Goal: Information Seeking & Learning: Learn about a topic

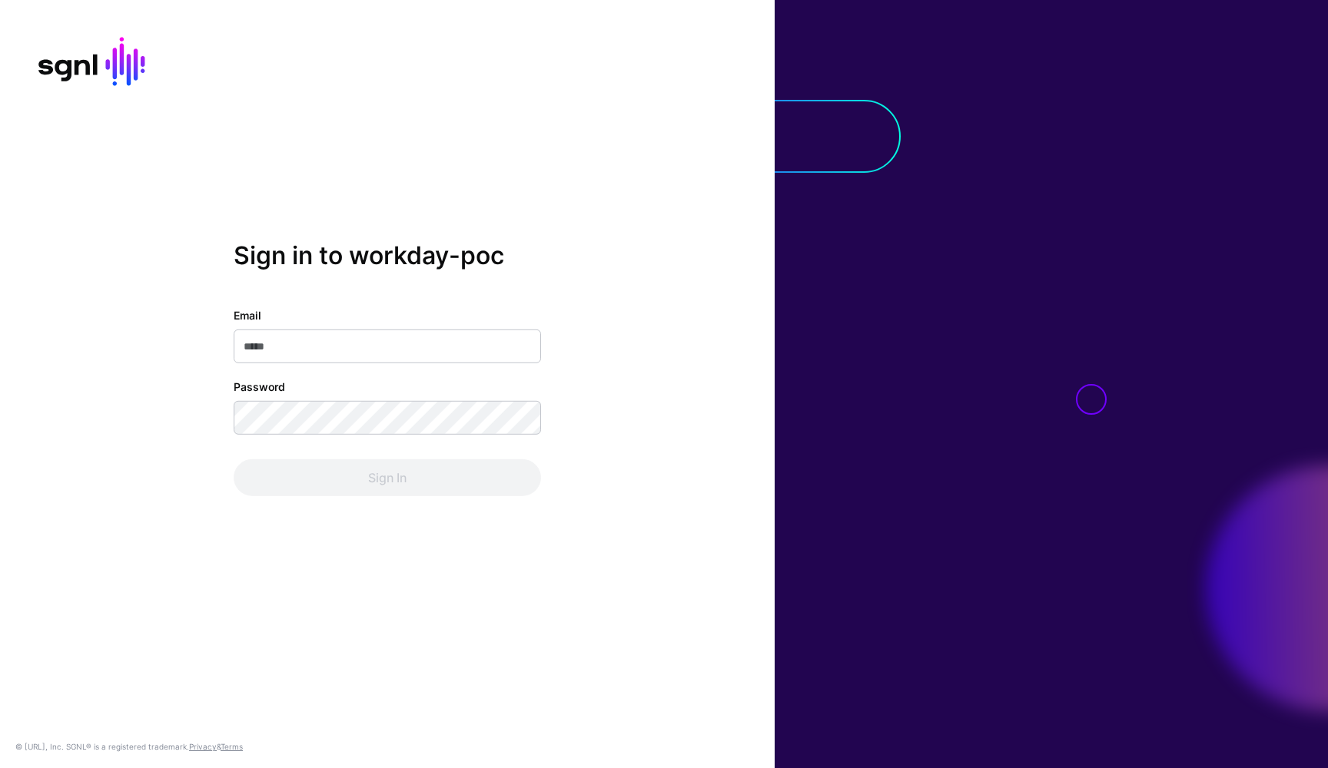
click at [430, 342] on input "Email" at bounding box center [387, 347] width 307 height 34
type input "**********"
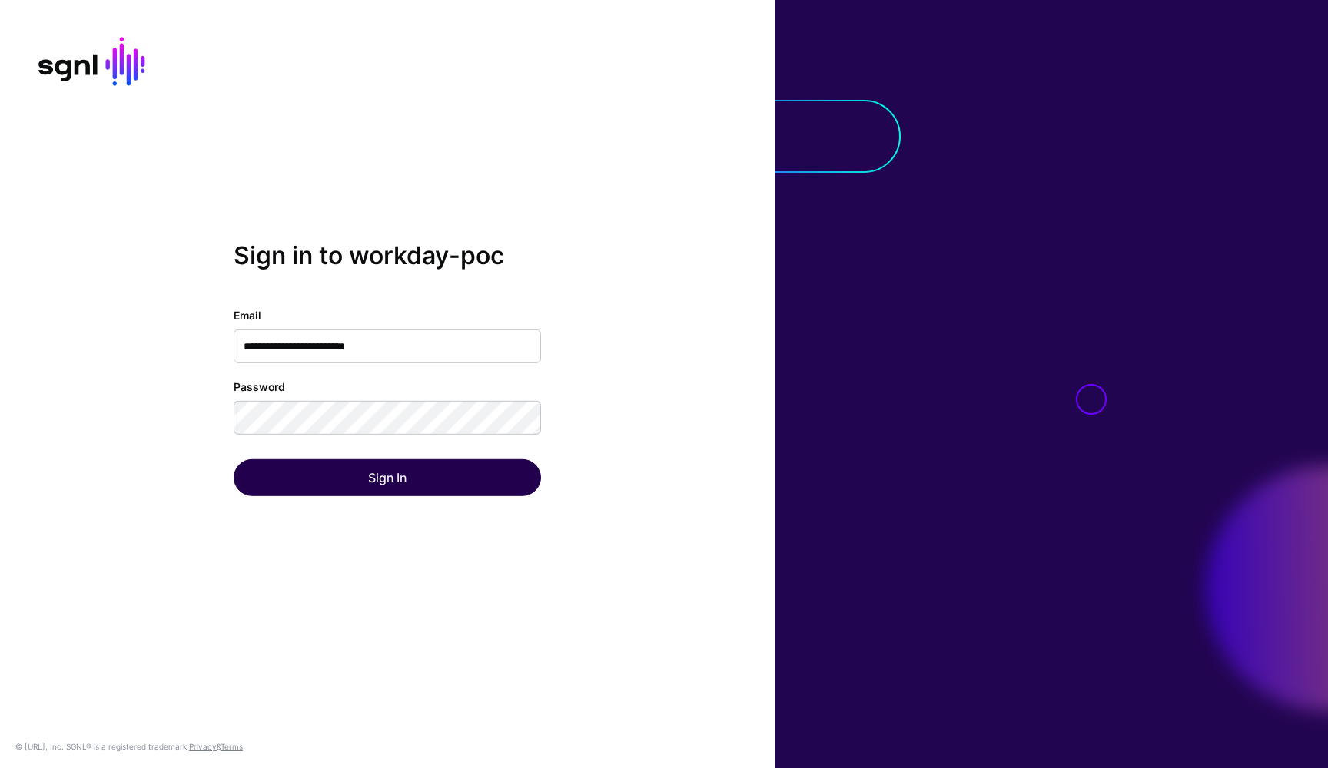
click at [360, 487] on button "Sign In" at bounding box center [387, 478] width 307 height 37
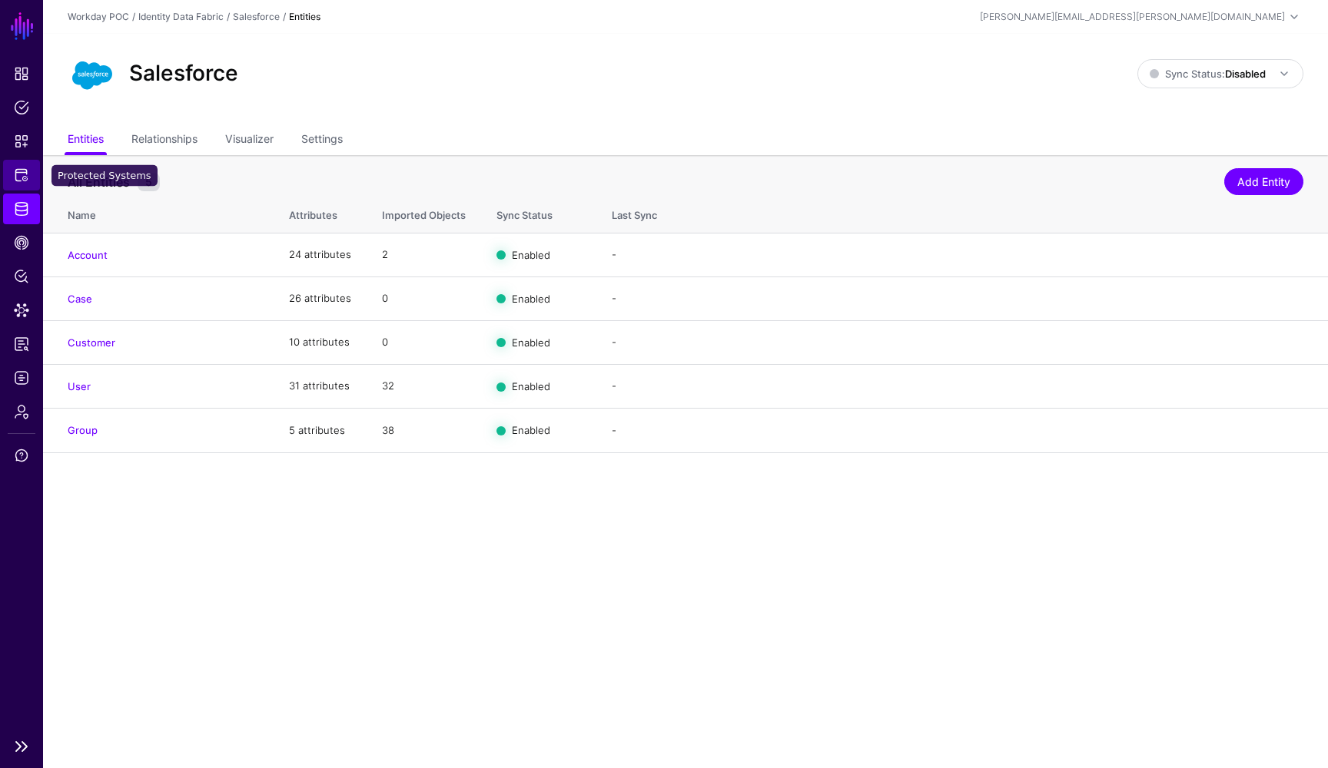
click at [28, 168] on span "Protected Systems" at bounding box center [21, 175] width 15 height 15
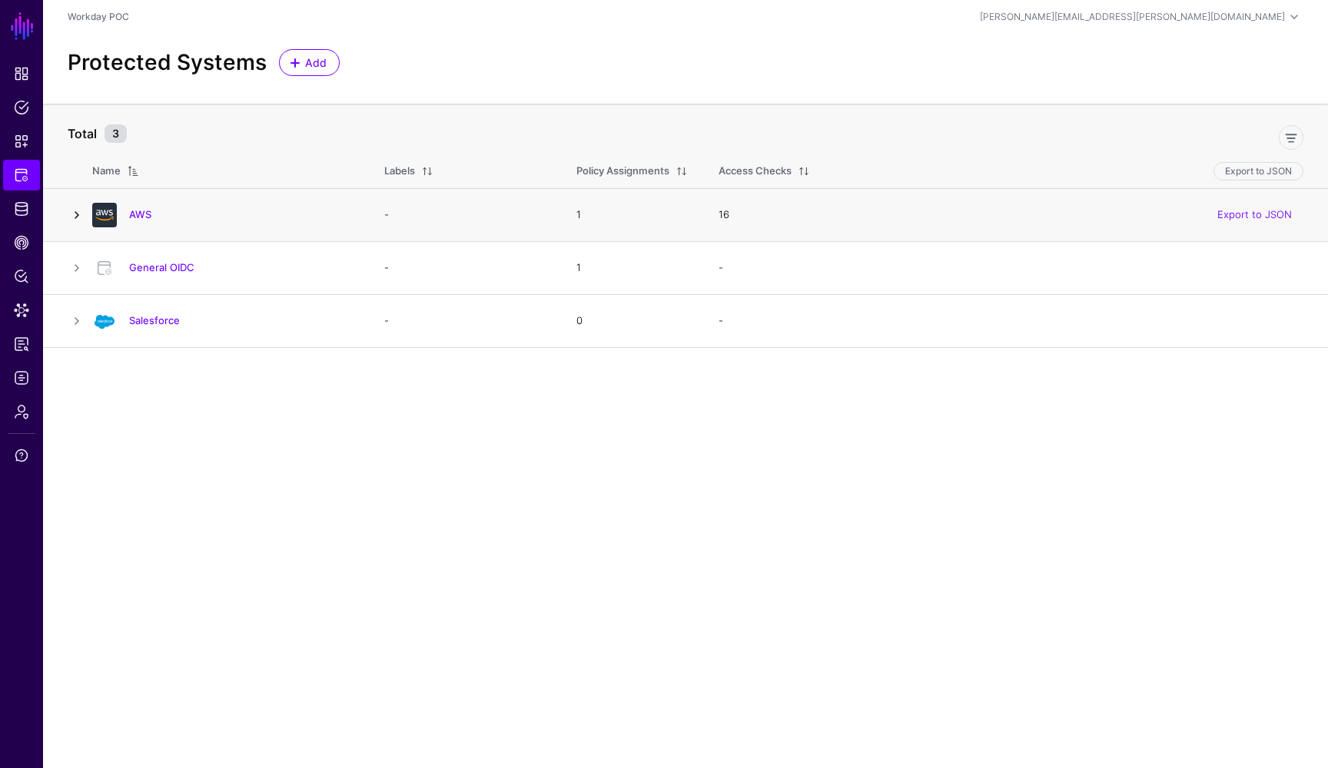
click at [78, 221] on link at bounding box center [77, 215] width 18 height 18
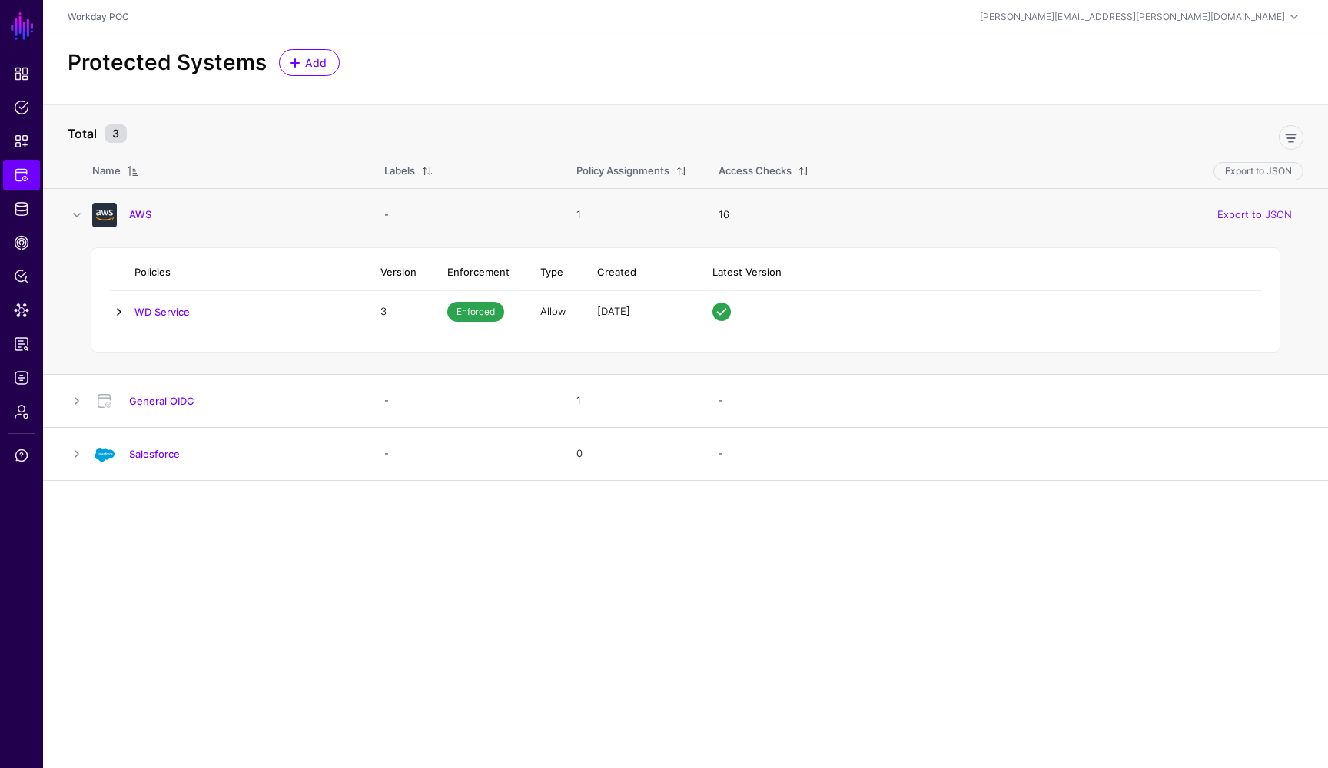
click at [115, 315] on link at bounding box center [119, 312] width 18 height 18
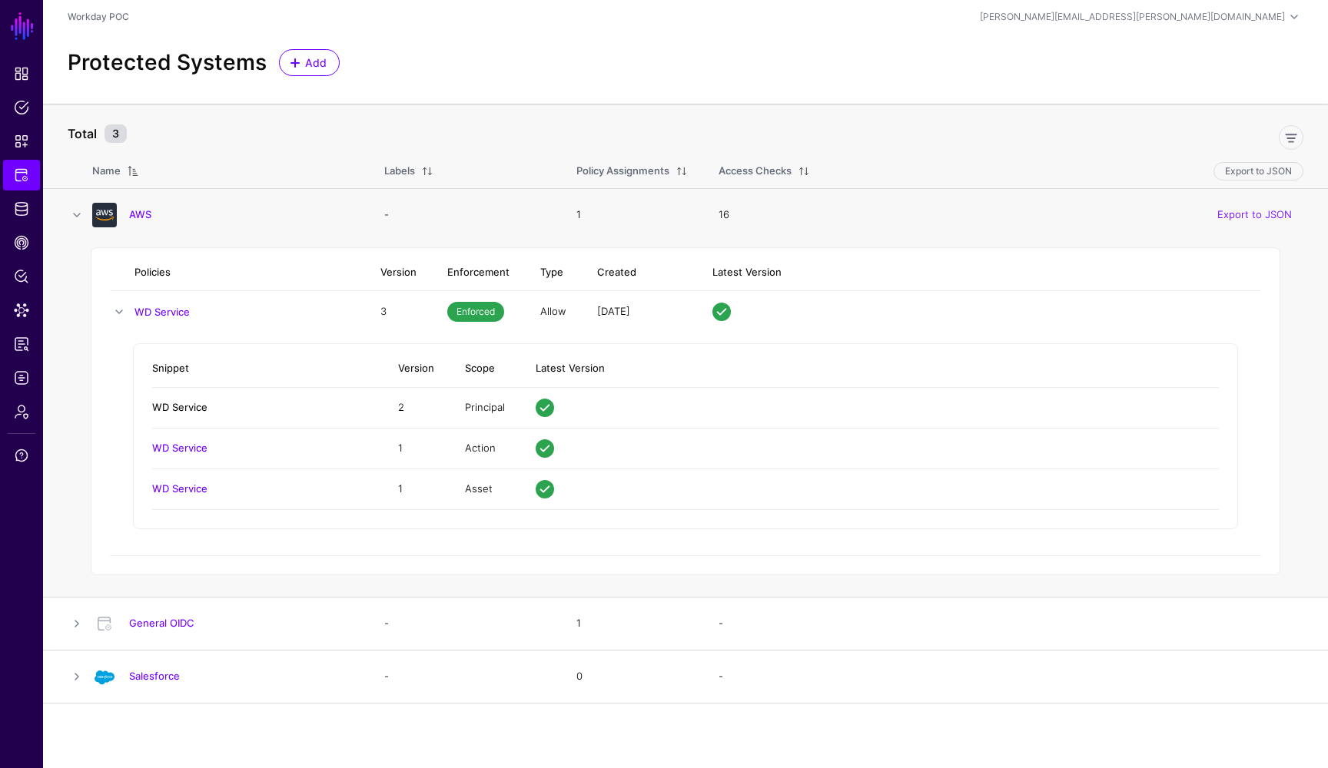
click at [194, 408] on link "WD Service" at bounding box center [179, 407] width 55 height 12
click at [21, 217] on link "Identity Data Fabric" at bounding box center [21, 209] width 37 height 31
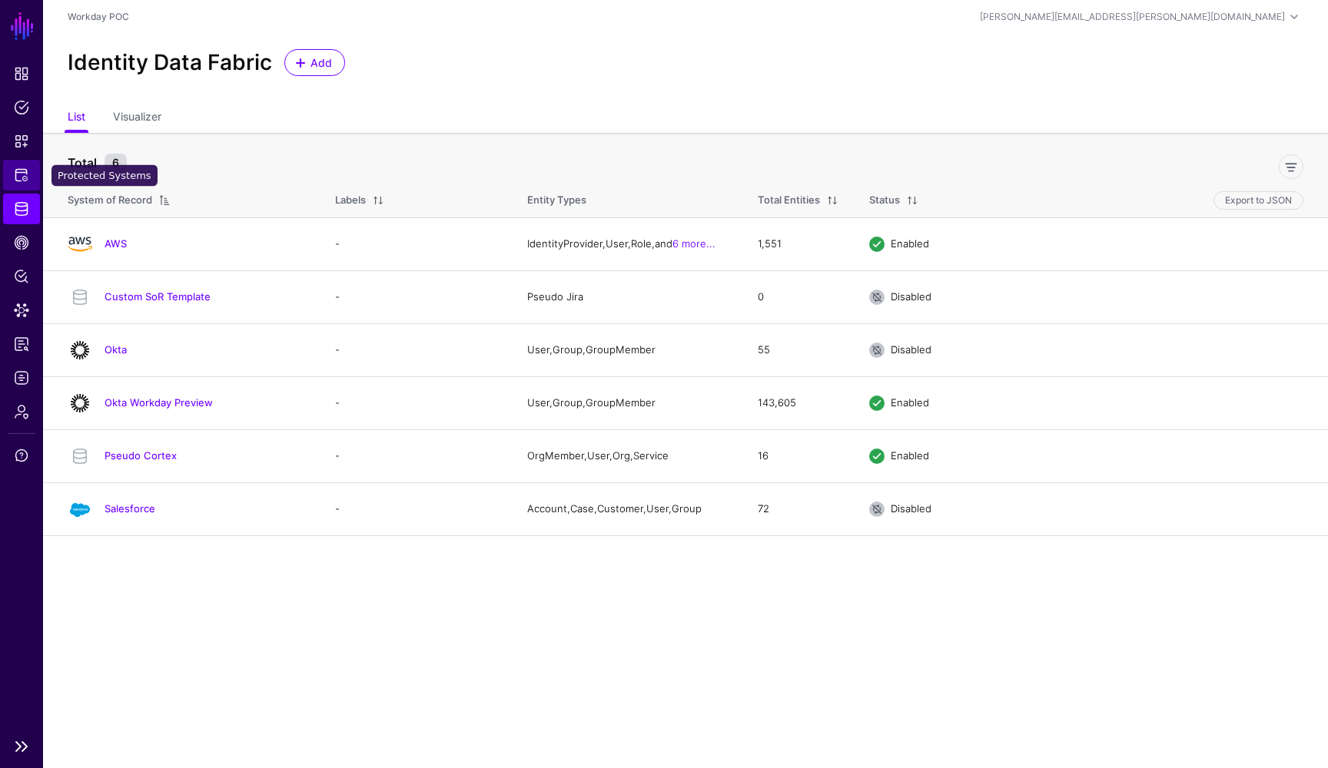
click at [25, 179] on span "Protected Systems" at bounding box center [21, 175] width 15 height 15
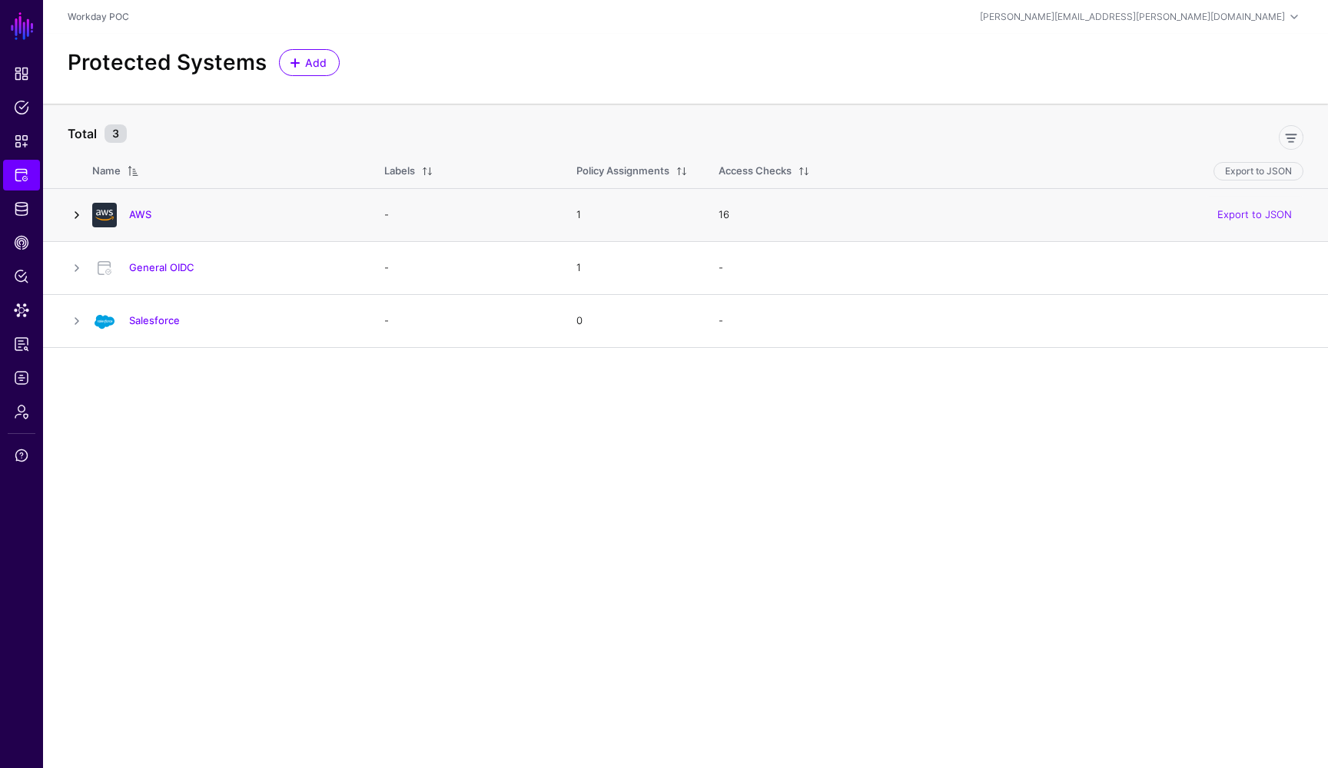
click at [76, 217] on link at bounding box center [77, 215] width 18 height 18
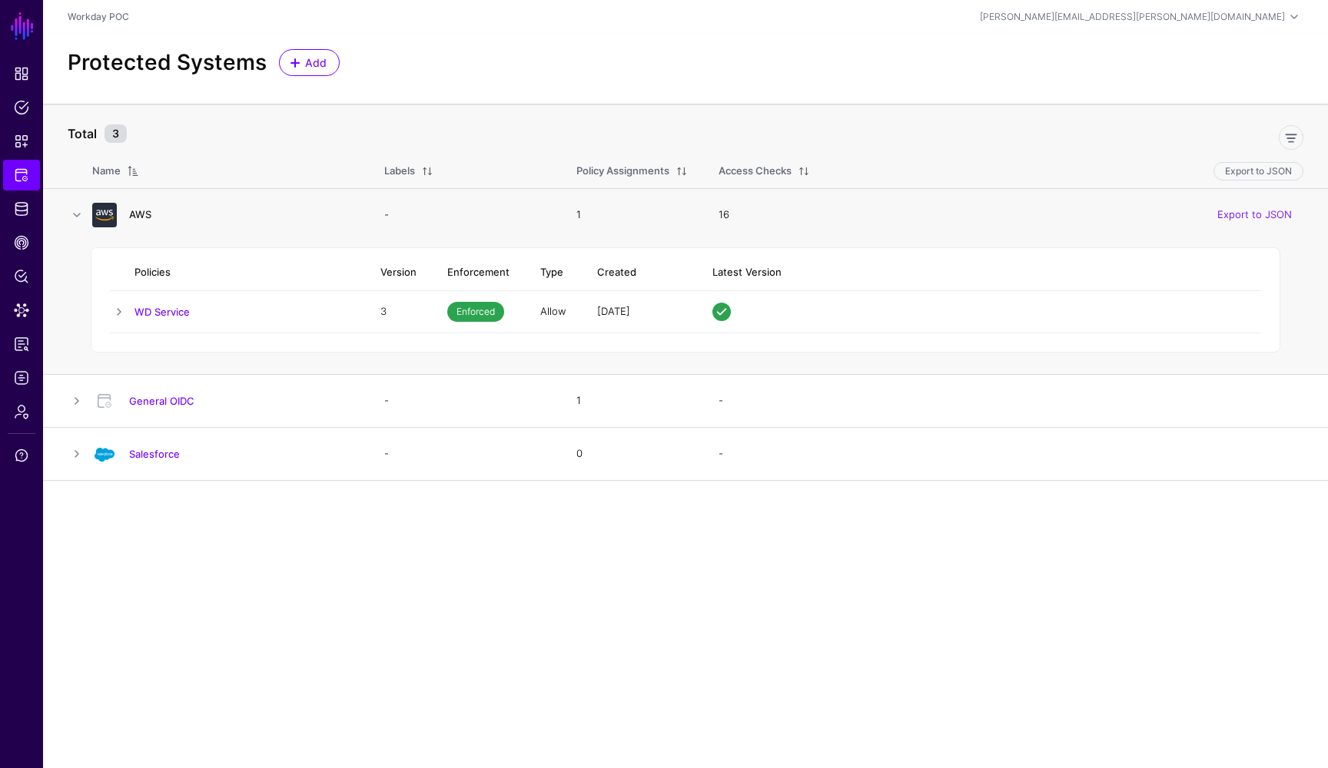
click at [134, 214] on link "AWS" at bounding box center [140, 214] width 22 height 12
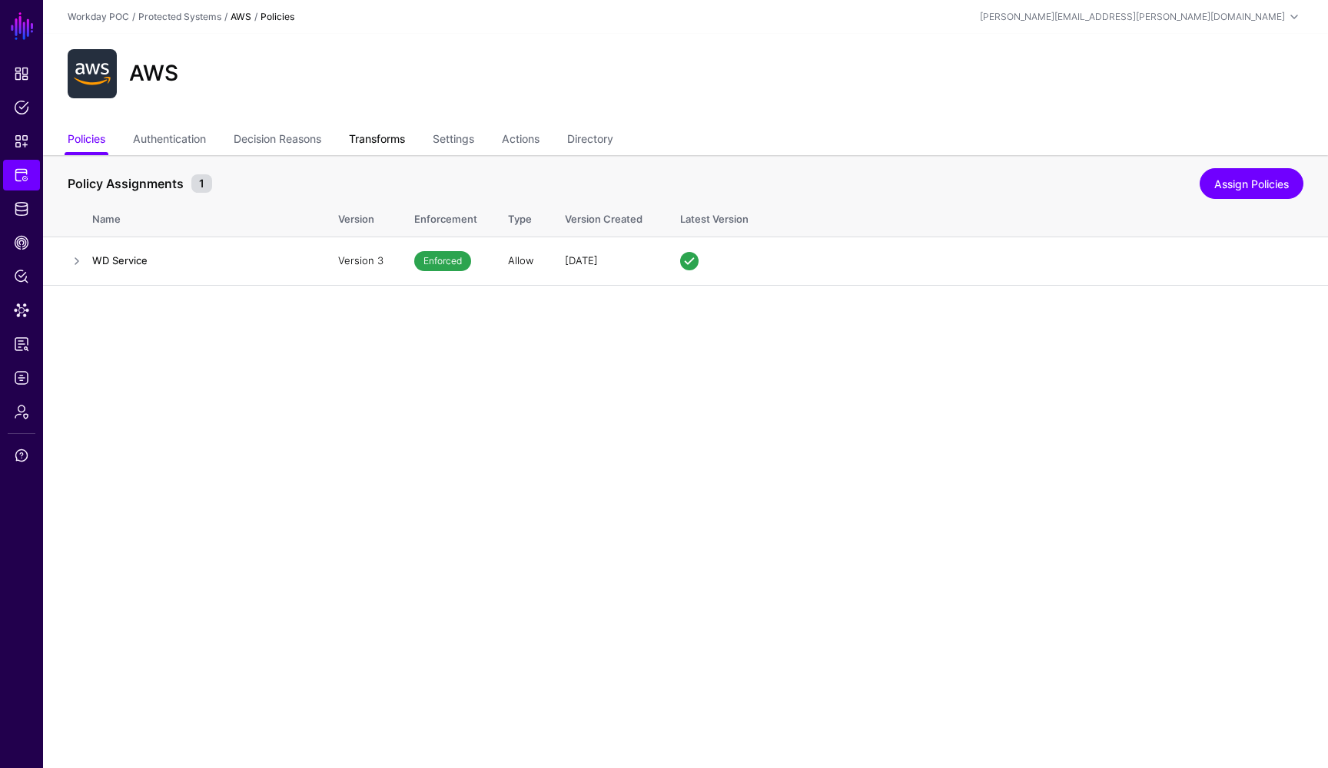
click at [395, 138] on link "Transforms" at bounding box center [377, 140] width 56 height 29
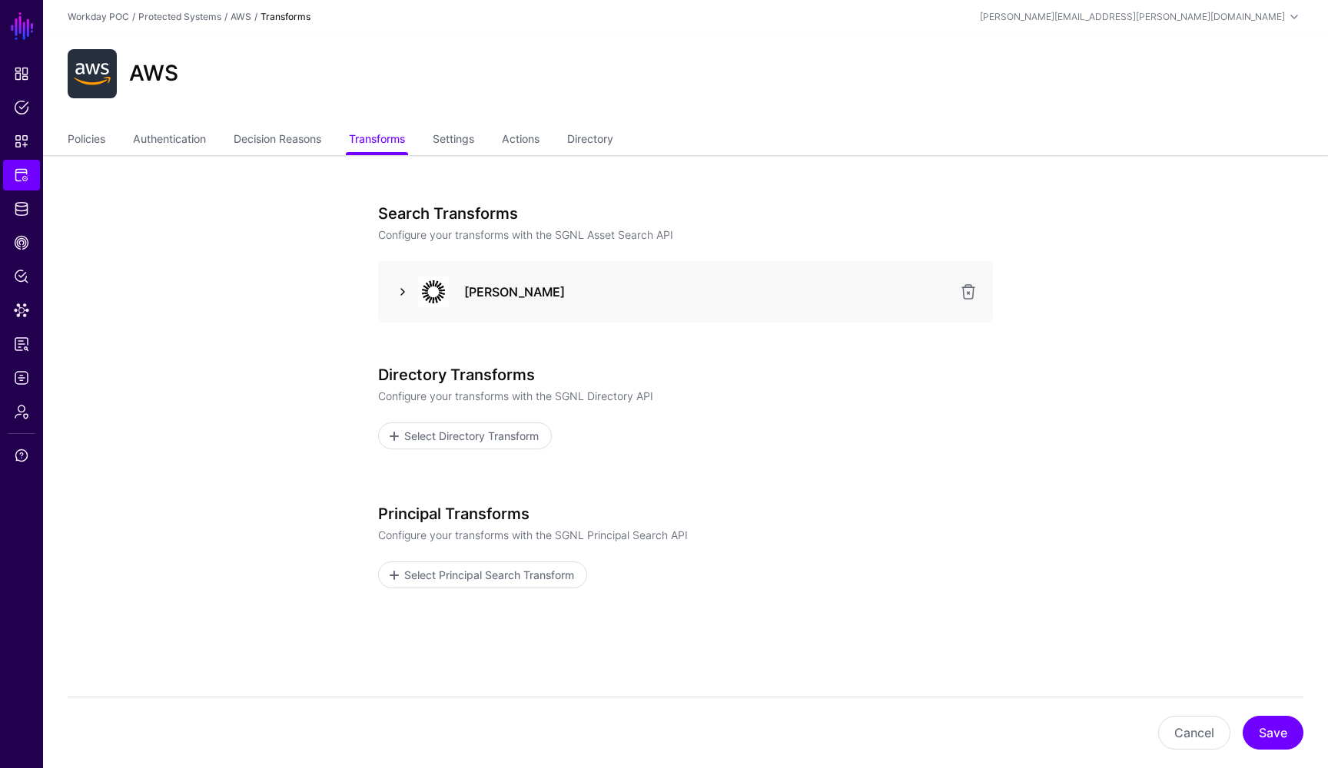
click at [402, 291] on link at bounding box center [402, 292] width 18 height 18
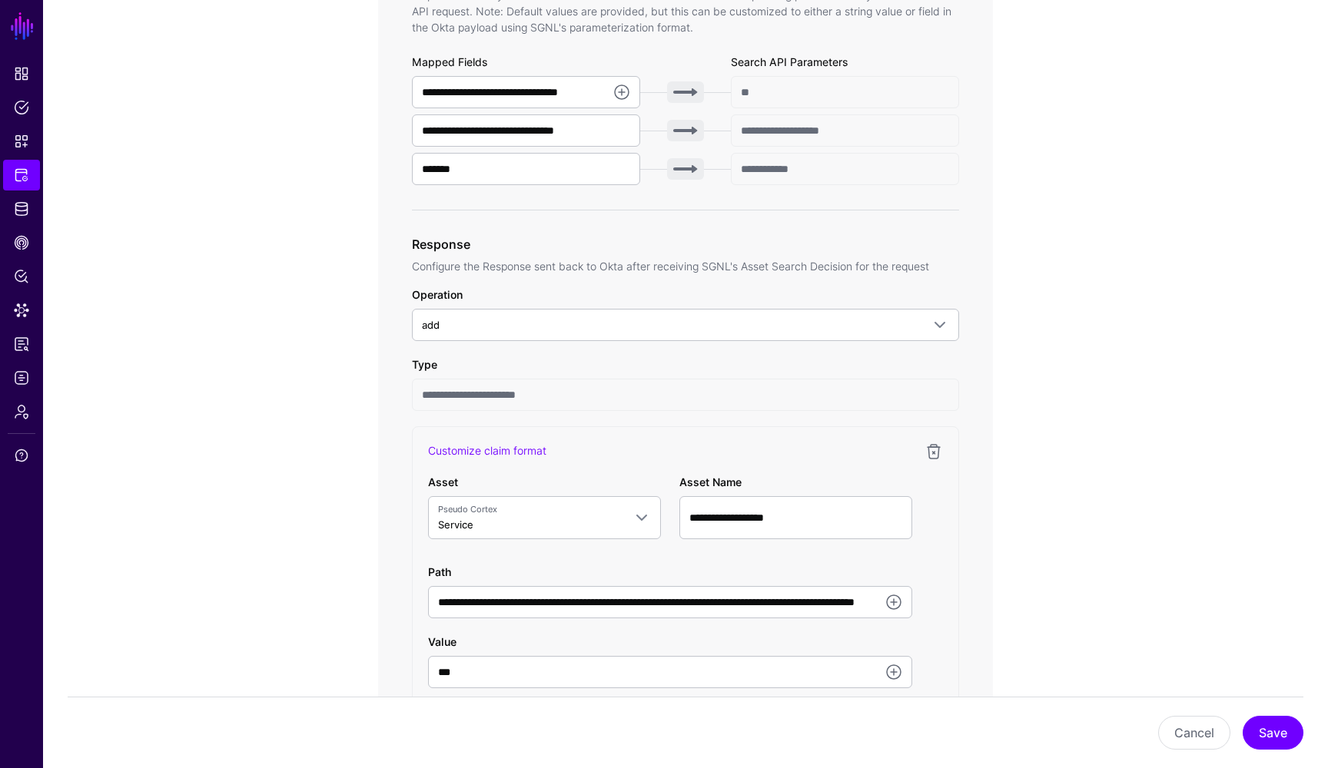
scroll to position [584, 0]
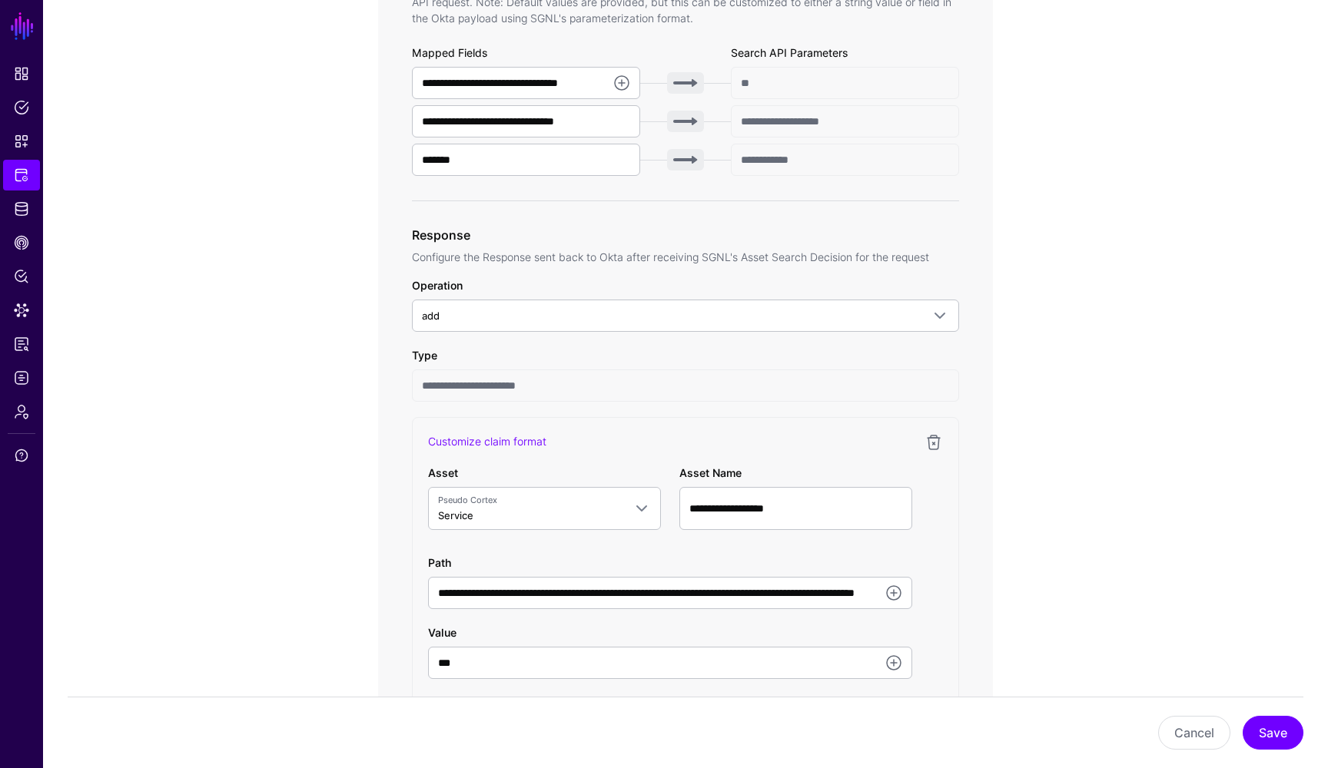
click at [1122, 306] on app-integrations-item-transforms "**********" at bounding box center [685, 772] width 1285 height 2403
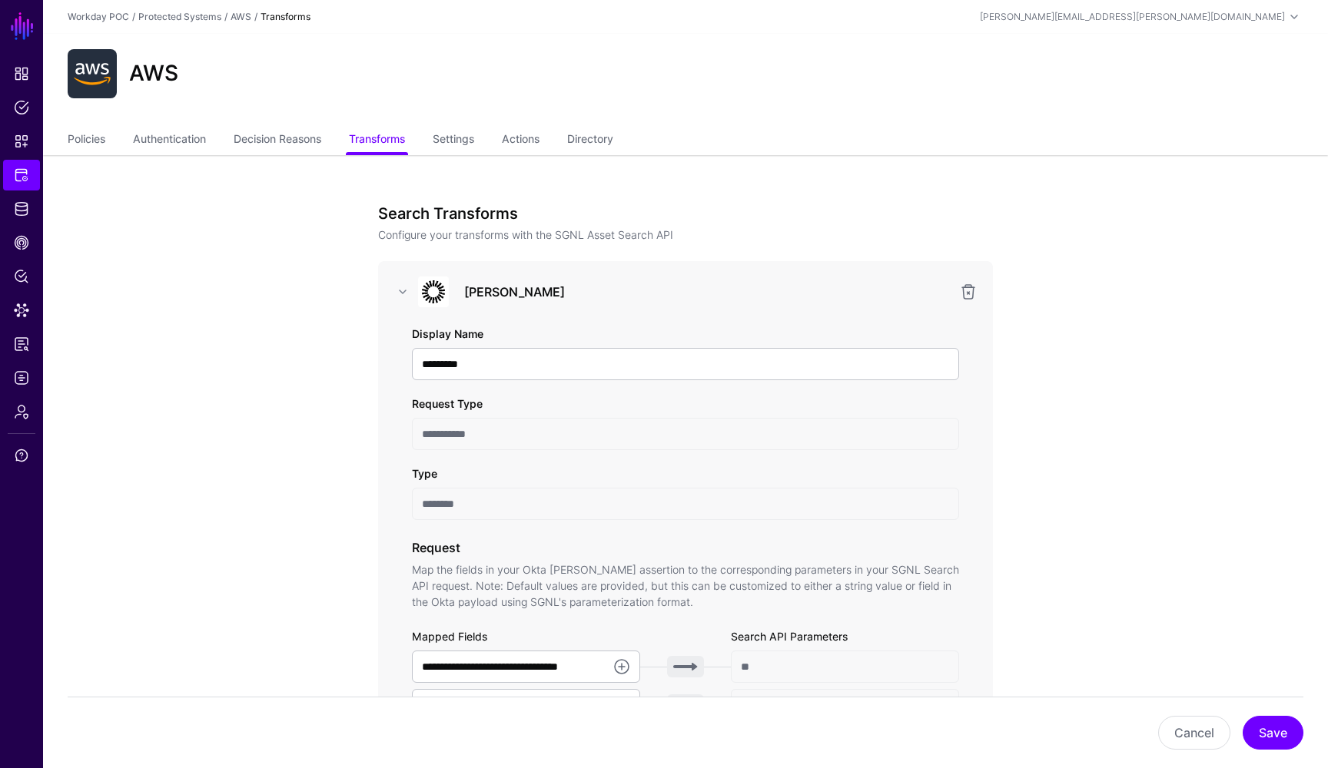
scroll to position [0, 0]
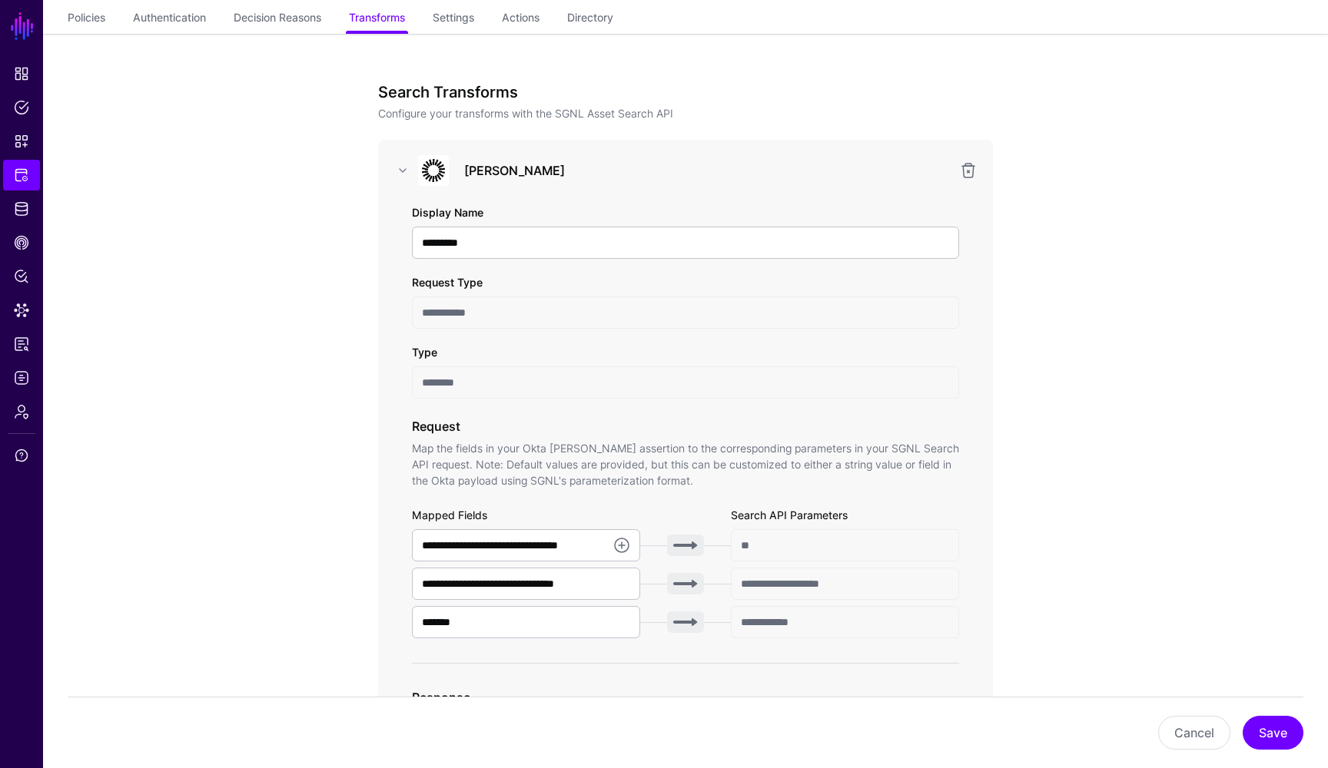
scroll to position [124, 0]
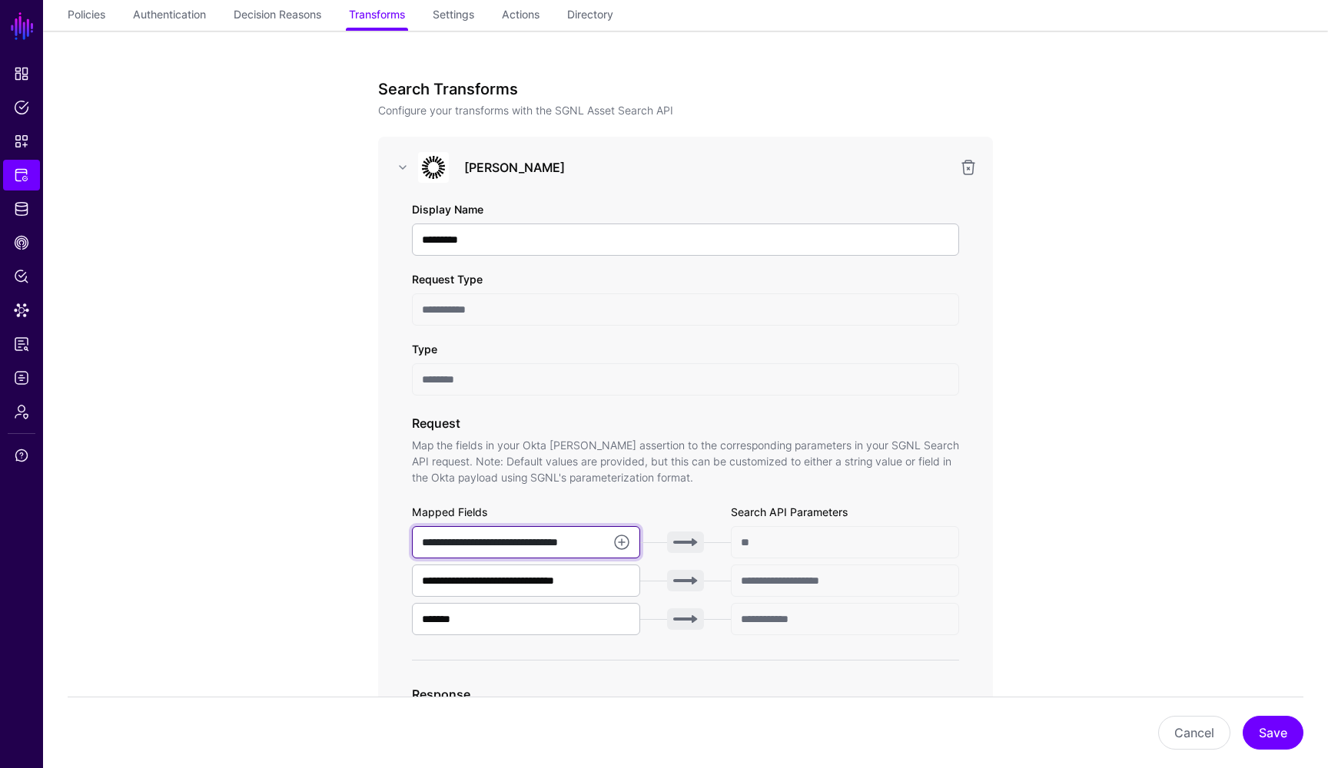
click at [591, 543] on input "**********" at bounding box center [526, 542] width 228 height 32
click at [620, 539] on link at bounding box center [621, 542] width 18 height 18
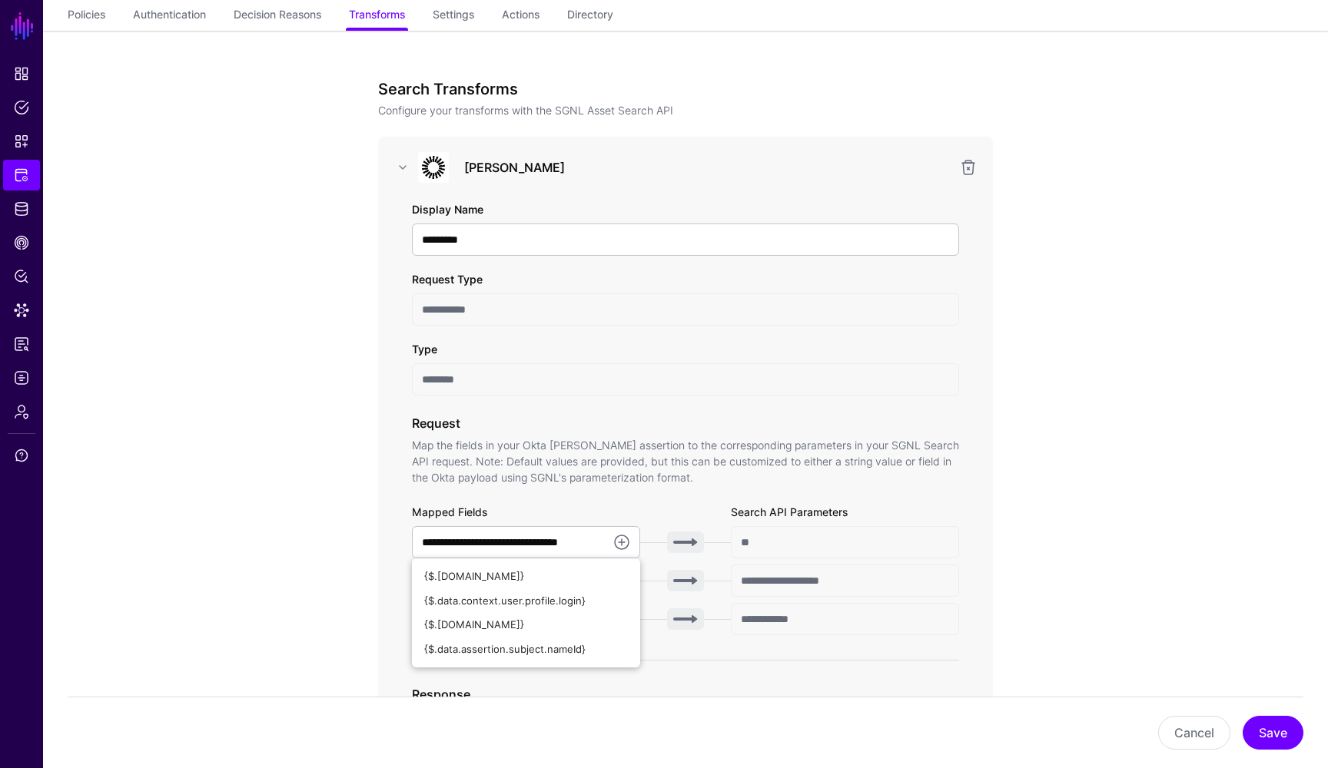
click at [622, 540] on link at bounding box center [621, 542] width 18 height 18
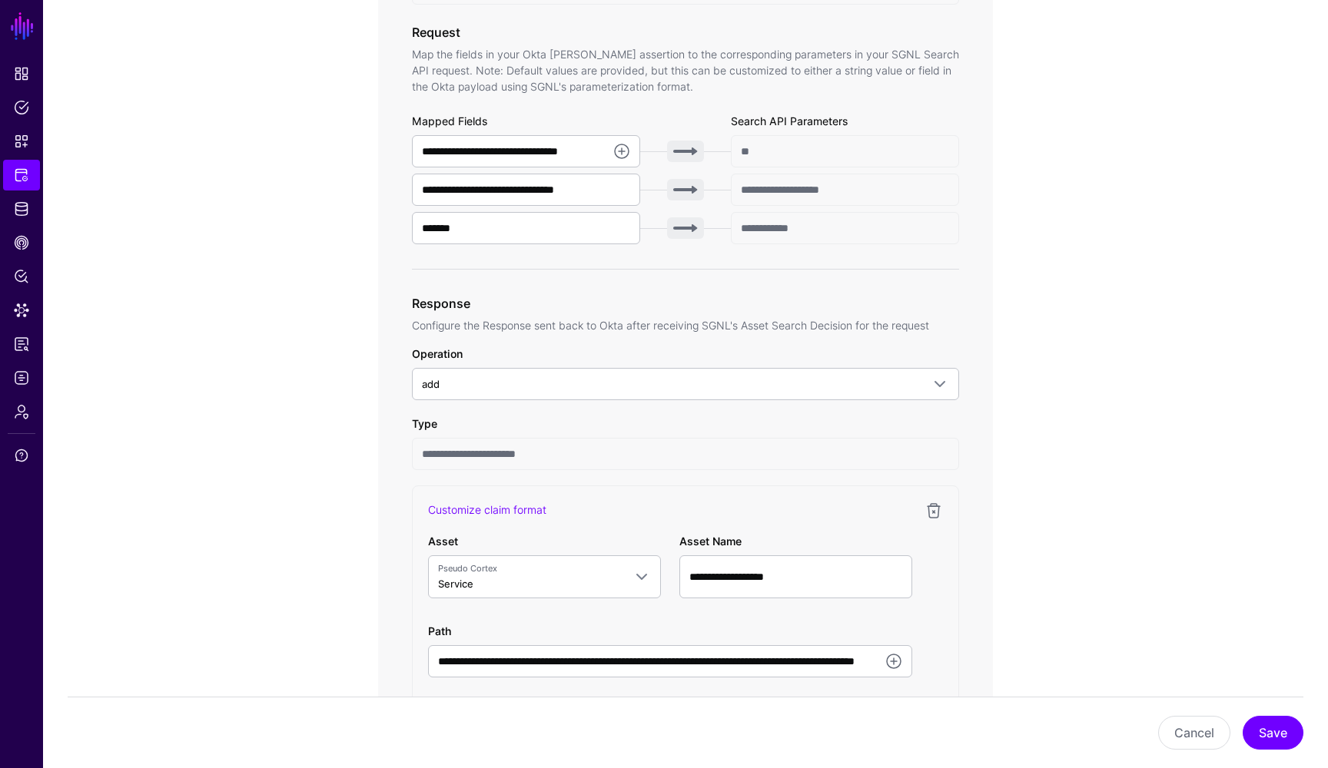
scroll to position [527, 0]
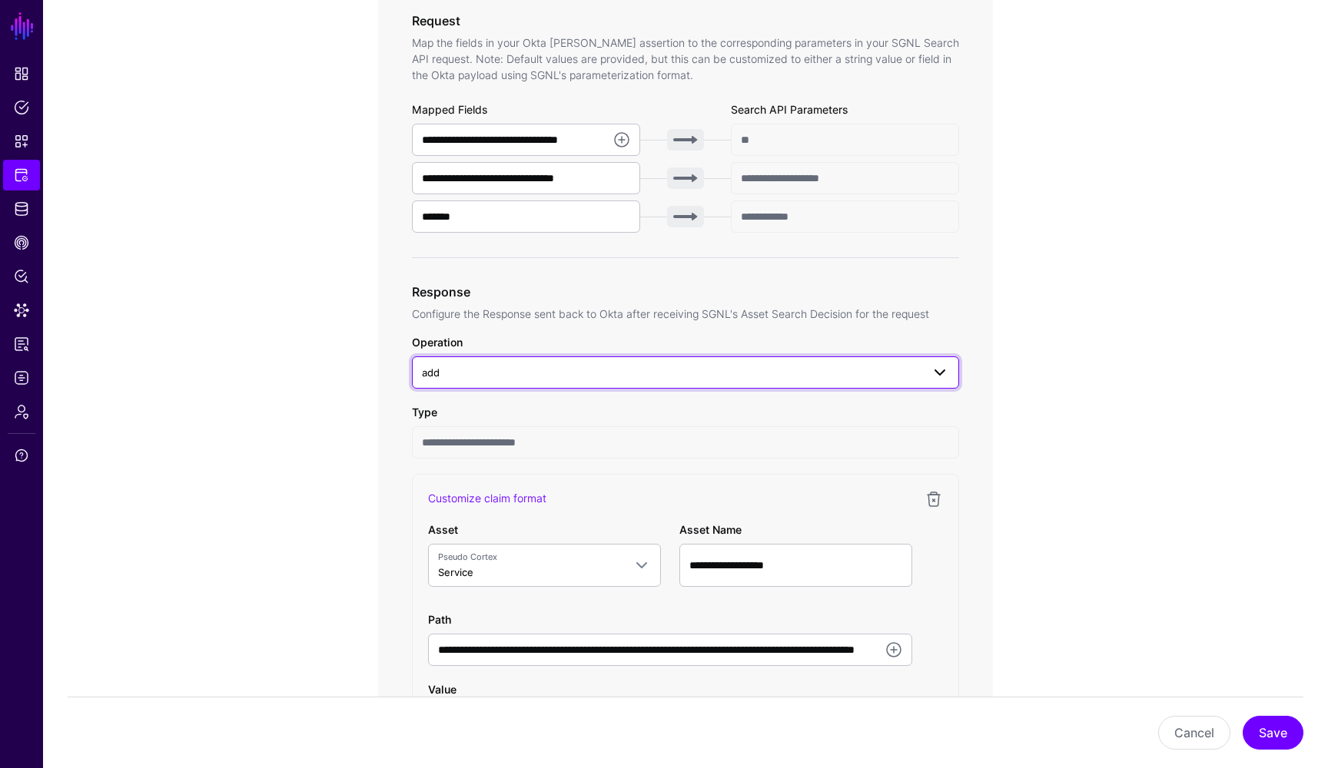
click at [939, 373] on span at bounding box center [940, 372] width 18 height 18
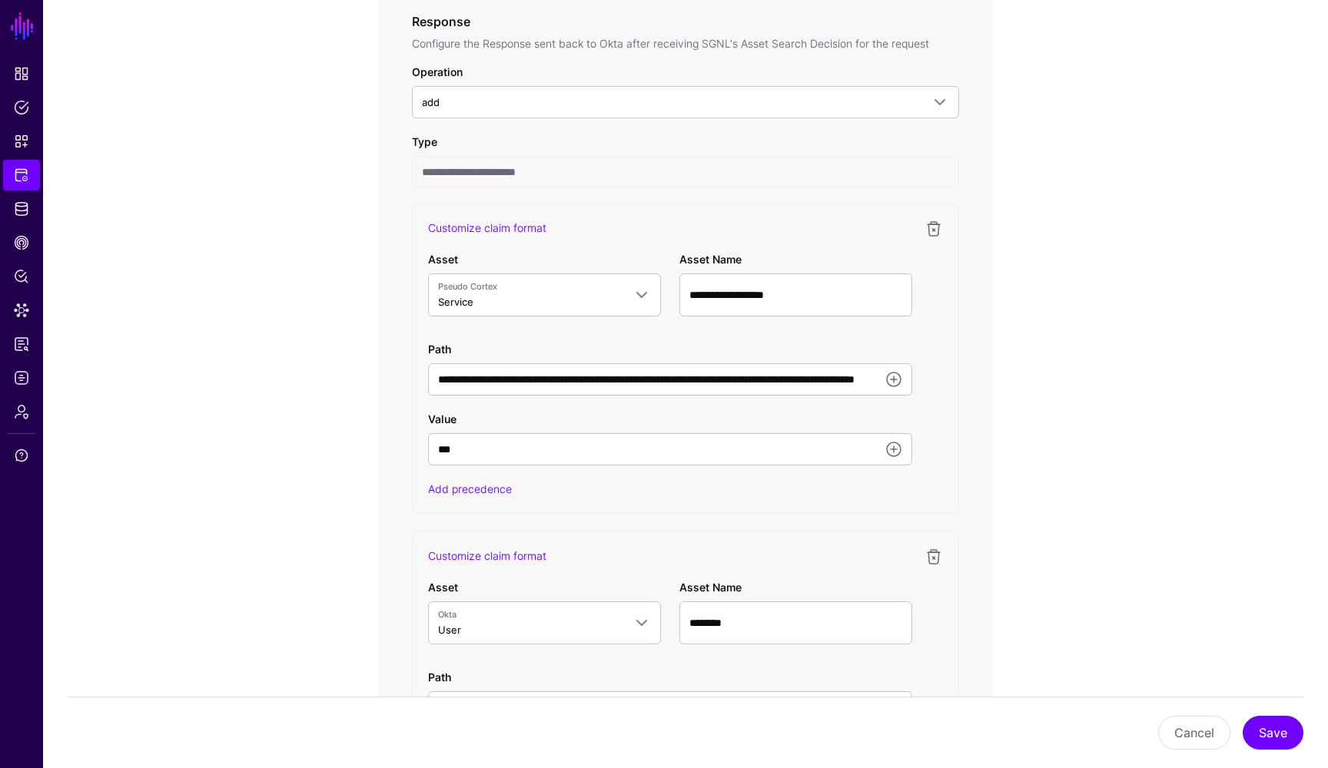
scroll to position [812, 0]
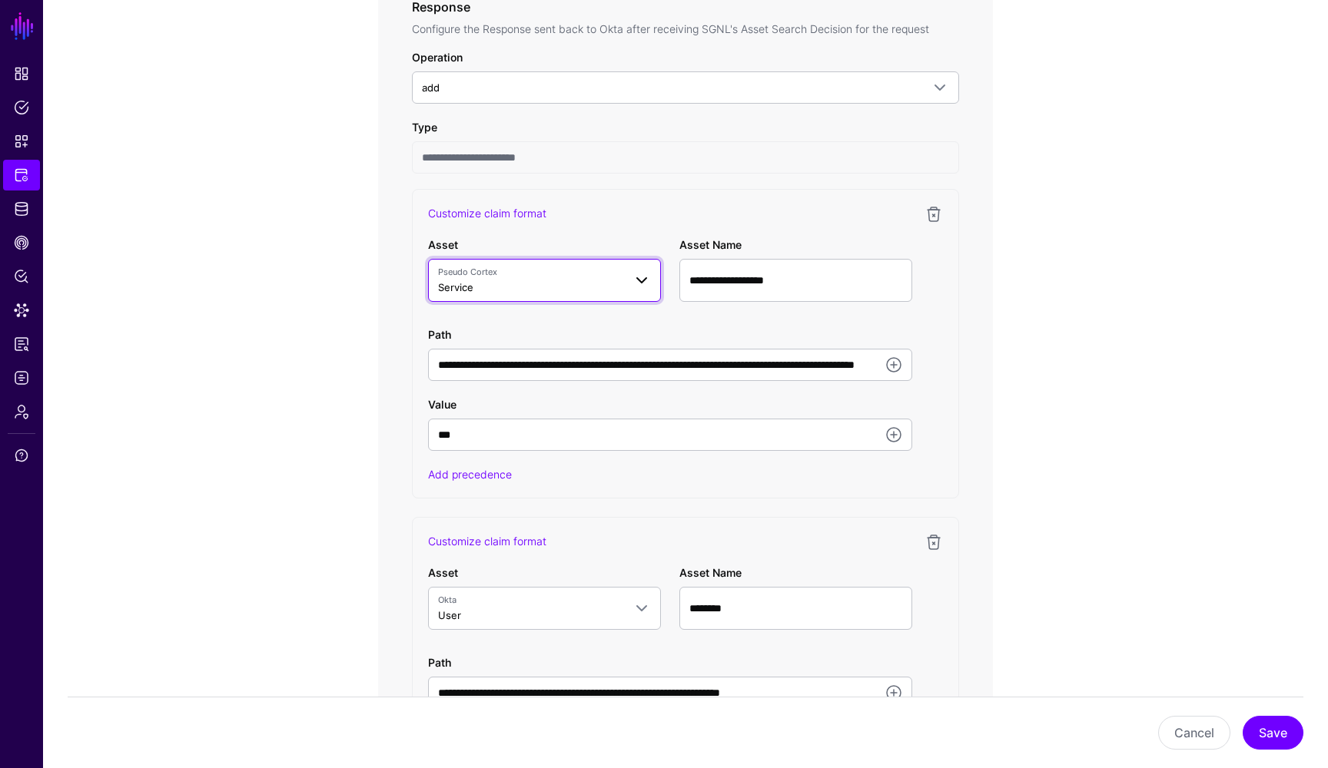
click at [646, 281] on span at bounding box center [641, 280] width 18 height 18
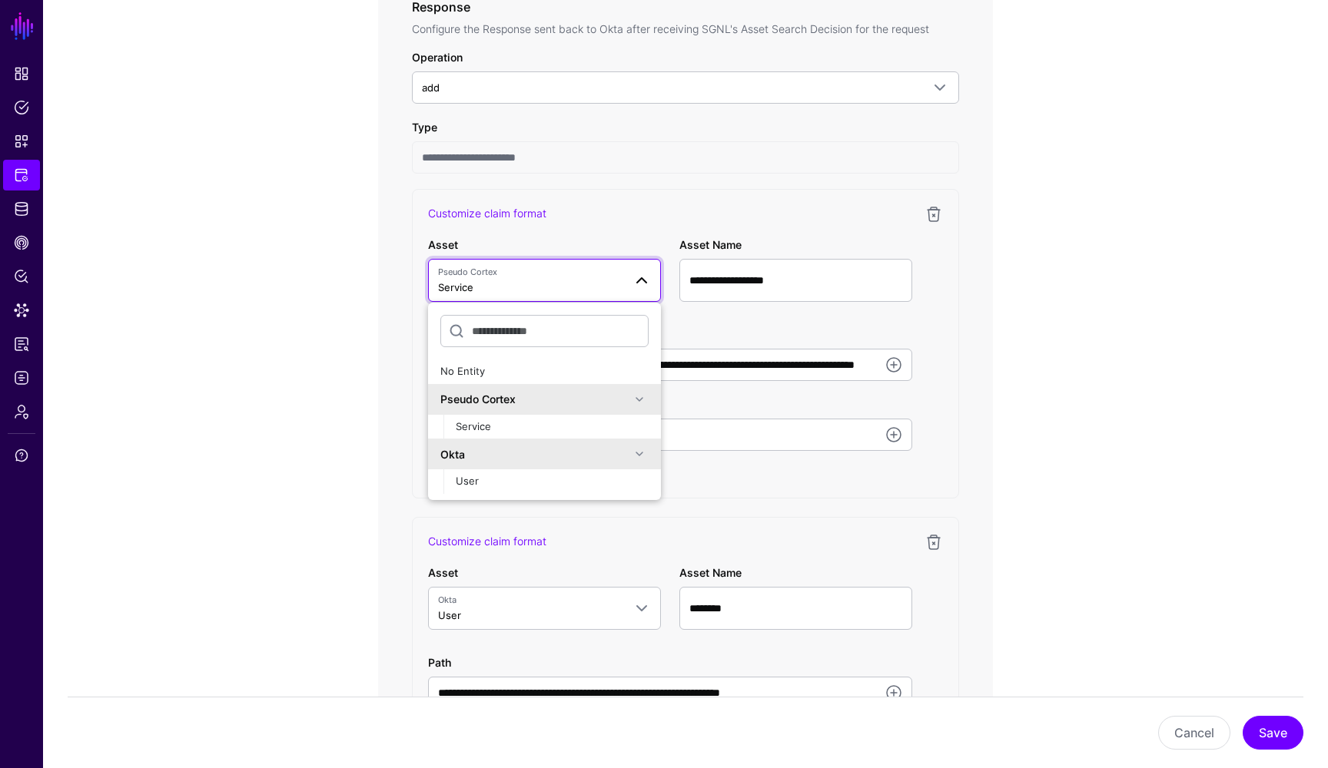
click at [687, 199] on div "**********" at bounding box center [685, 344] width 547 height 310
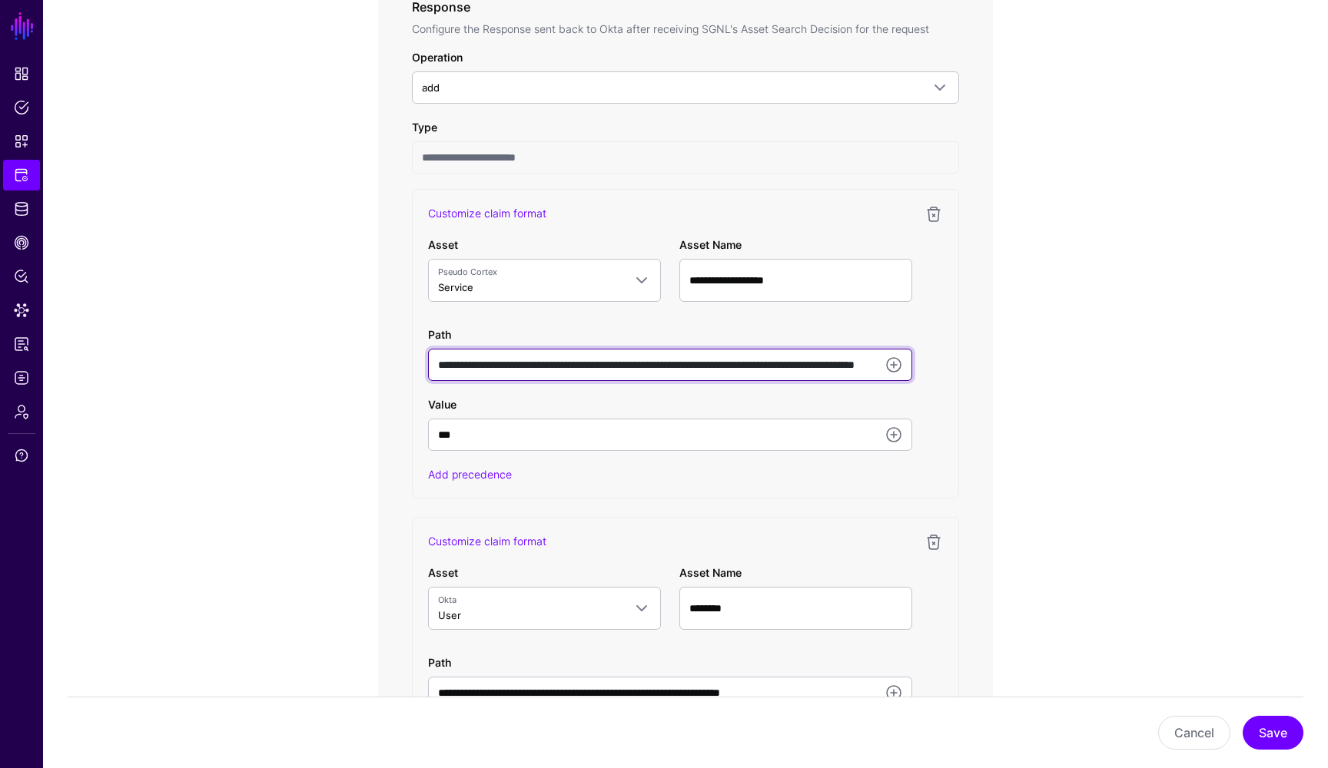
click at [573, 368] on input "**********" at bounding box center [670, 365] width 484 height 32
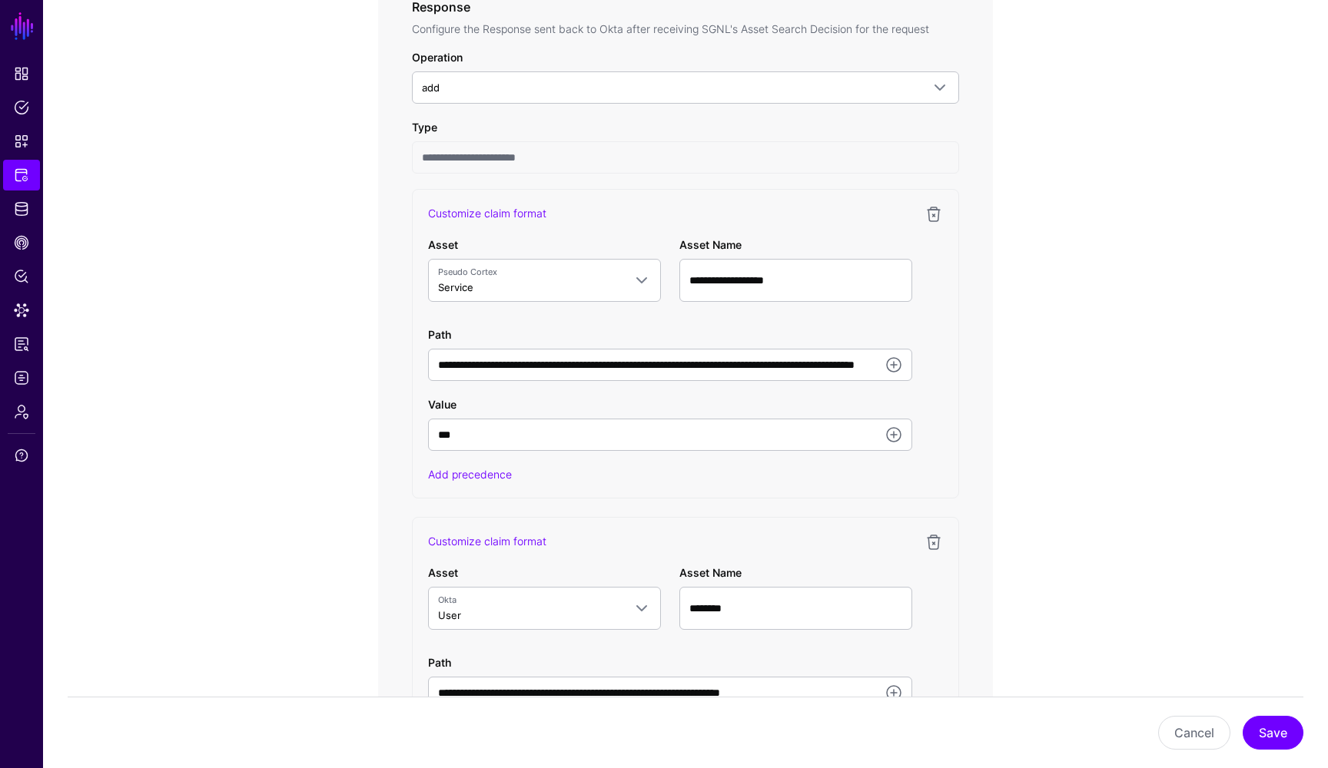
click at [932, 320] on div at bounding box center [927, 343] width 31 height 277
click at [976, 439] on div "**********" at bounding box center [685, 351] width 615 height 1804
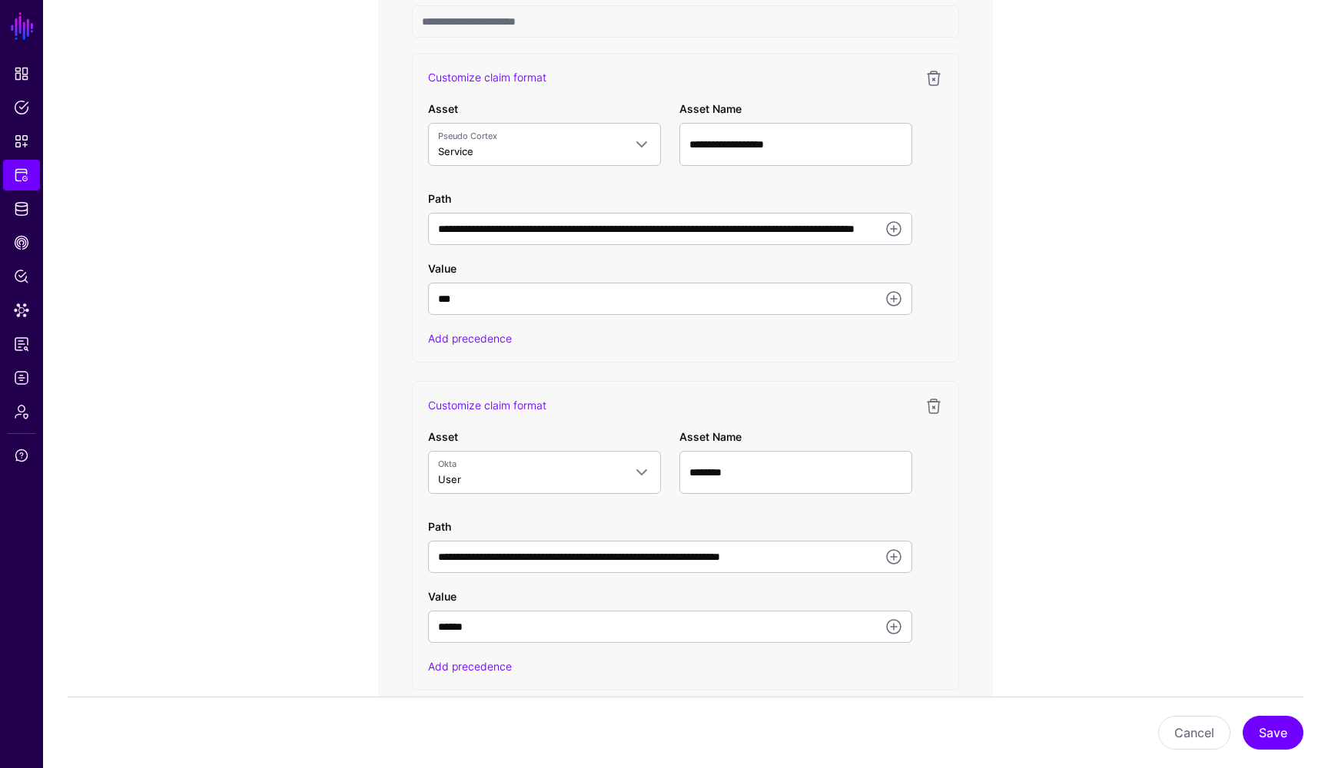
scroll to position [959, 0]
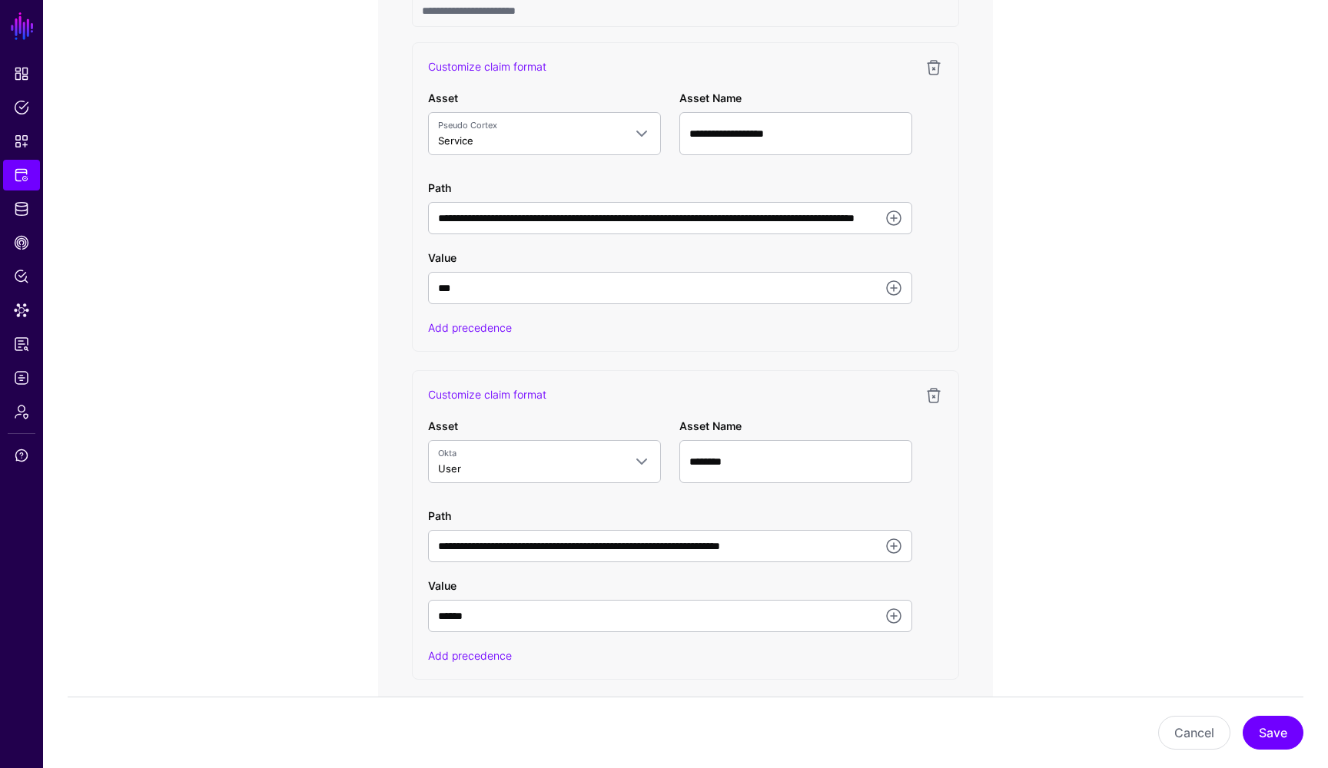
click at [981, 470] on div "**********" at bounding box center [685, 204] width 615 height 1804
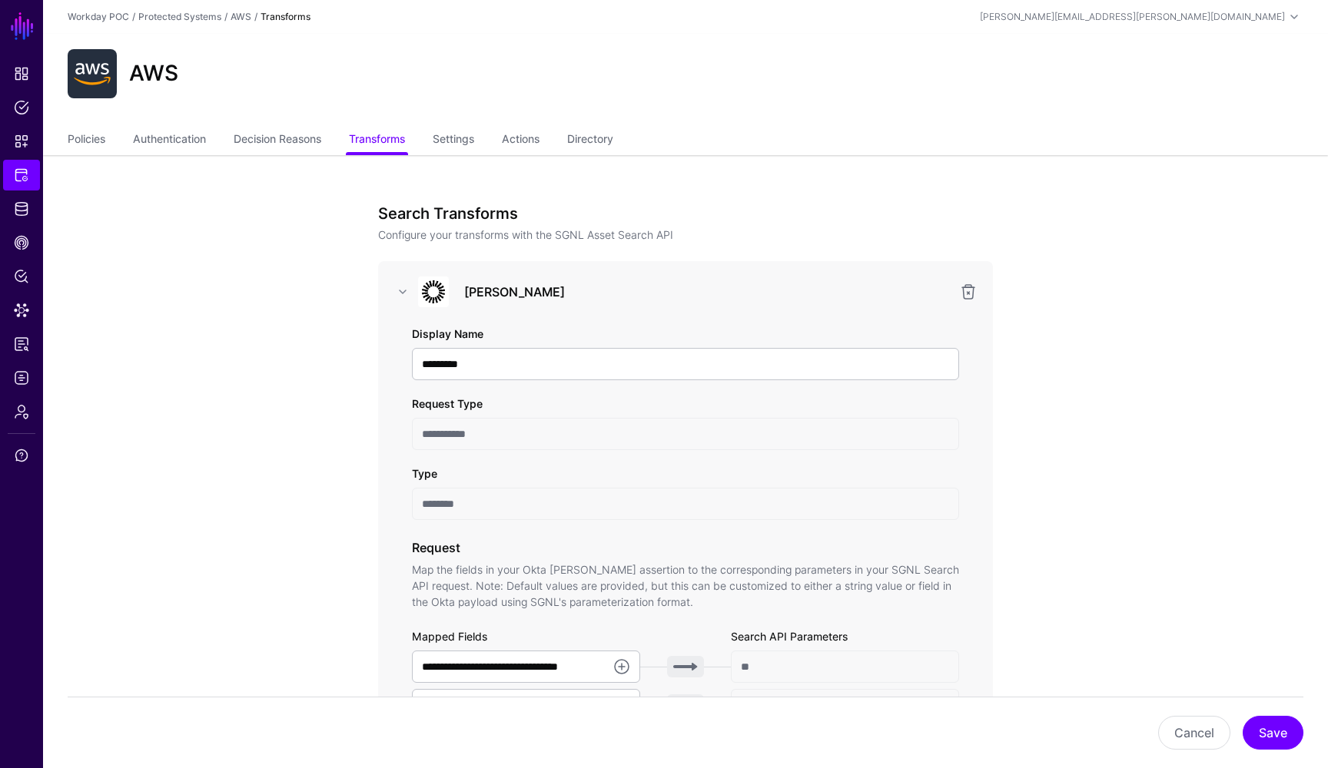
scroll to position [0, 0]
click at [529, 134] on link "Actions" at bounding box center [521, 140] width 38 height 29
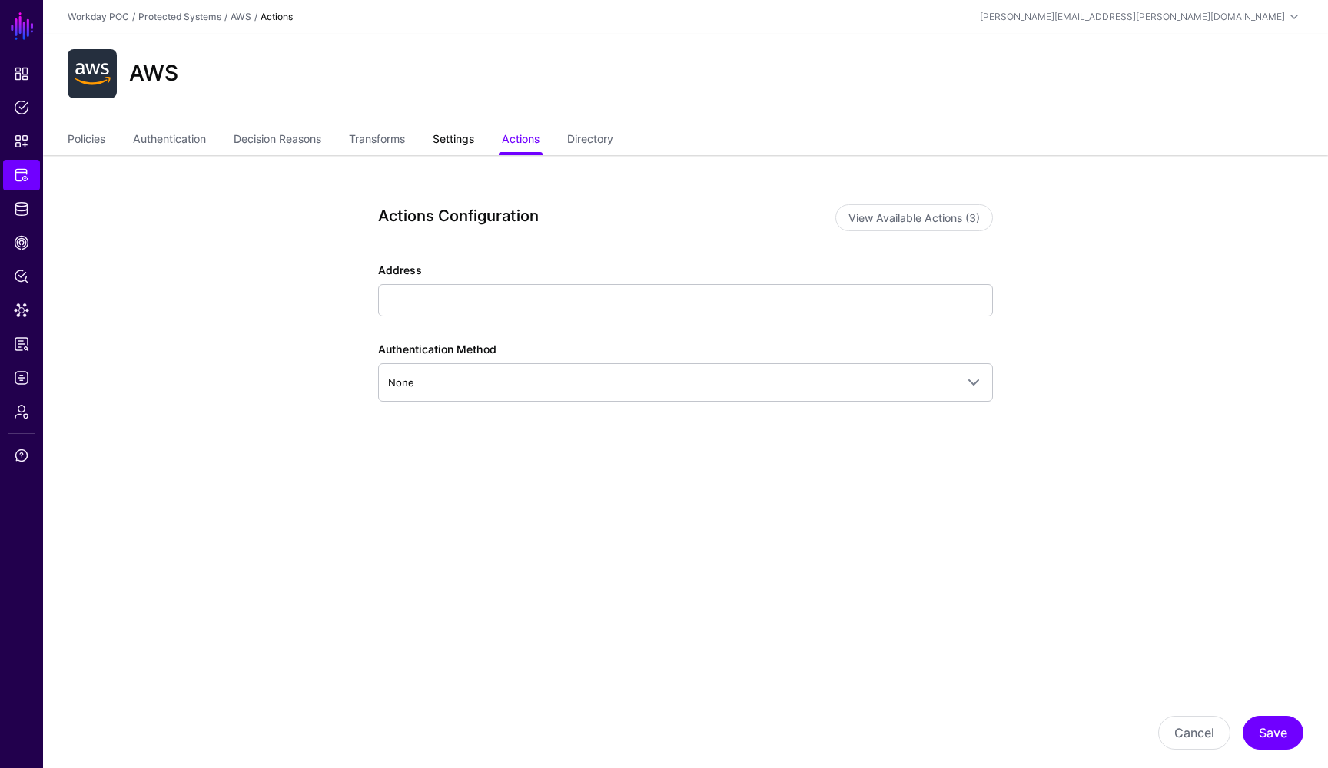
click at [466, 141] on link "Settings" at bounding box center [453, 140] width 41 height 29
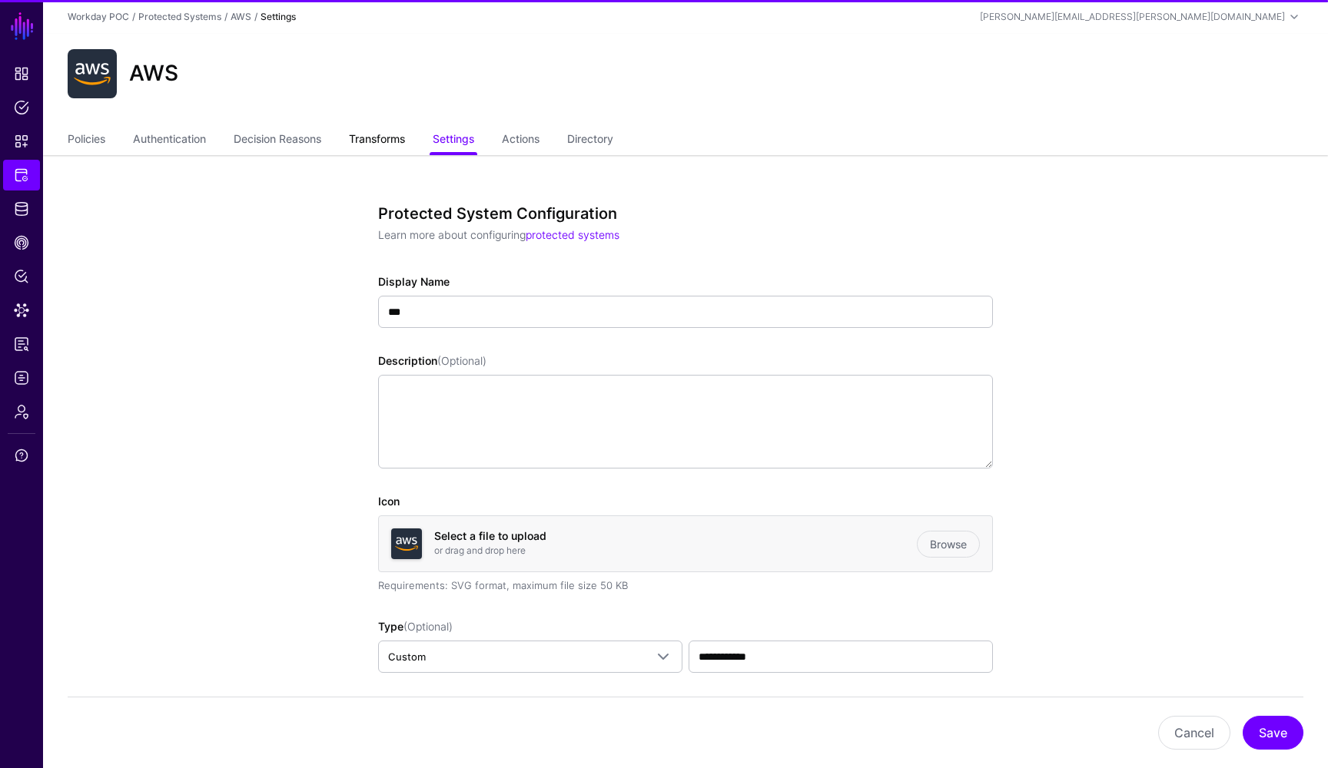
click at [388, 140] on link "Transforms" at bounding box center [377, 140] width 56 height 29
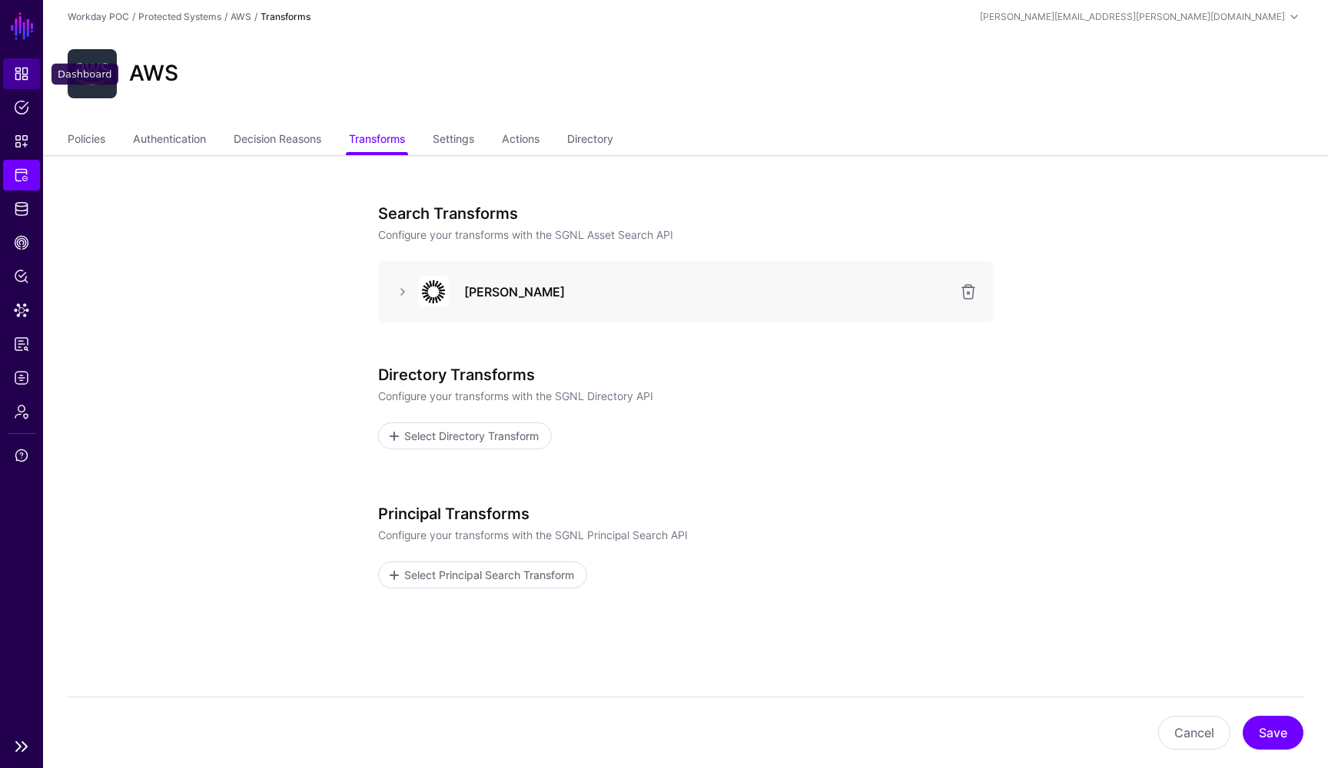
click at [27, 77] on span "Dashboard" at bounding box center [21, 73] width 15 height 15
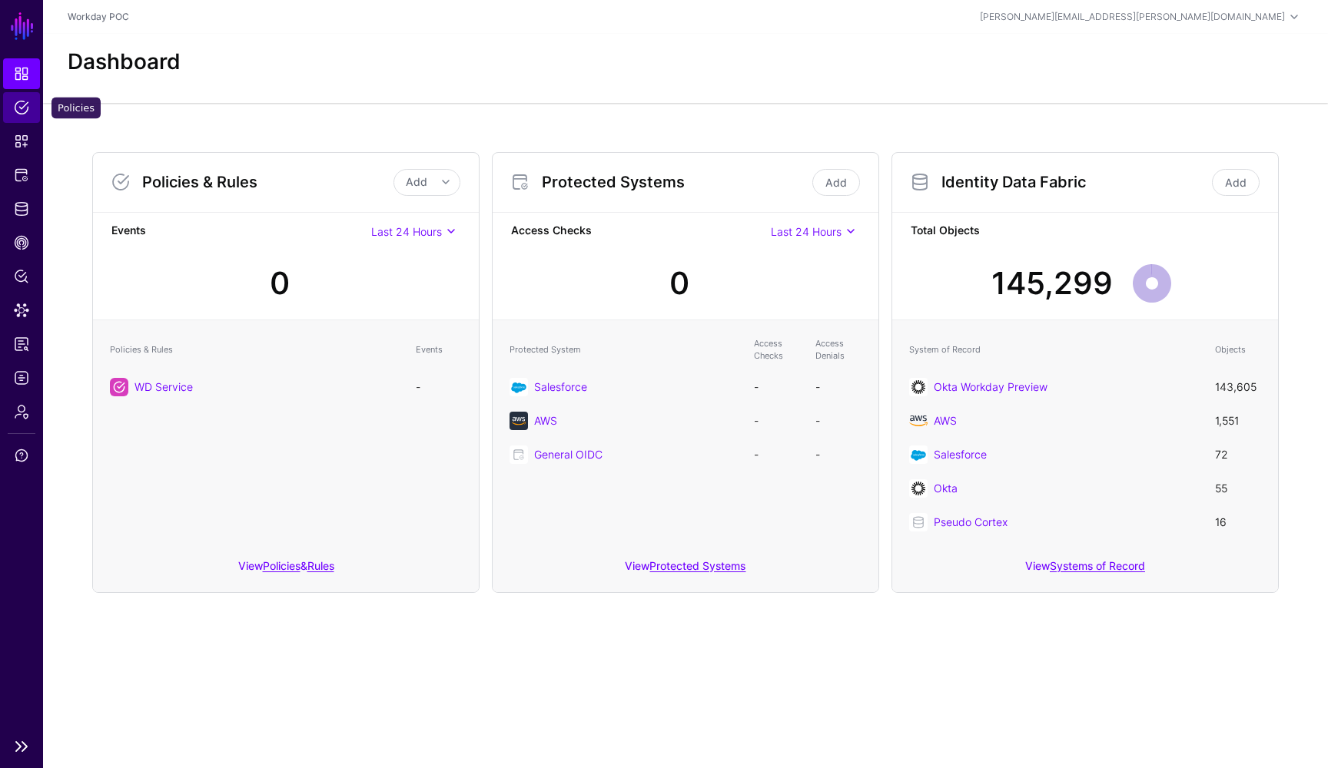
click at [24, 112] on span "Policies" at bounding box center [21, 107] width 15 height 15
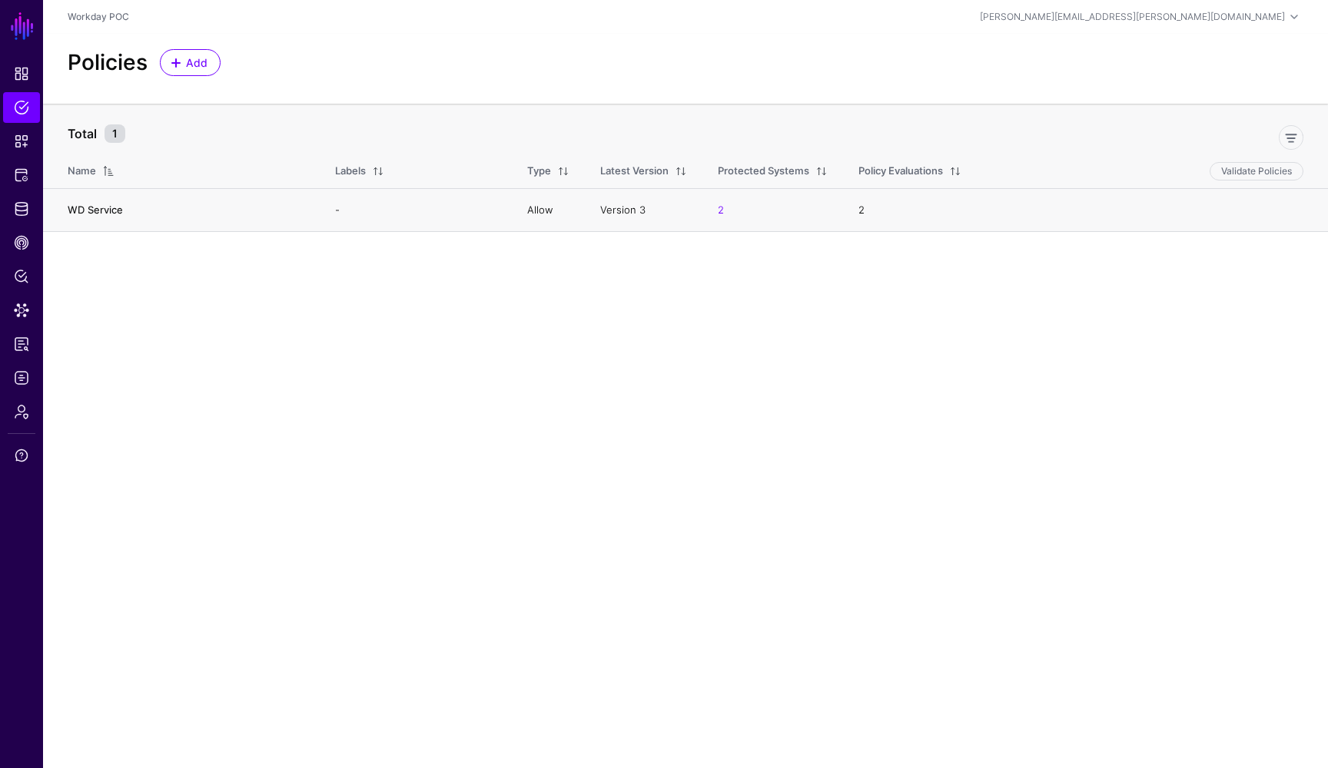
click at [114, 208] on link "WD Service" at bounding box center [95, 210] width 55 height 12
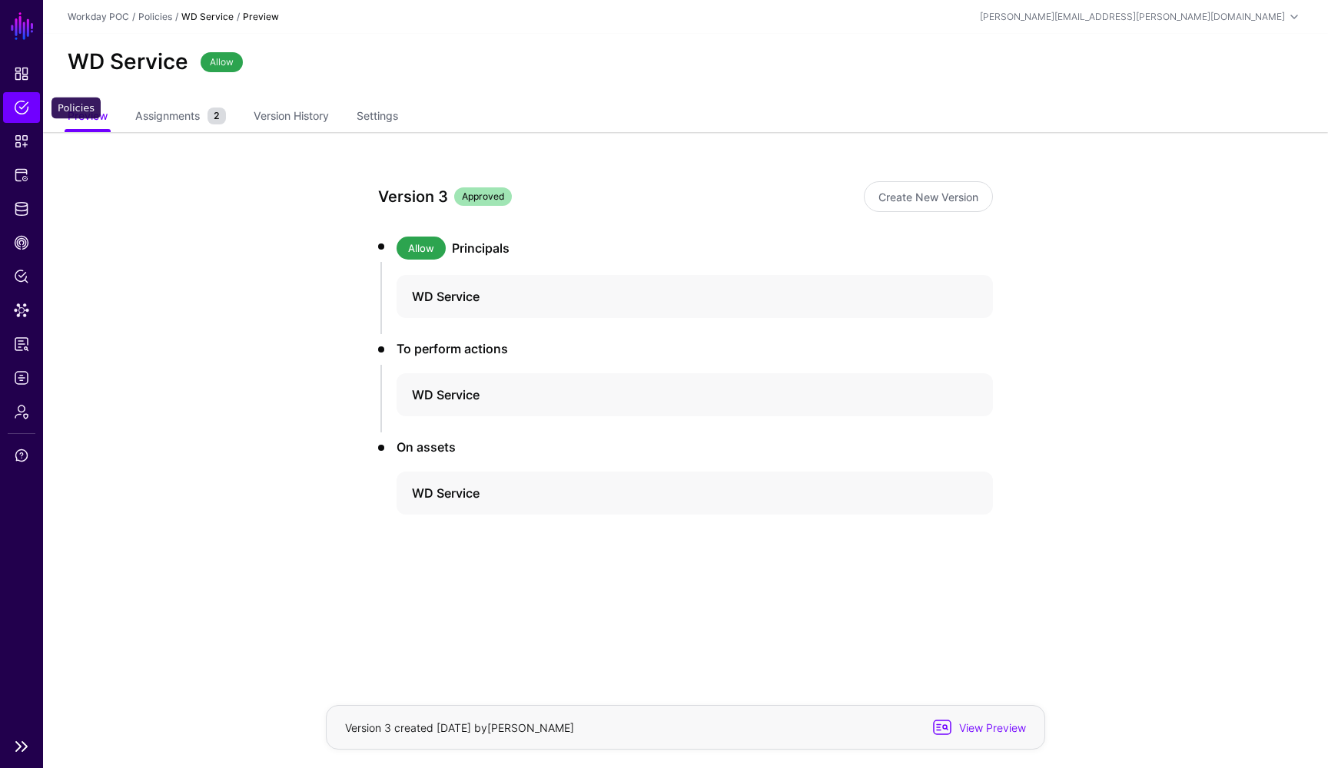
click at [28, 116] on link "Policies" at bounding box center [21, 107] width 37 height 31
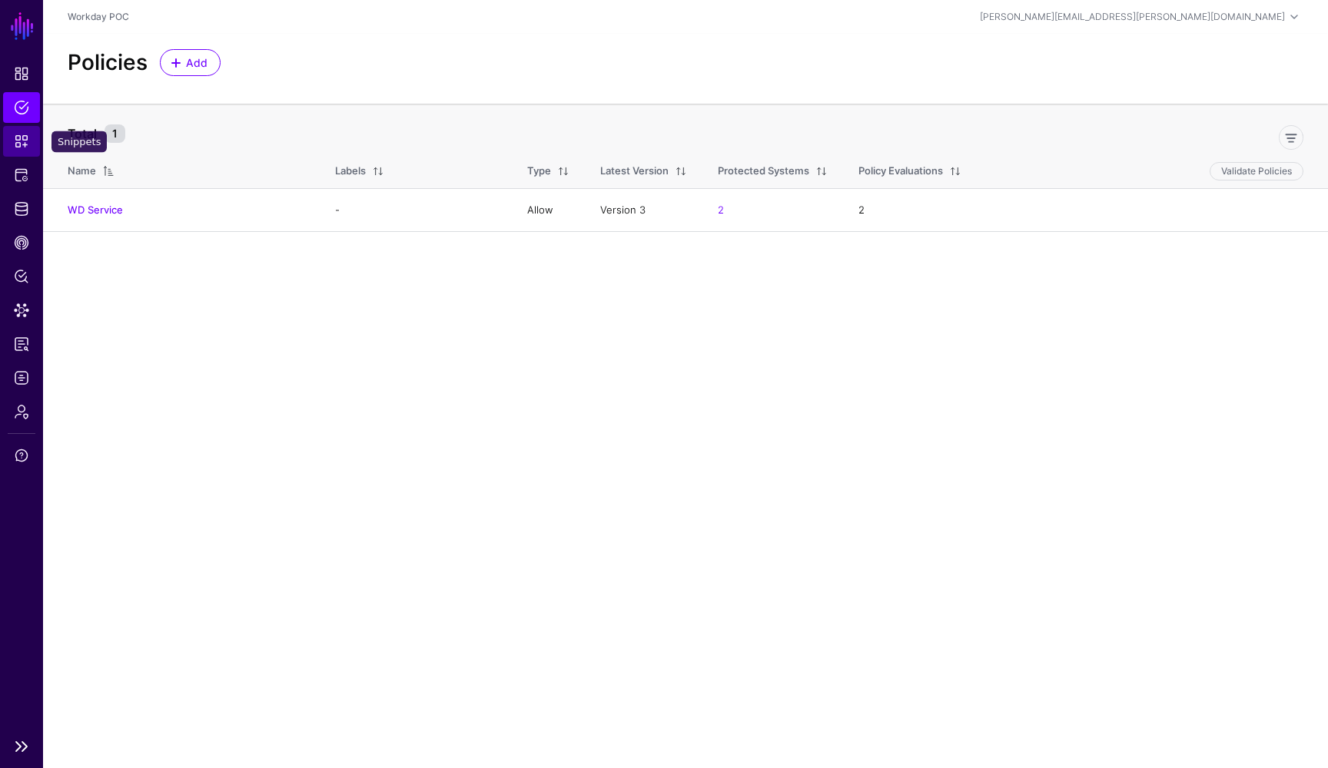
click at [19, 141] on span "Snippets" at bounding box center [21, 141] width 15 height 15
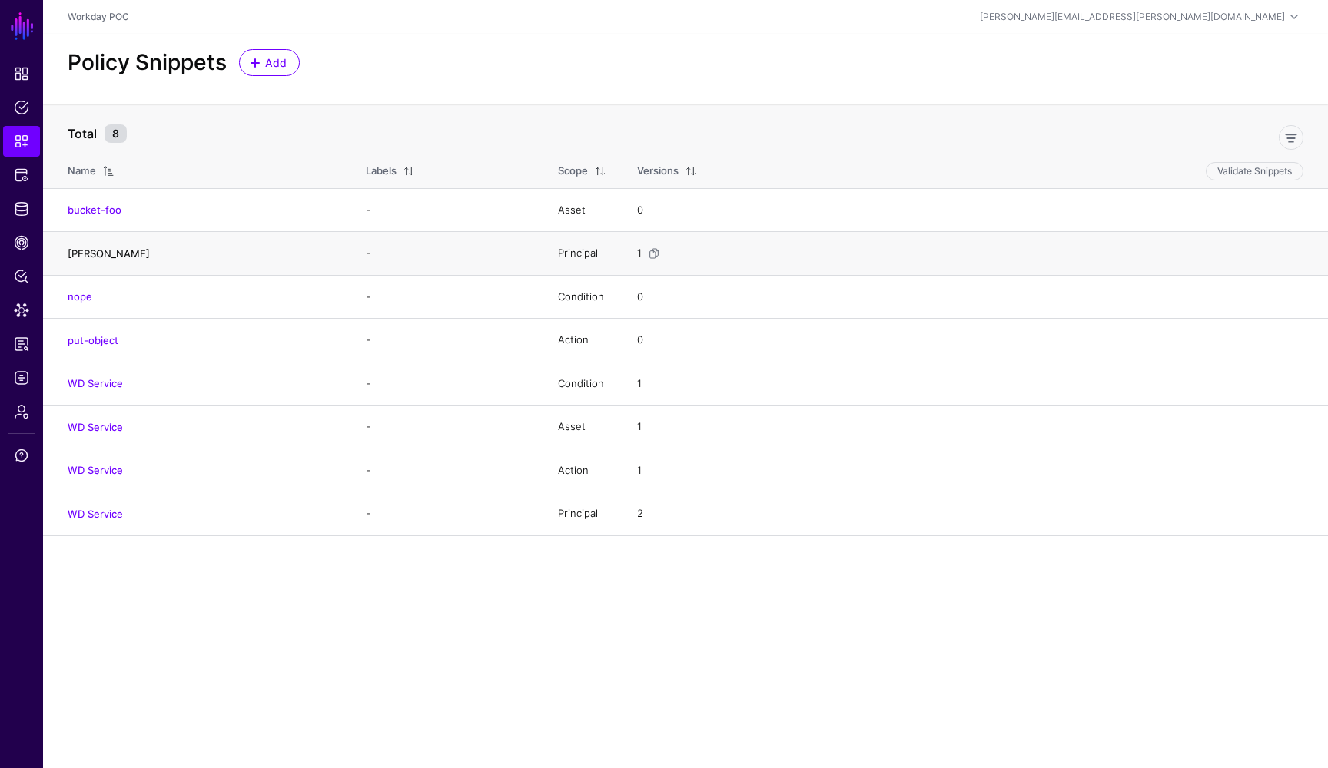
click at [90, 250] on link "Daniele" at bounding box center [109, 253] width 82 height 12
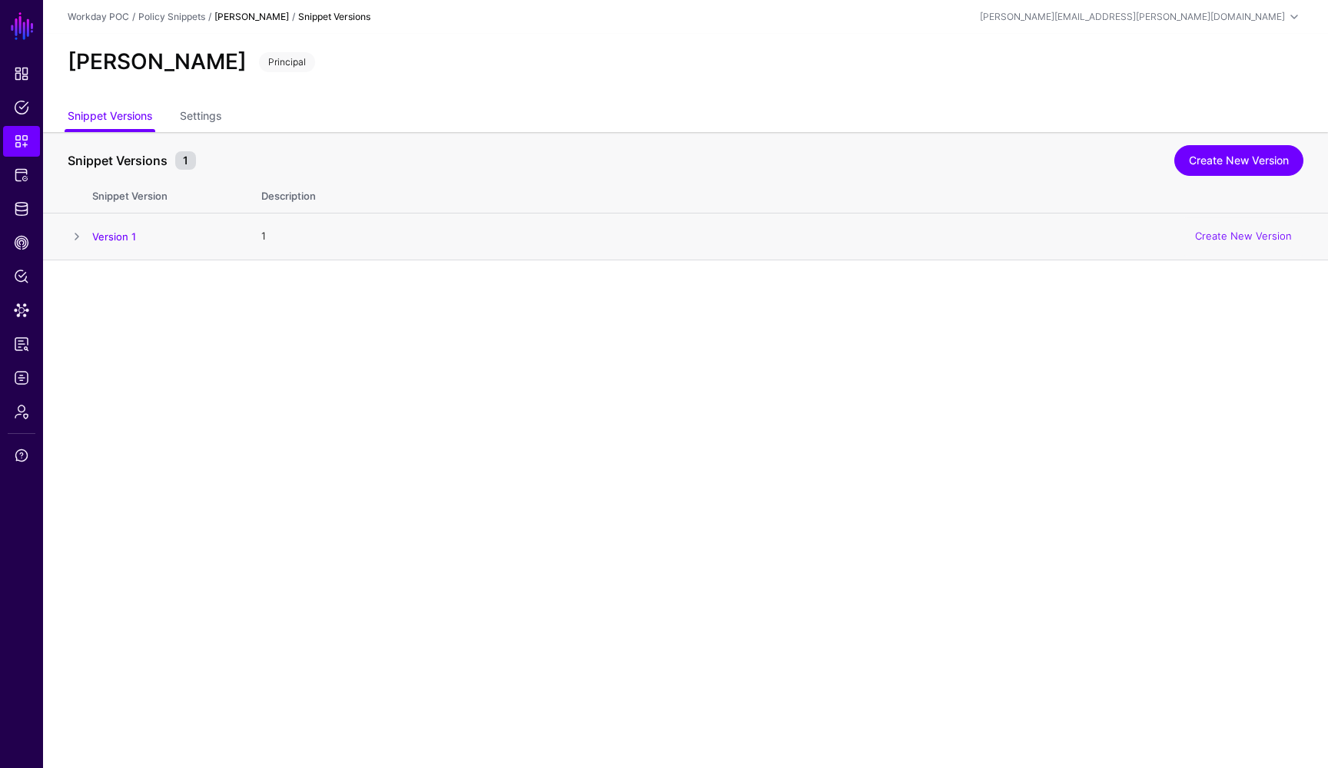
click at [92, 242] on h4 "Version 1" at bounding box center [161, 237] width 138 height 14
click at [88, 236] on td at bounding box center [67, 237] width 49 height 47
click at [79, 237] on span at bounding box center [77, 236] width 18 height 18
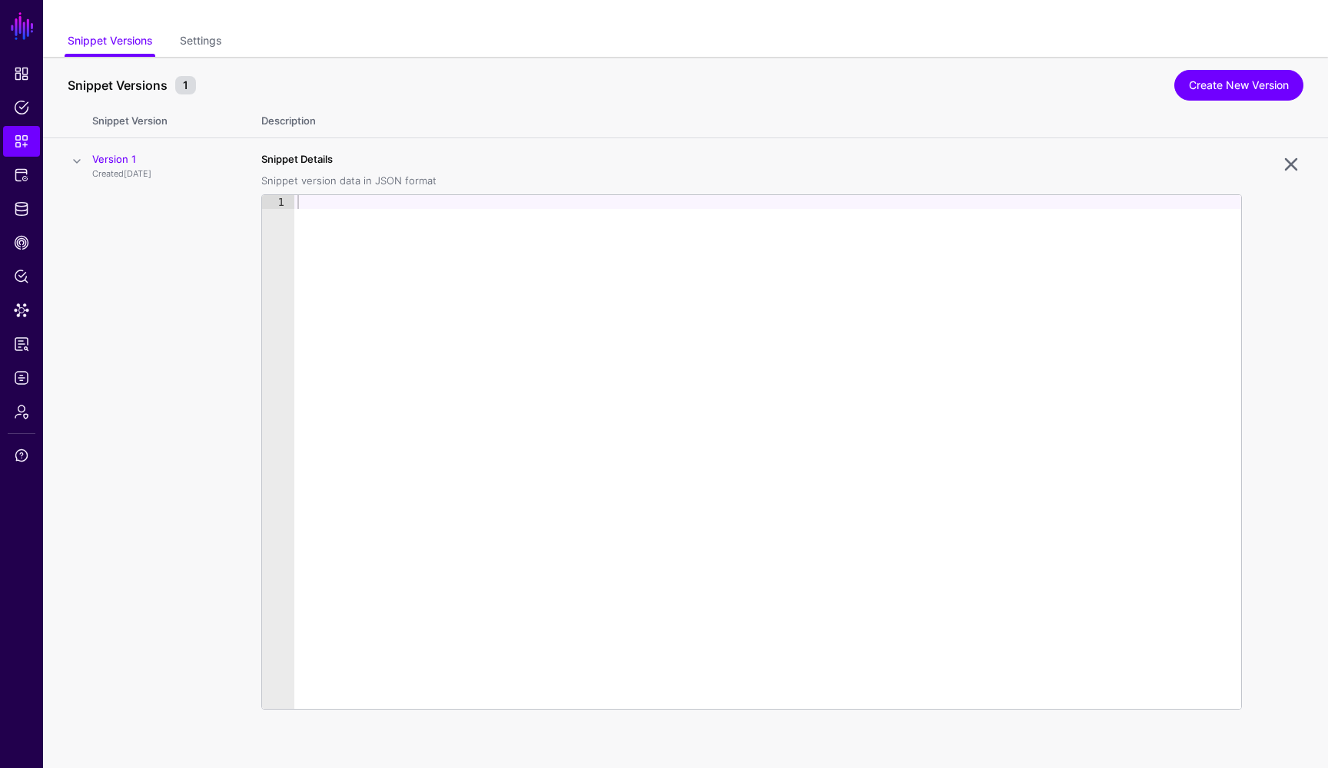
scroll to position [76, 0]
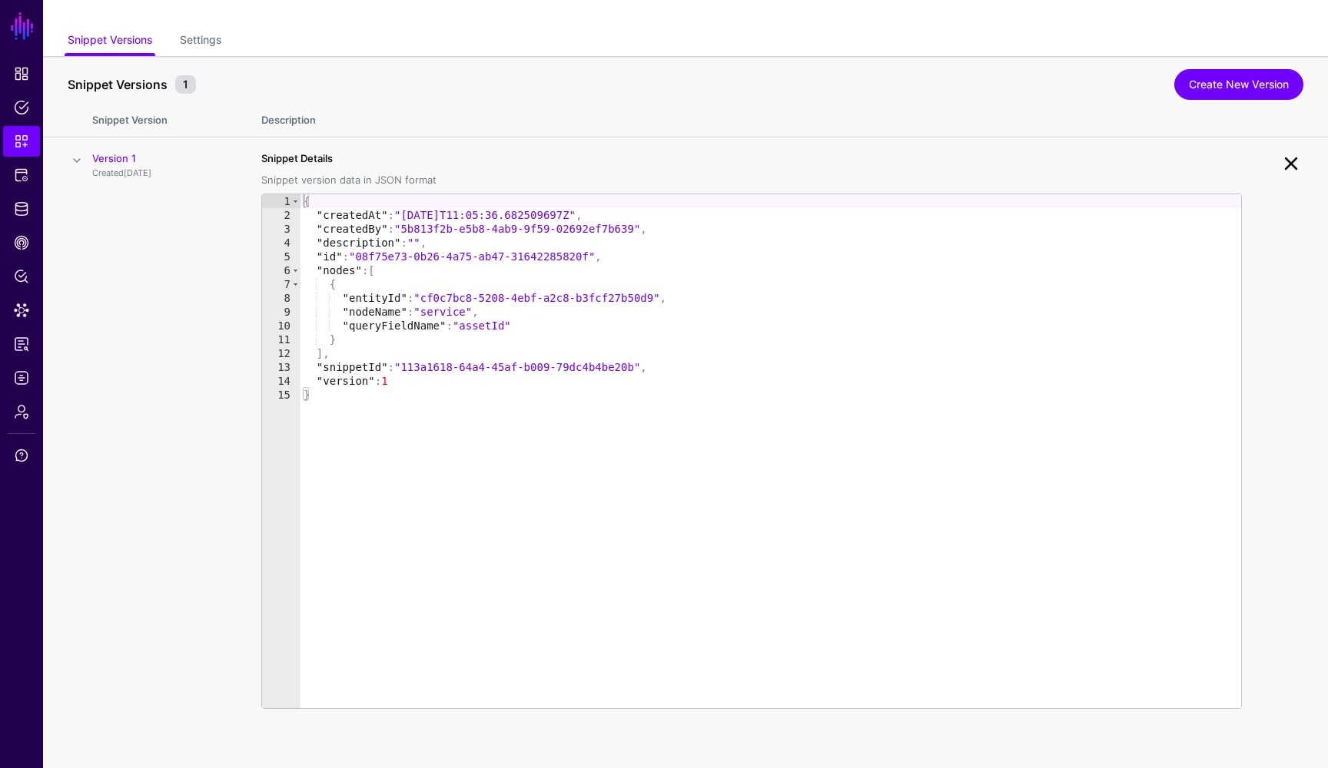
click at [1290, 163] on link at bounding box center [1291, 163] width 25 height 25
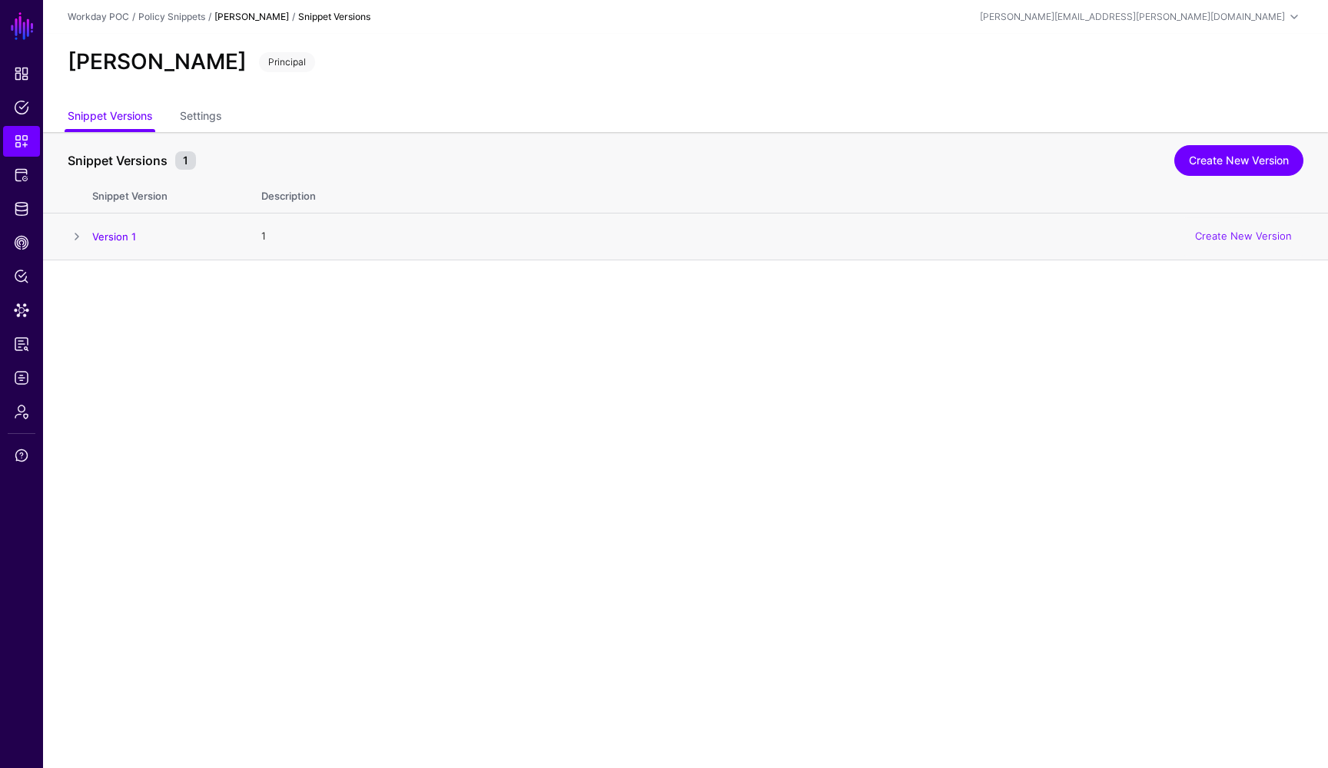
scroll to position [0, 0]
click at [194, 115] on link "Settings" at bounding box center [200, 117] width 41 height 29
click at [24, 138] on span "Snippets" at bounding box center [21, 141] width 15 height 15
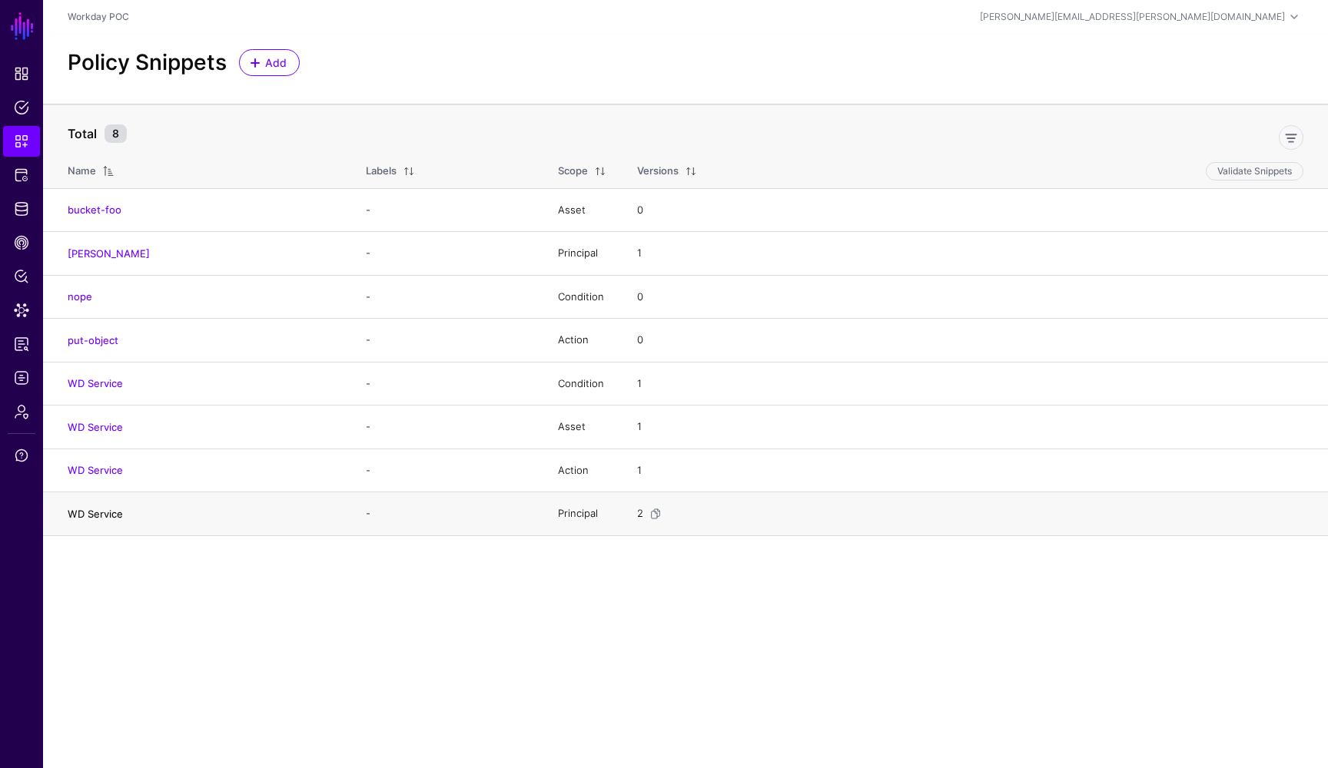
click at [98, 512] on link "WD Service" at bounding box center [95, 514] width 55 height 12
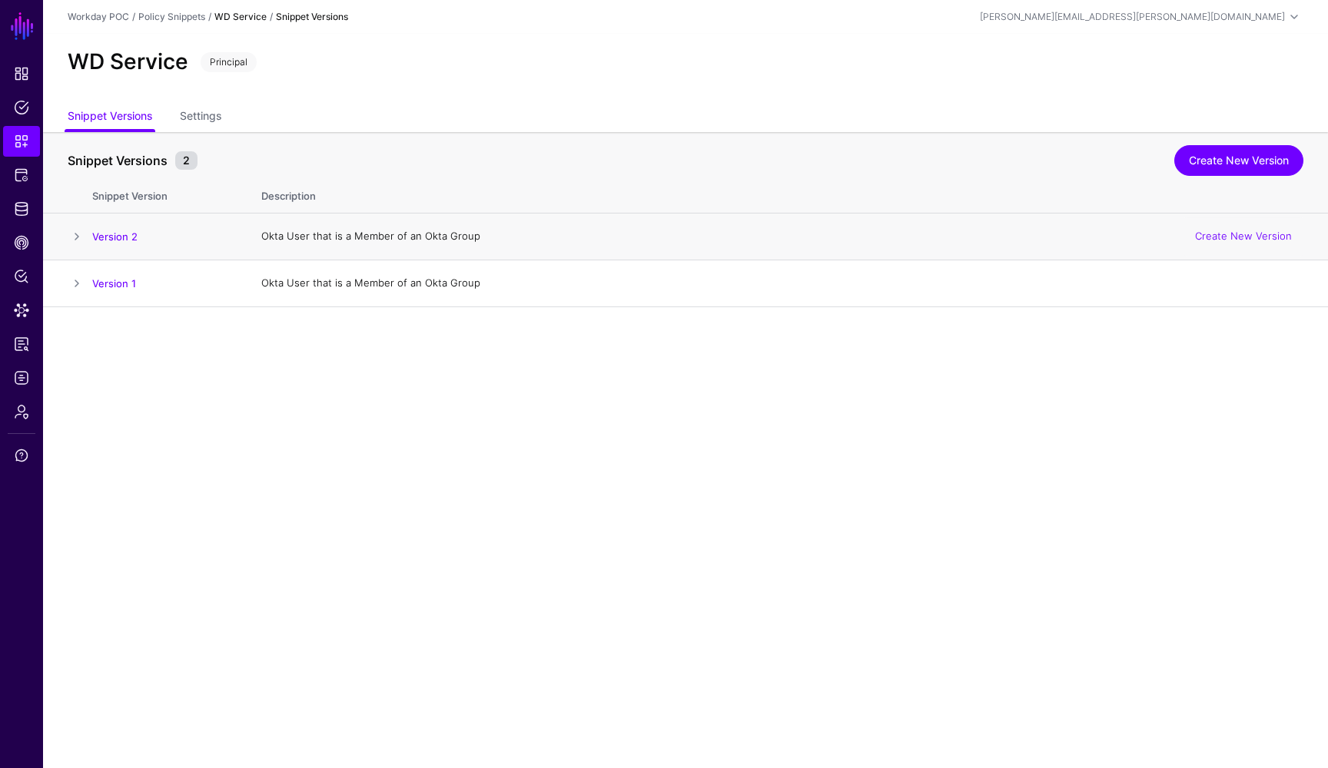
click at [75, 236] on span at bounding box center [77, 236] width 18 height 18
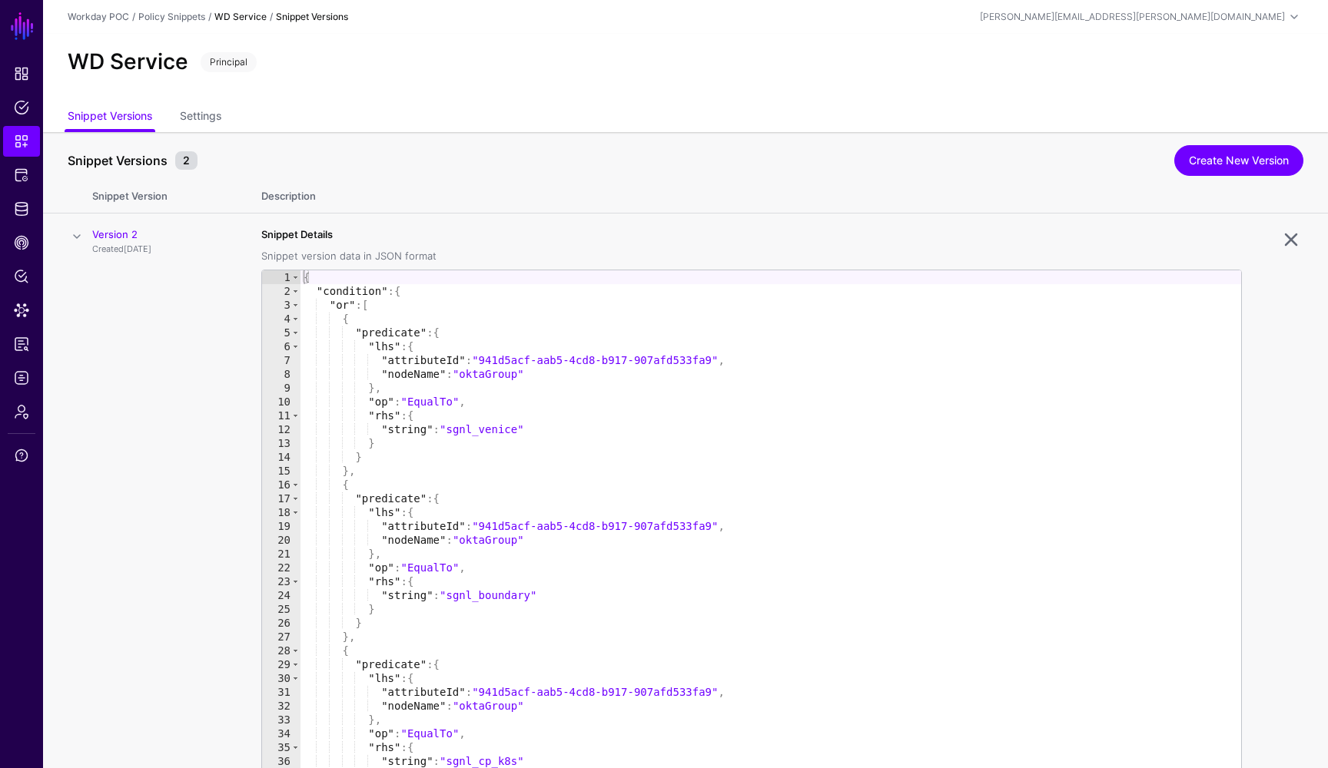
scroll to position [123, 0]
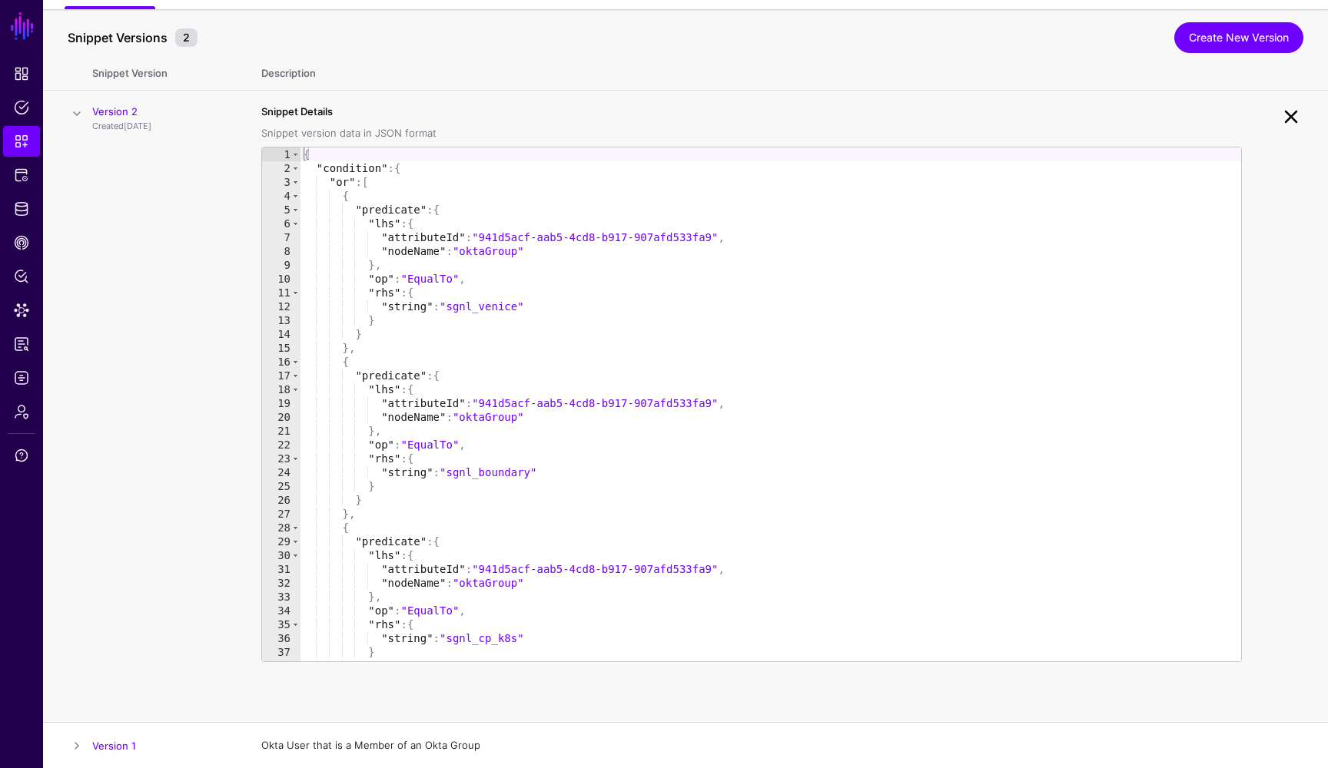
click at [1289, 120] on link at bounding box center [1291, 117] width 25 height 25
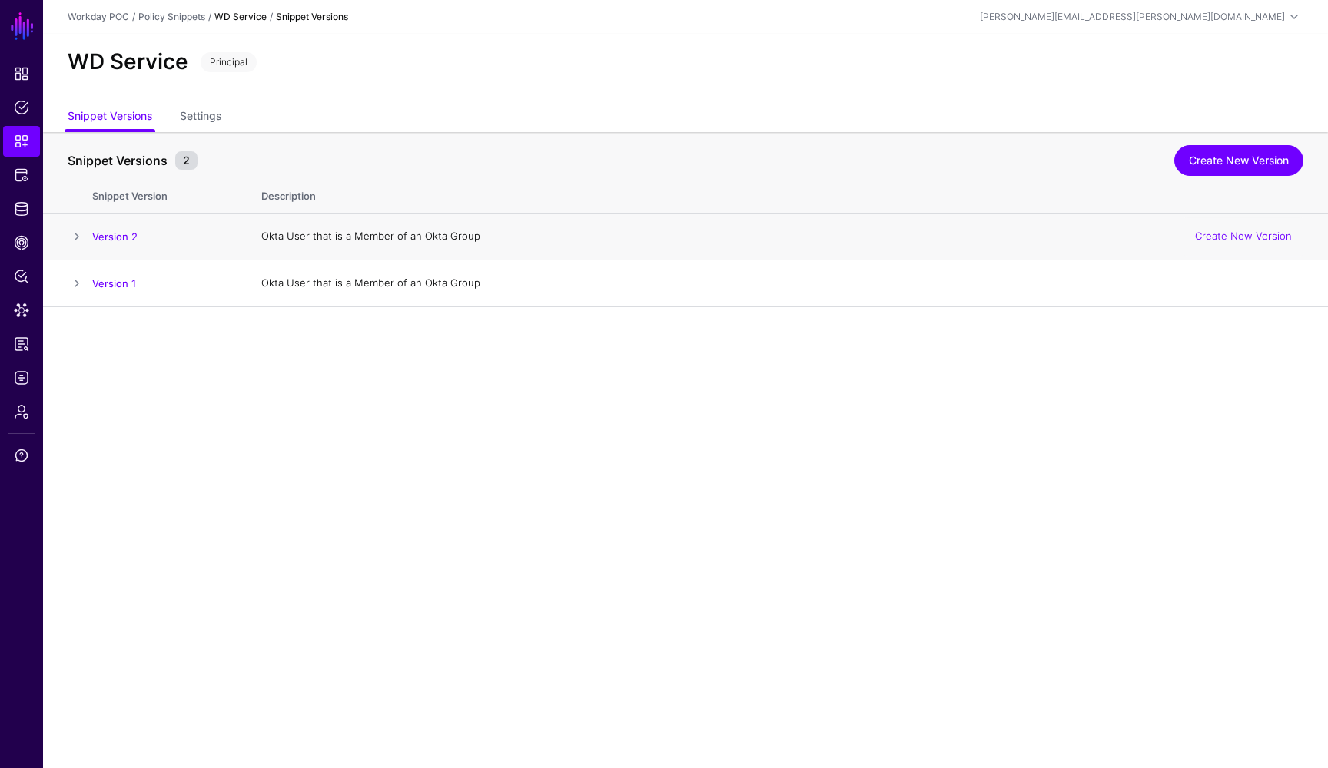
click at [76, 236] on span at bounding box center [77, 236] width 18 height 18
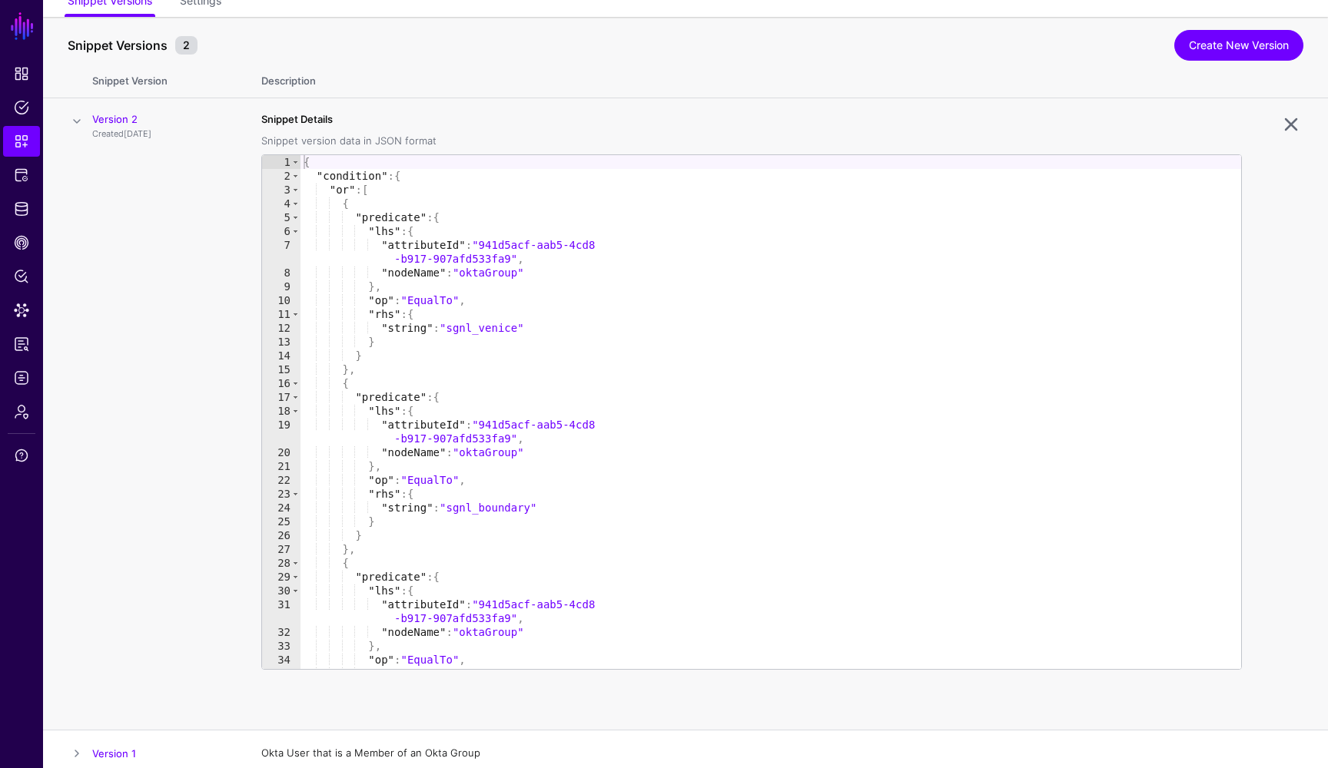
scroll to position [123, 0]
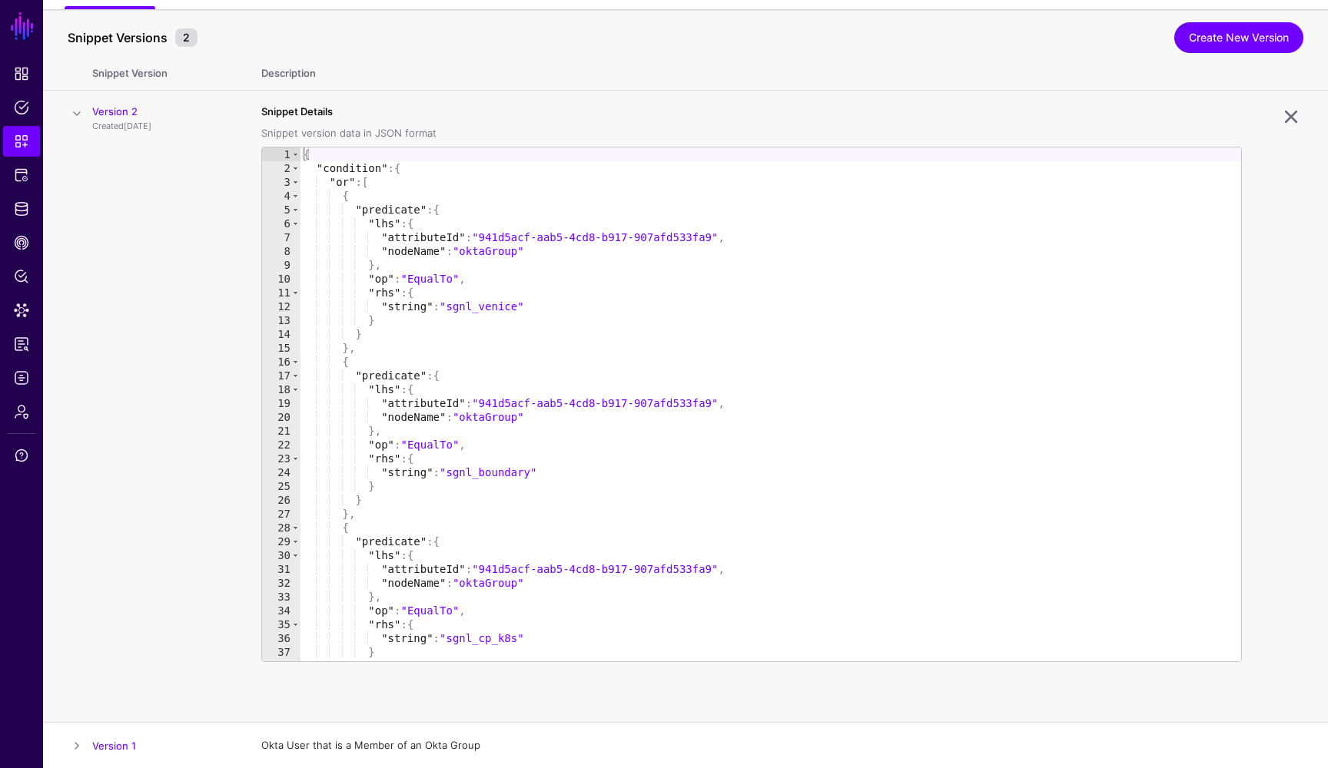
click at [164, 335] on td "Version 2 Created 5 months ago" at bounding box center [169, 407] width 154 height 632
click at [166, 277] on td "Version 2 Created 5 months ago" at bounding box center [169, 407] width 154 height 632
click at [73, 117] on span at bounding box center [77, 114] width 18 height 18
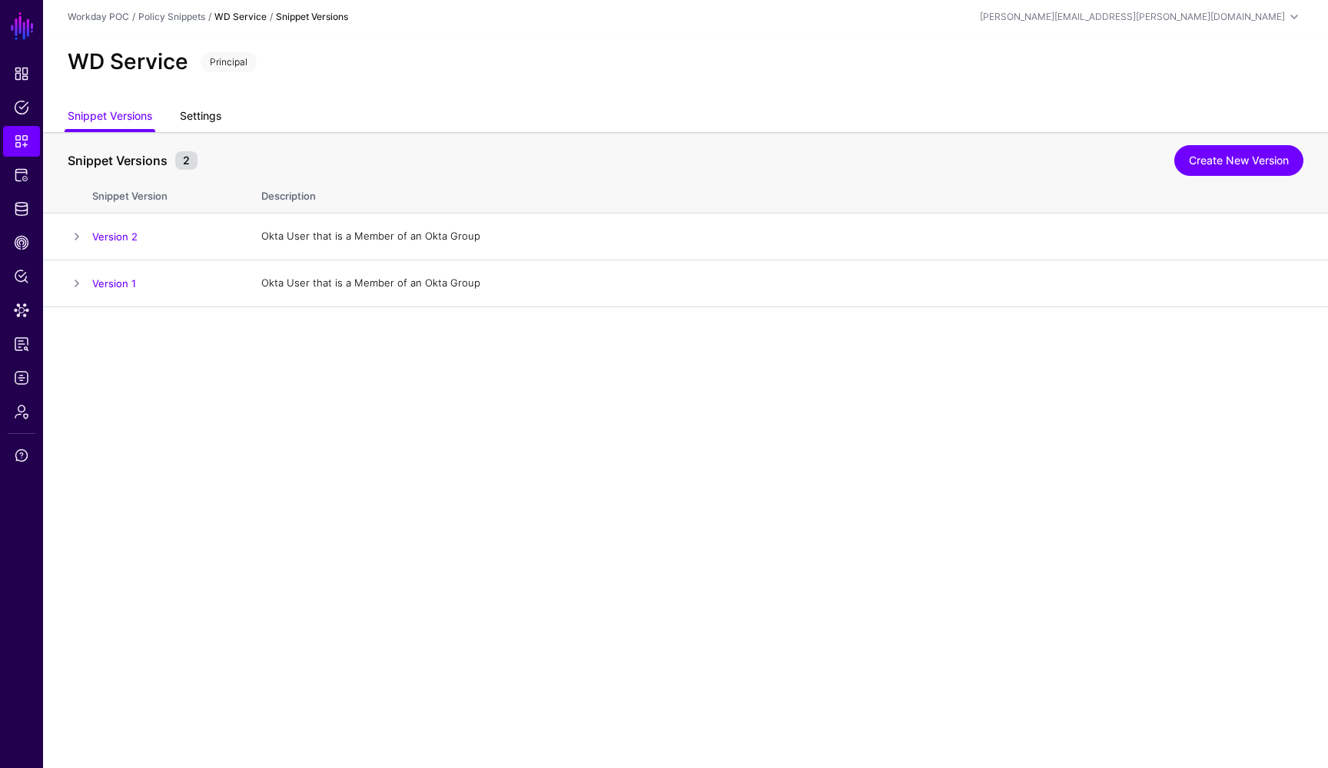
click at [208, 112] on link "Settings" at bounding box center [200, 117] width 41 height 29
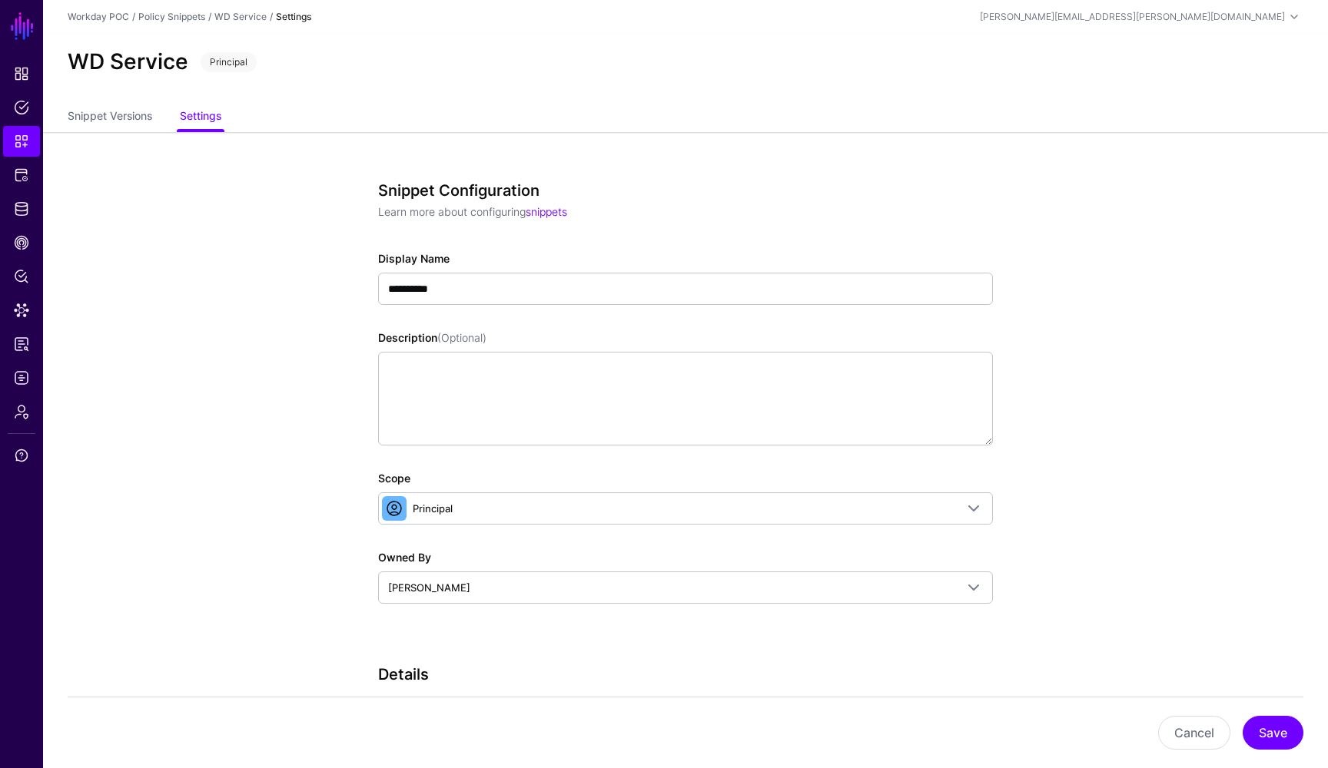
click at [1122, 330] on app-snippets-details-form "**********" at bounding box center [685, 629] width 1285 height 994
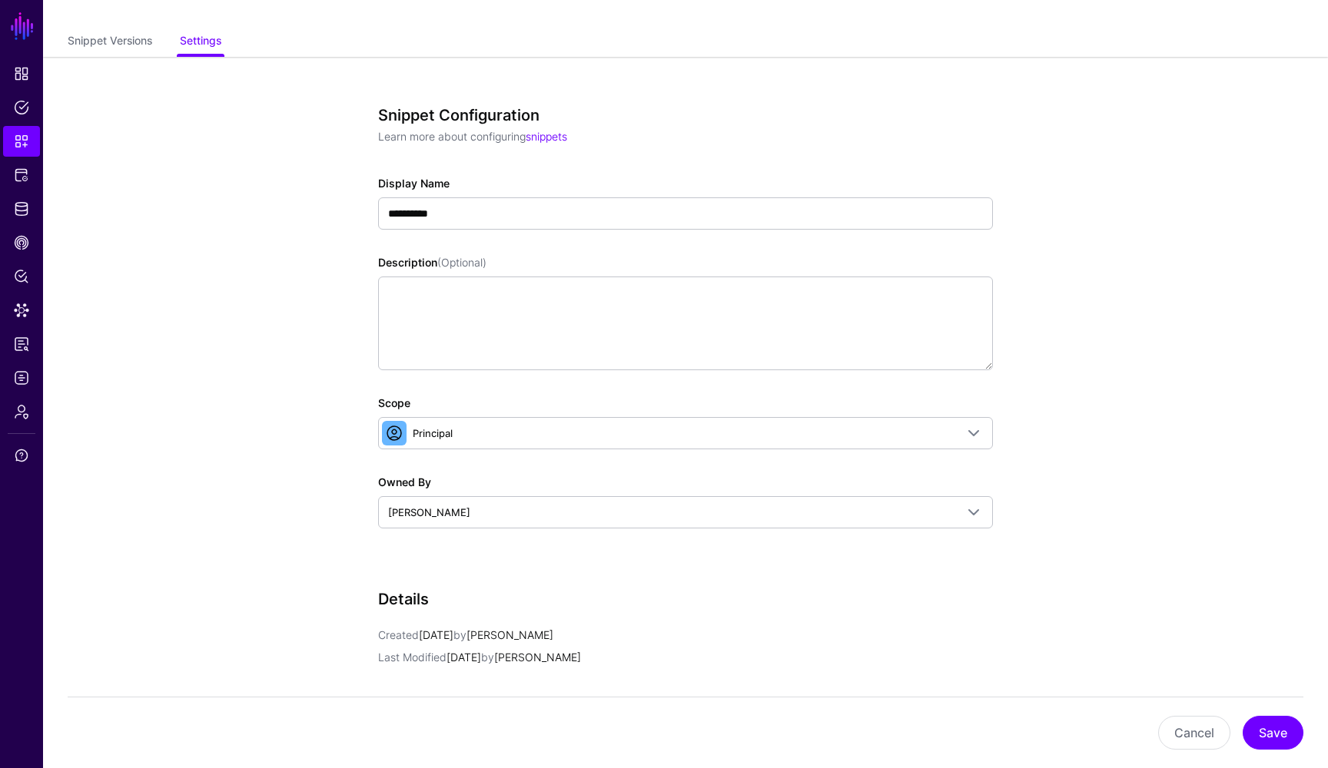
scroll to position [53, 0]
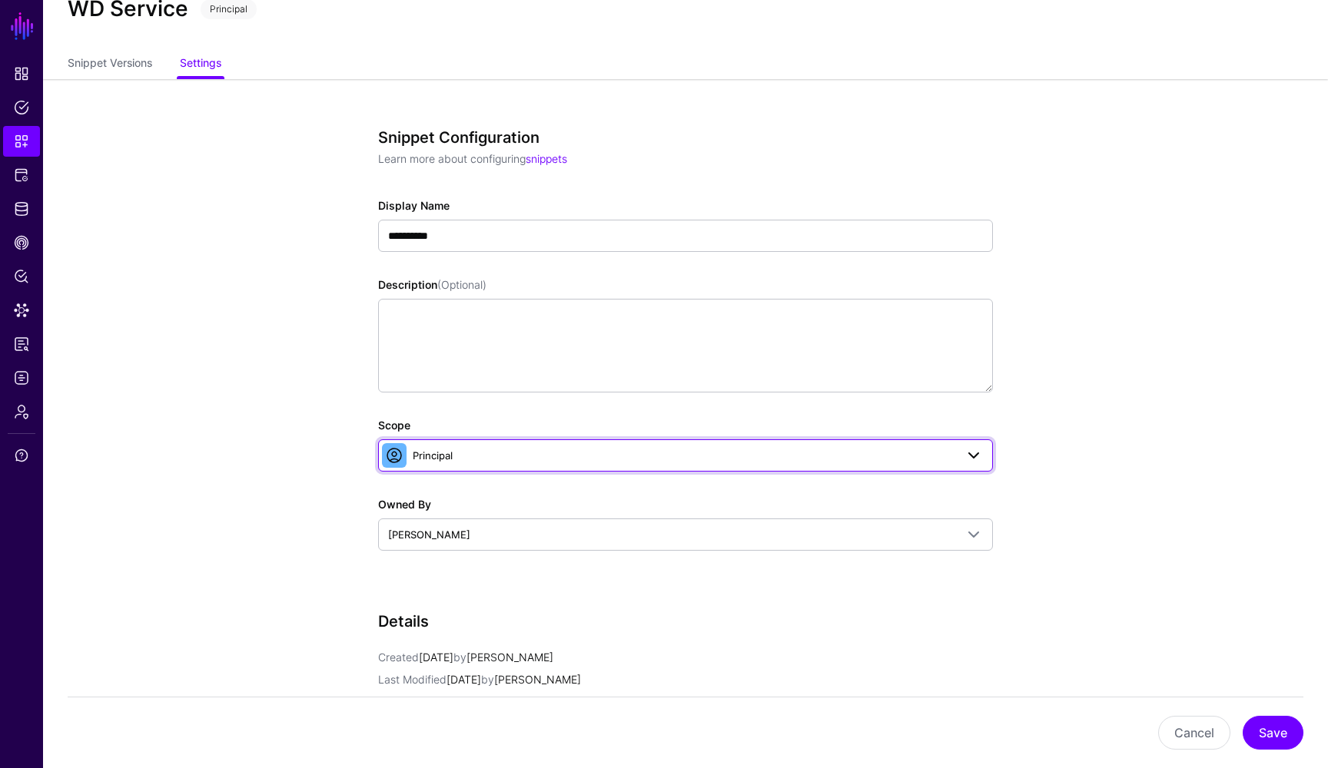
click at [969, 461] on span at bounding box center [973, 455] width 18 height 18
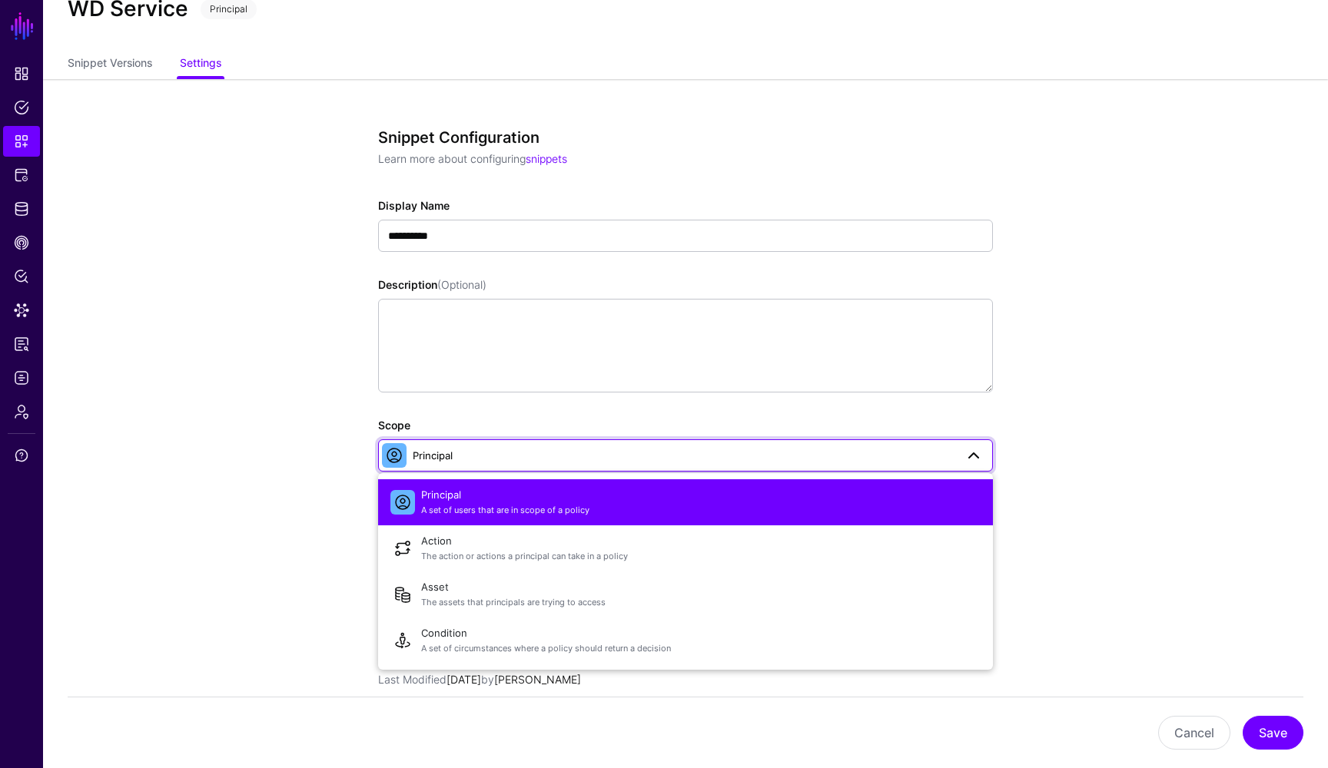
click at [1051, 433] on app-snippets-details-form "**********" at bounding box center [685, 576] width 1285 height 994
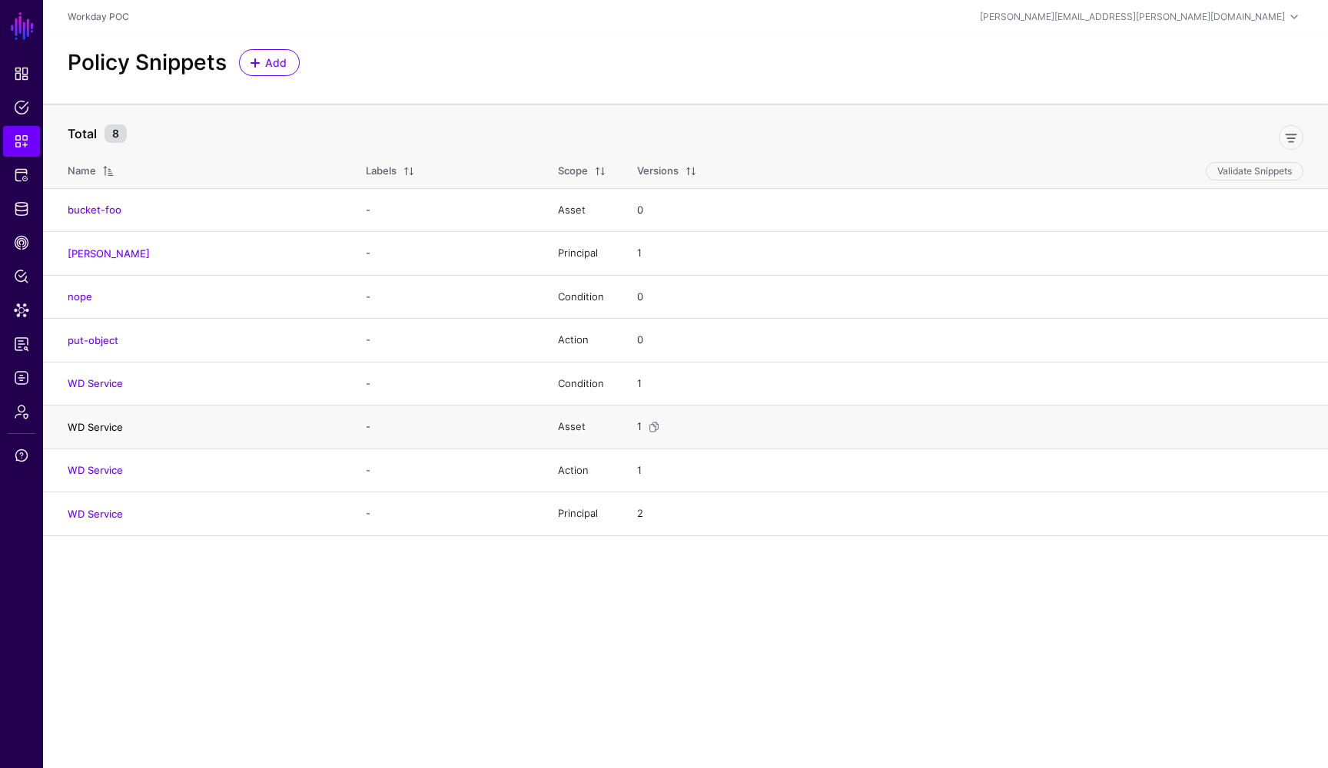
click at [106, 430] on link "WD Service" at bounding box center [95, 427] width 55 height 12
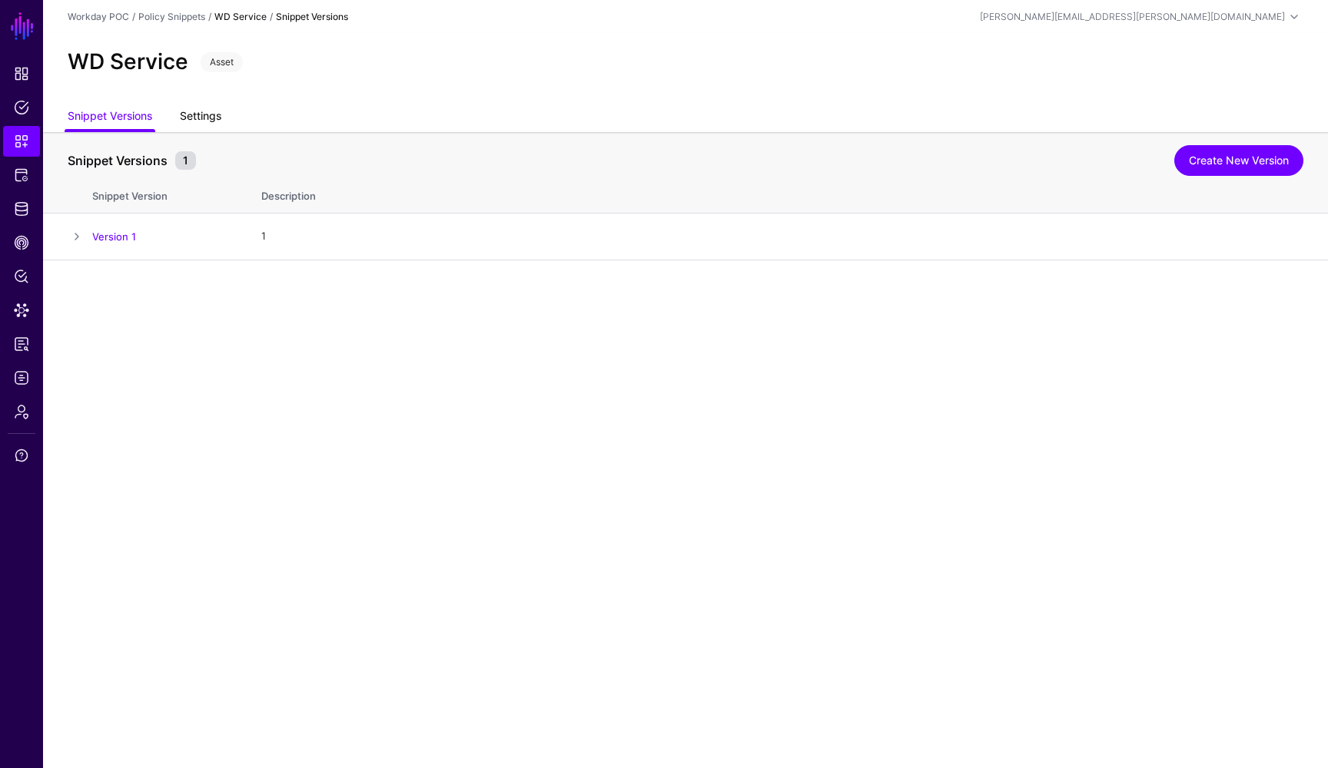
click at [200, 120] on link "Settings" at bounding box center [200, 117] width 41 height 29
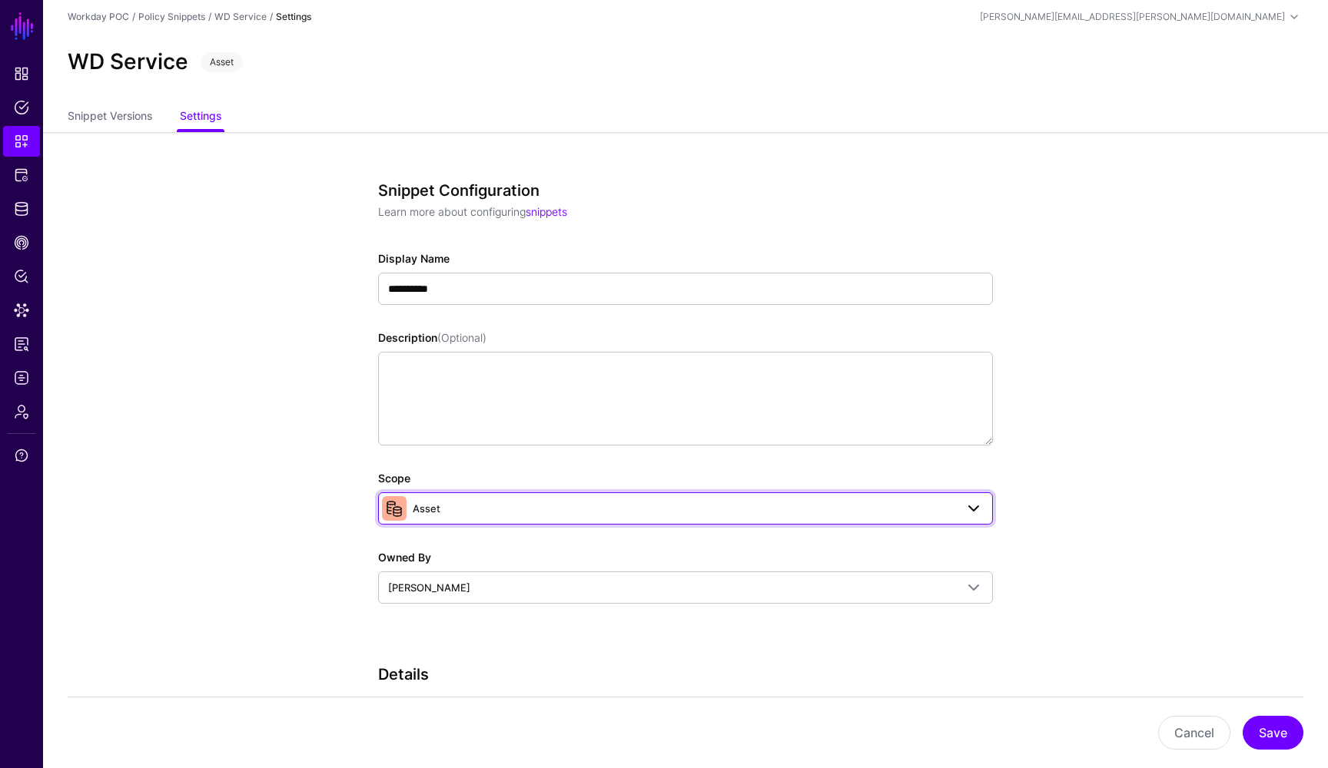
click at [972, 510] on span at bounding box center [973, 509] width 18 height 18
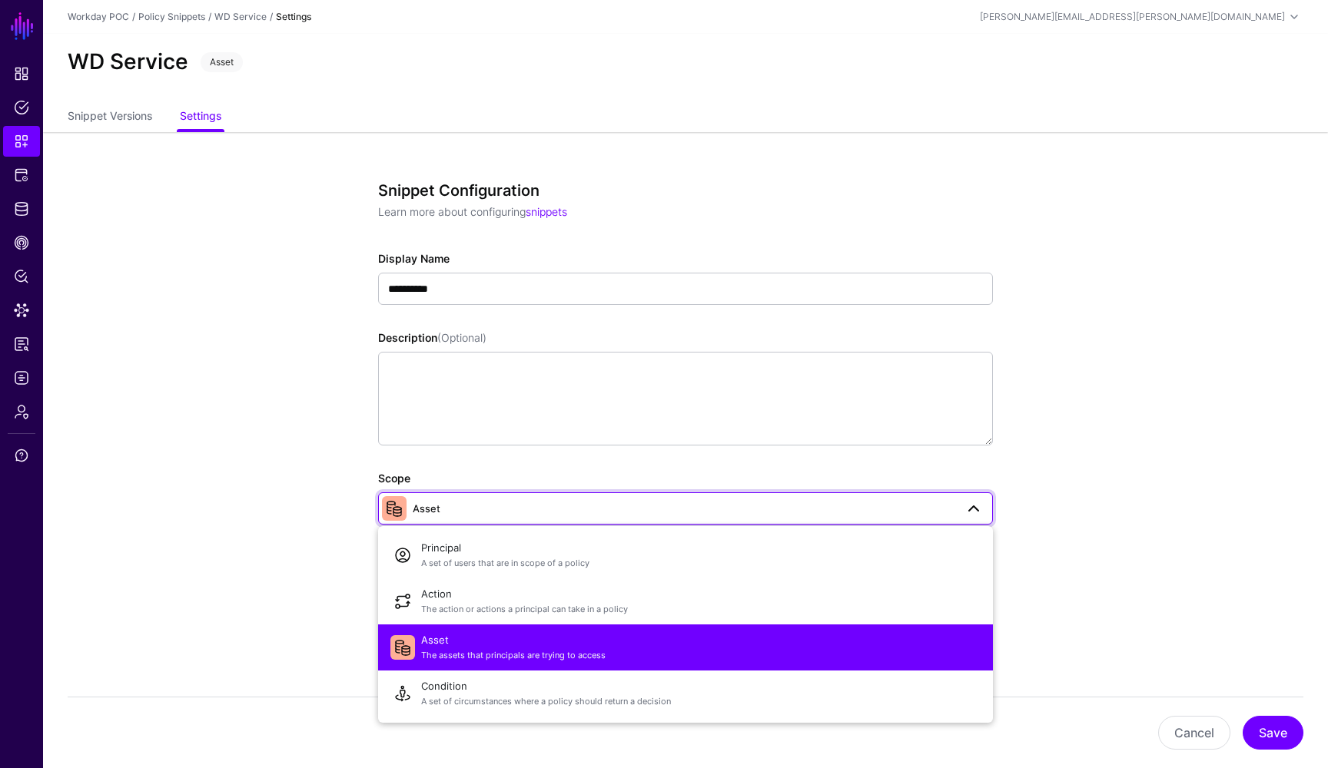
click at [1069, 476] on app-snippets-details-form "**********" at bounding box center [685, 629] width 1285 height 994
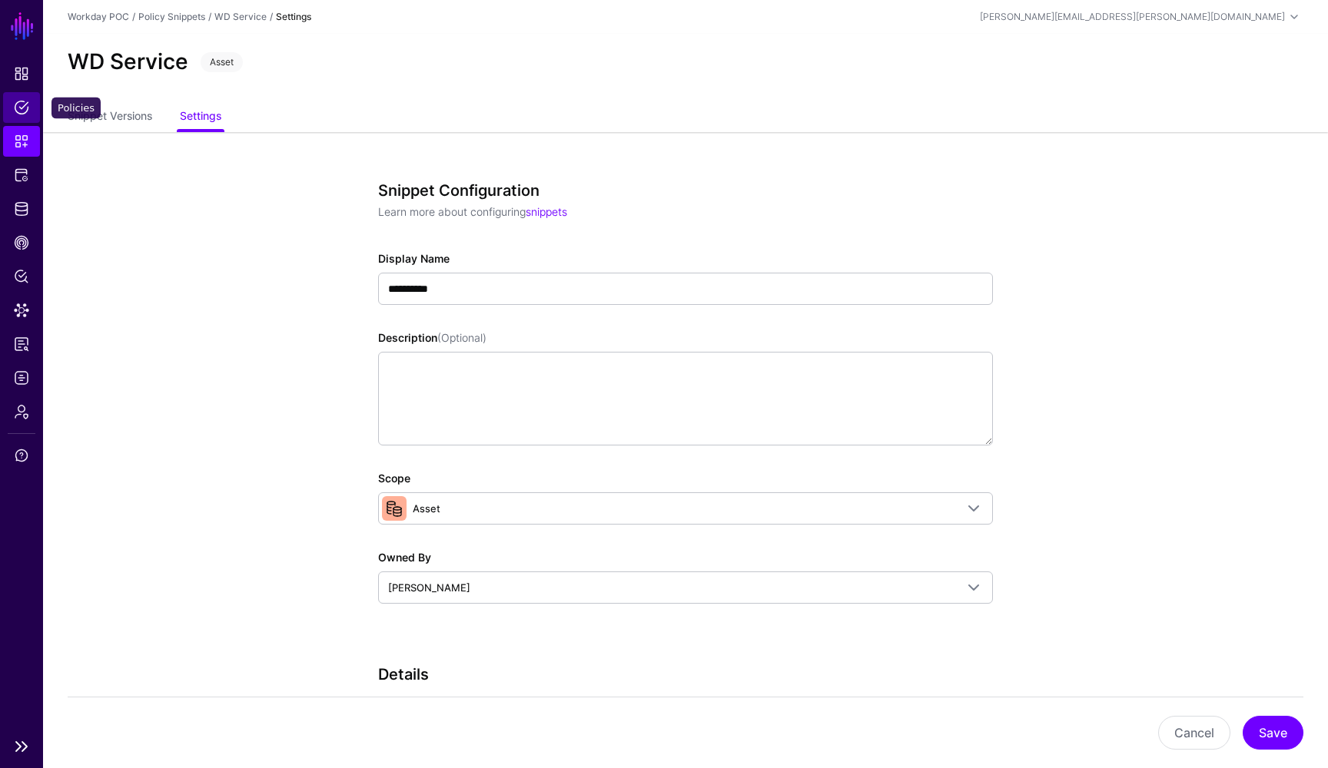
click at [24, 100] on span "Policies" at bounding box center [21, 107] width 15 height 15
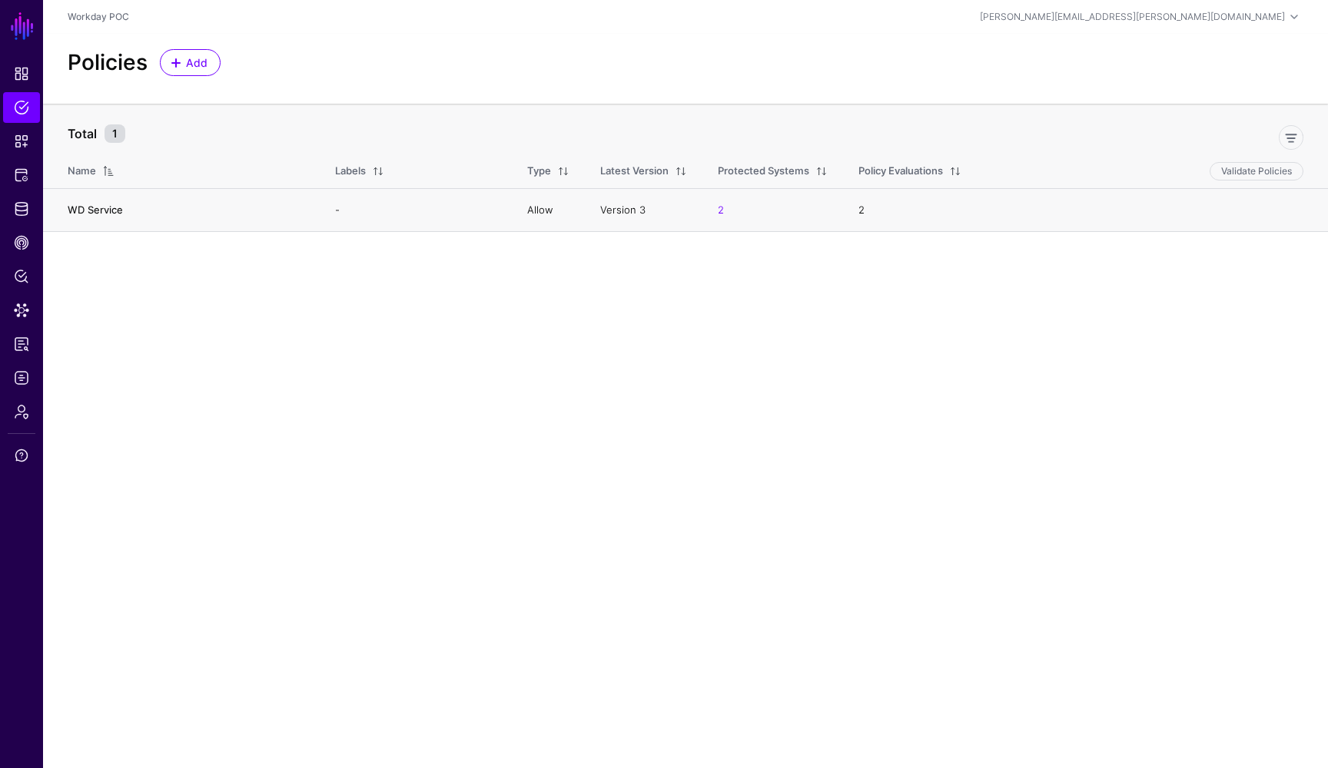
click at [109, 214] on link "WD Service" at bounding box center [95, 210] width 55 height 12
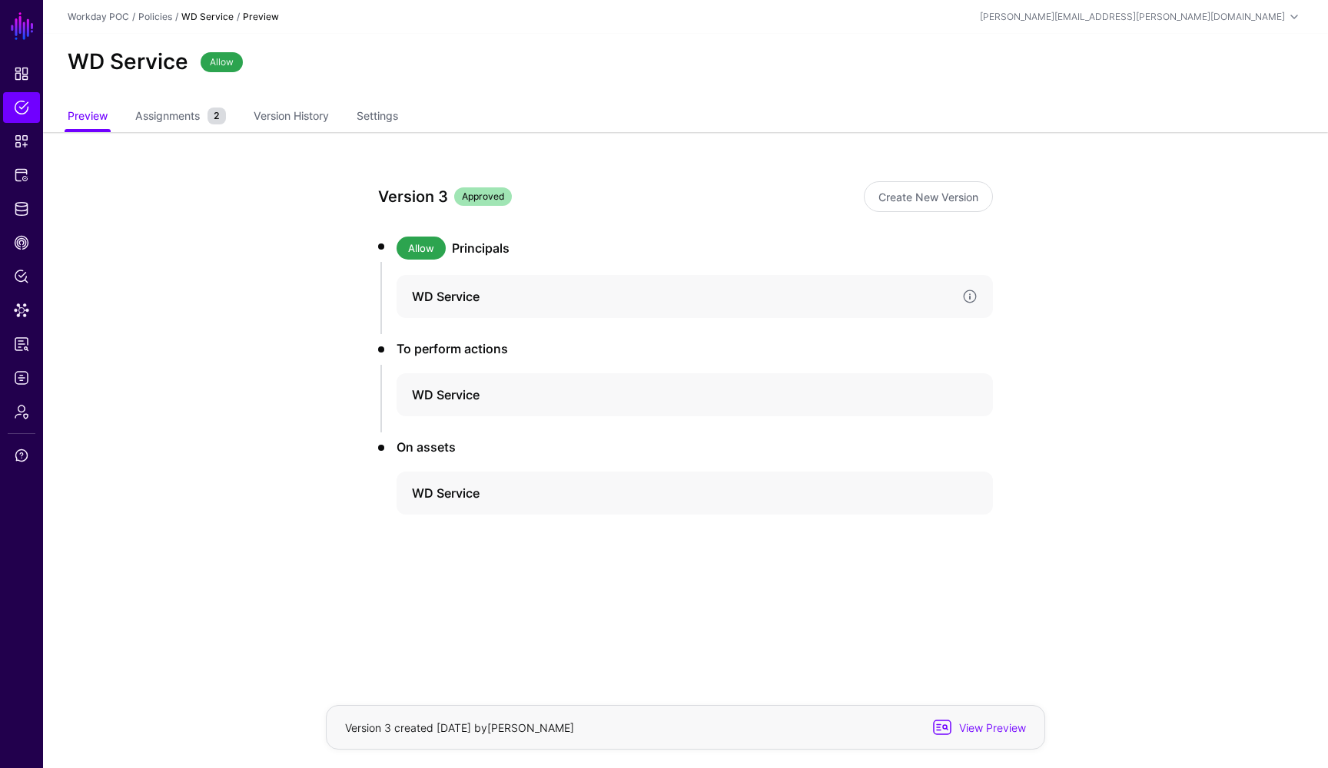
click at [470, 297] on h4 "WD Service" at bounding box center [681, 296] width 538 height 18
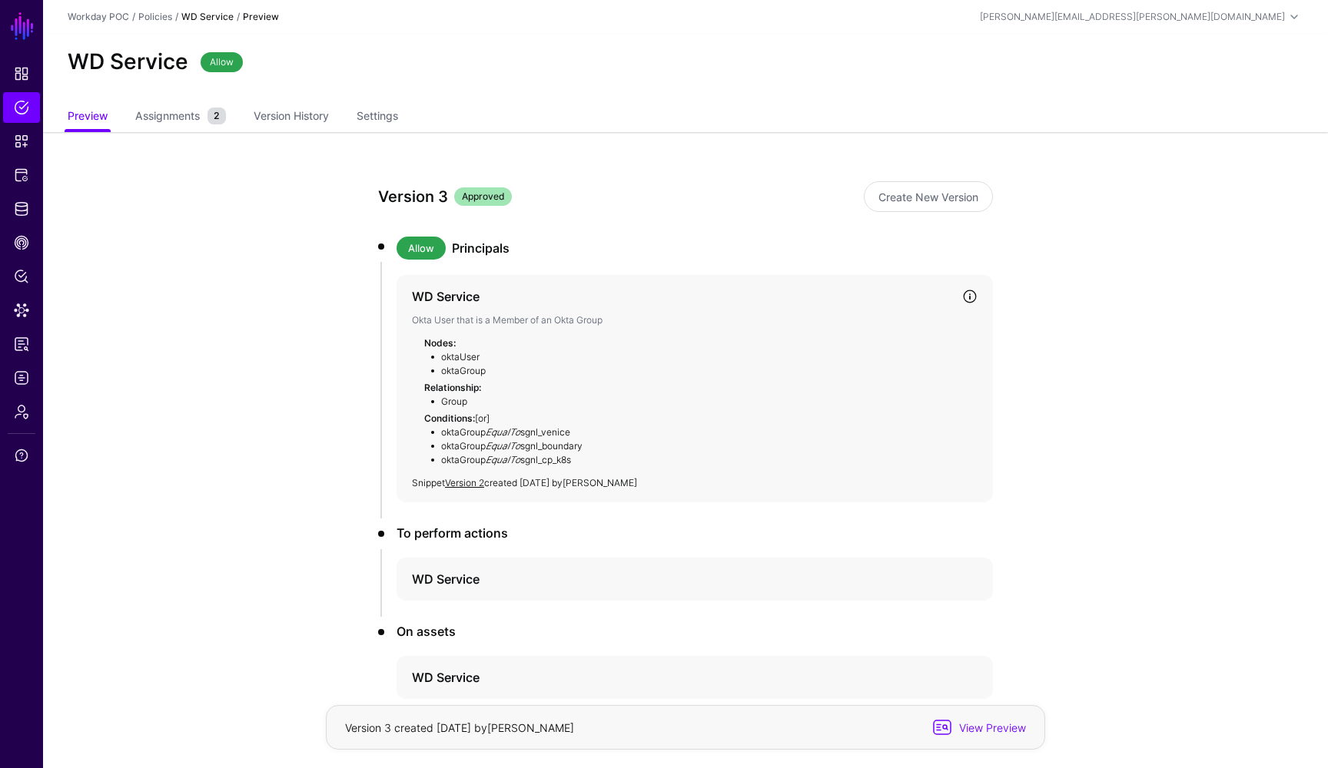
click at [968, 294] on link at bounding box center [969, 296] width 15 height 15
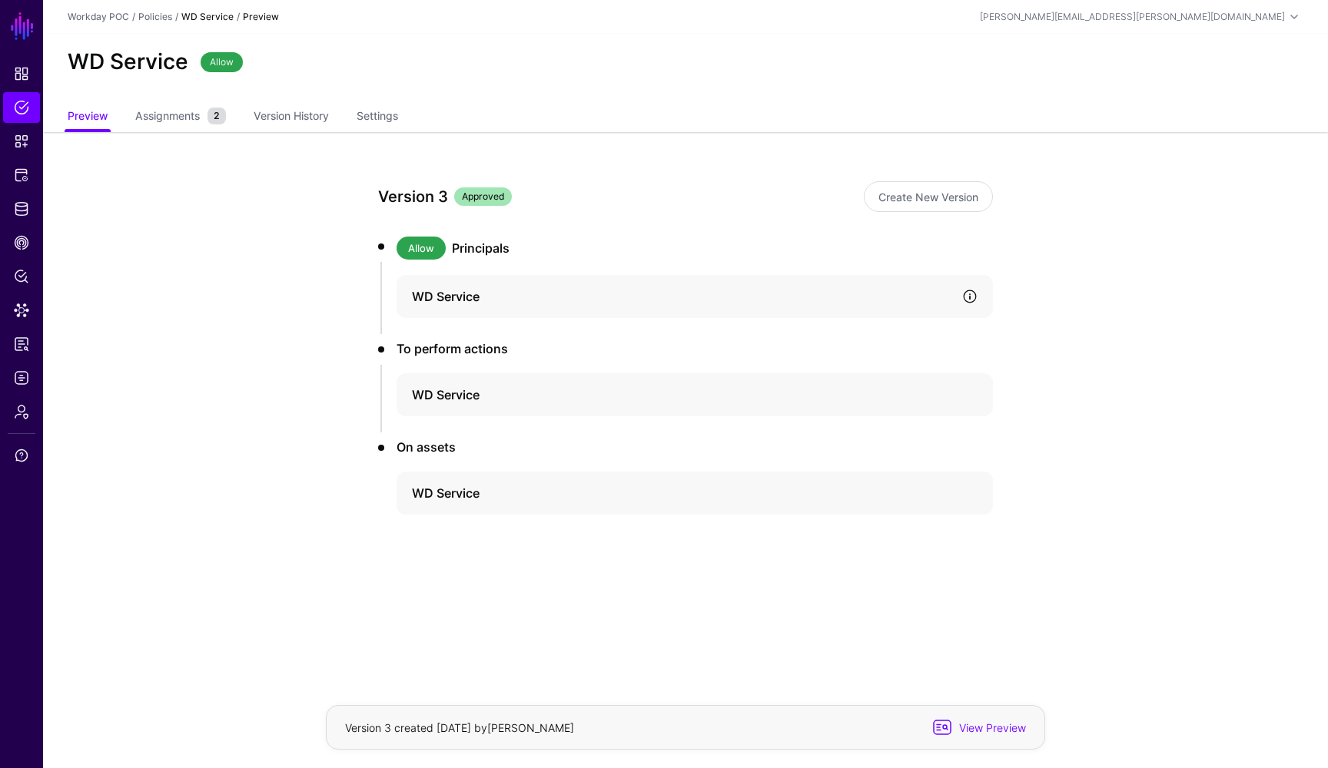
click at [968, 294] on link at bounding box center [969, 296] width 15 height 15
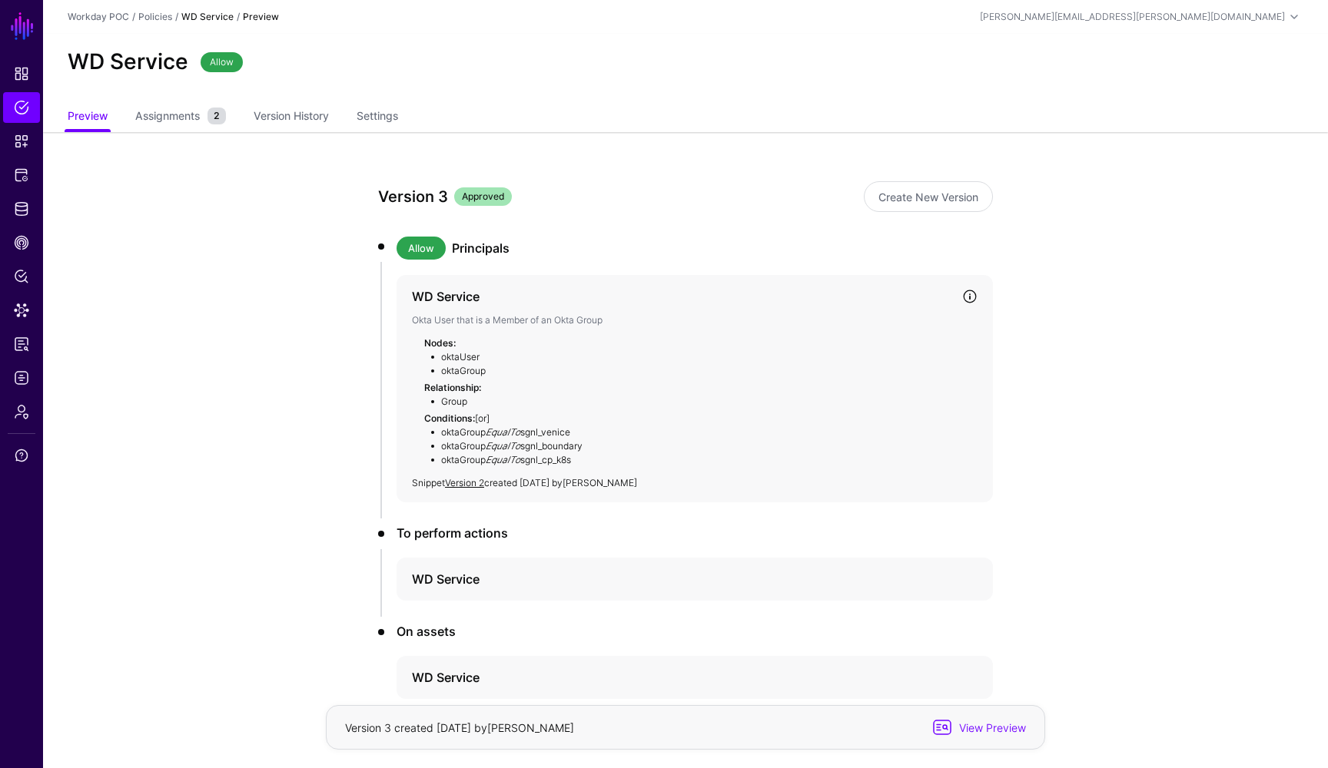
click at [968, 294] on link at bounding box center [969, 296] width 15 height 15
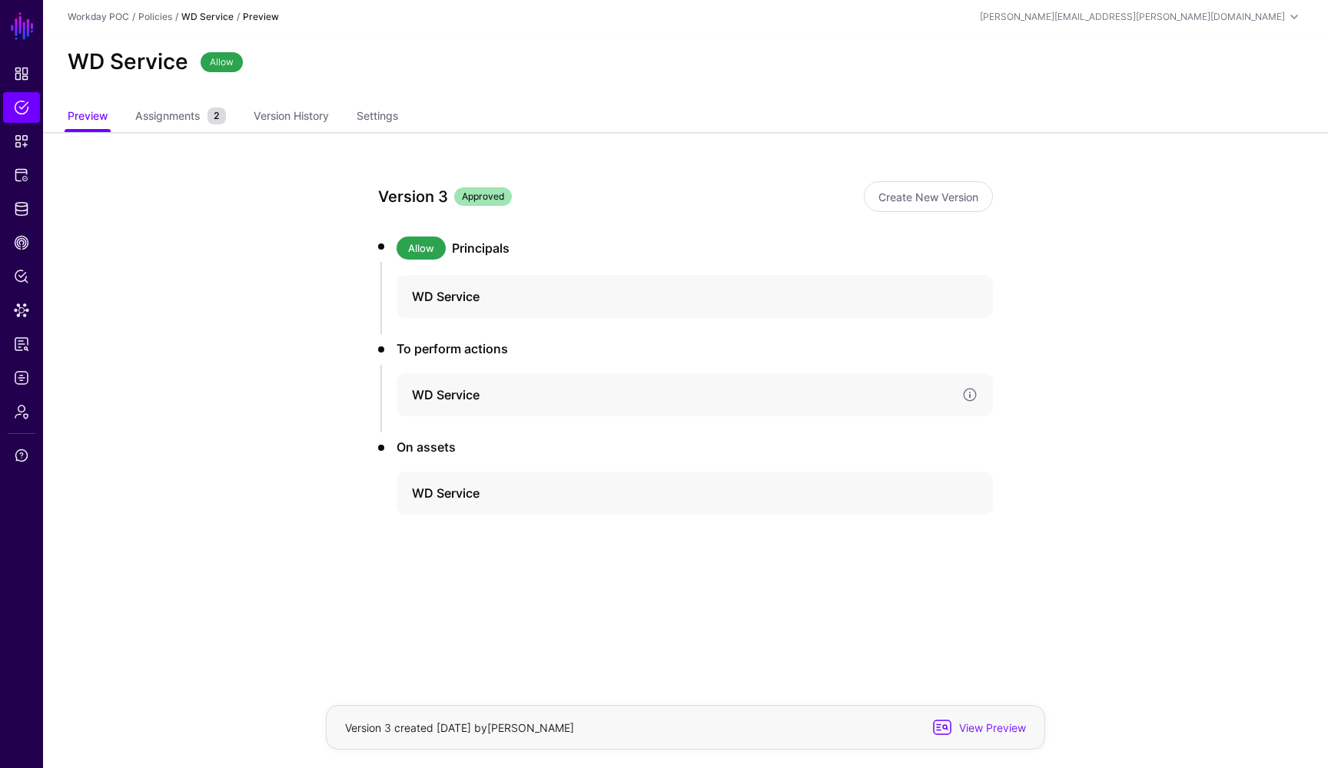
click at [493, 397] on h4 "WD Service" at bounding box center [681, 395] width 538 height 18
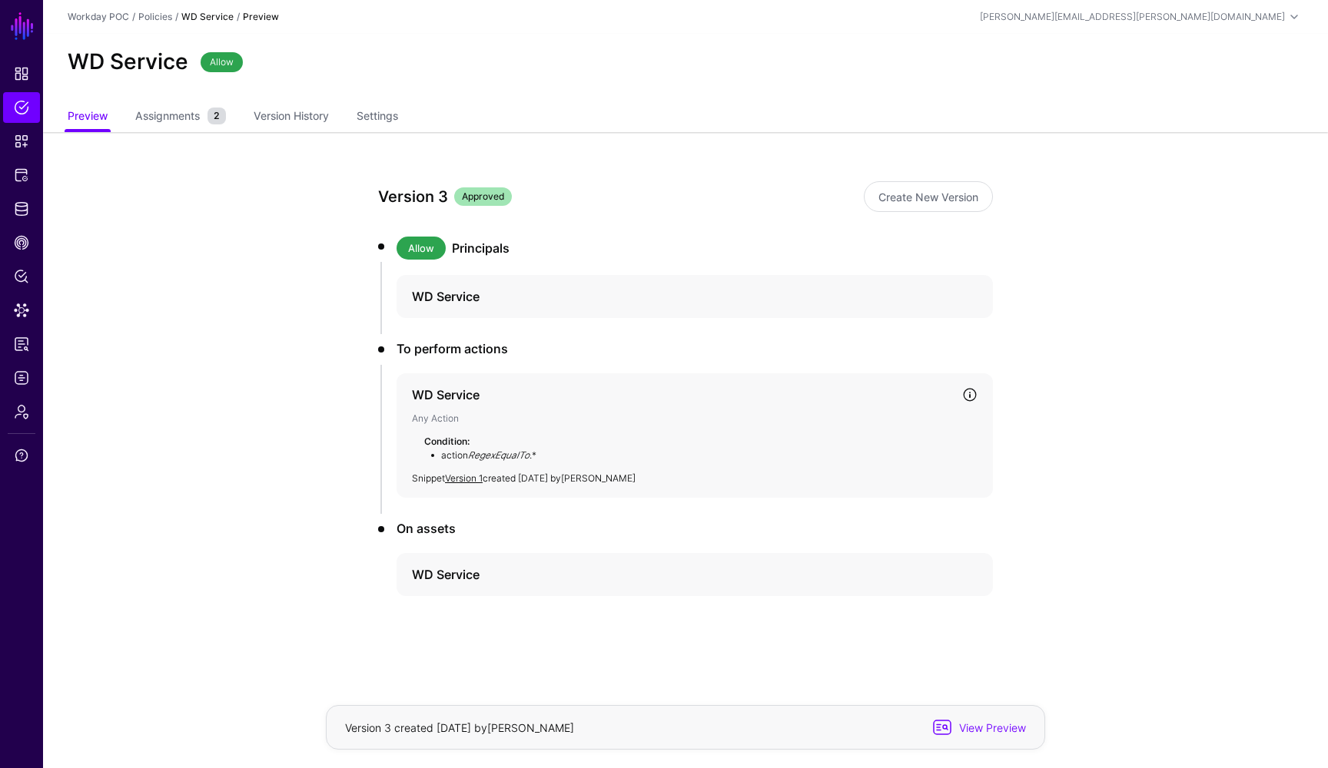
click at [493, 397] on h4 "WD Service" at bounding box center [681, 395] width 538 height 18
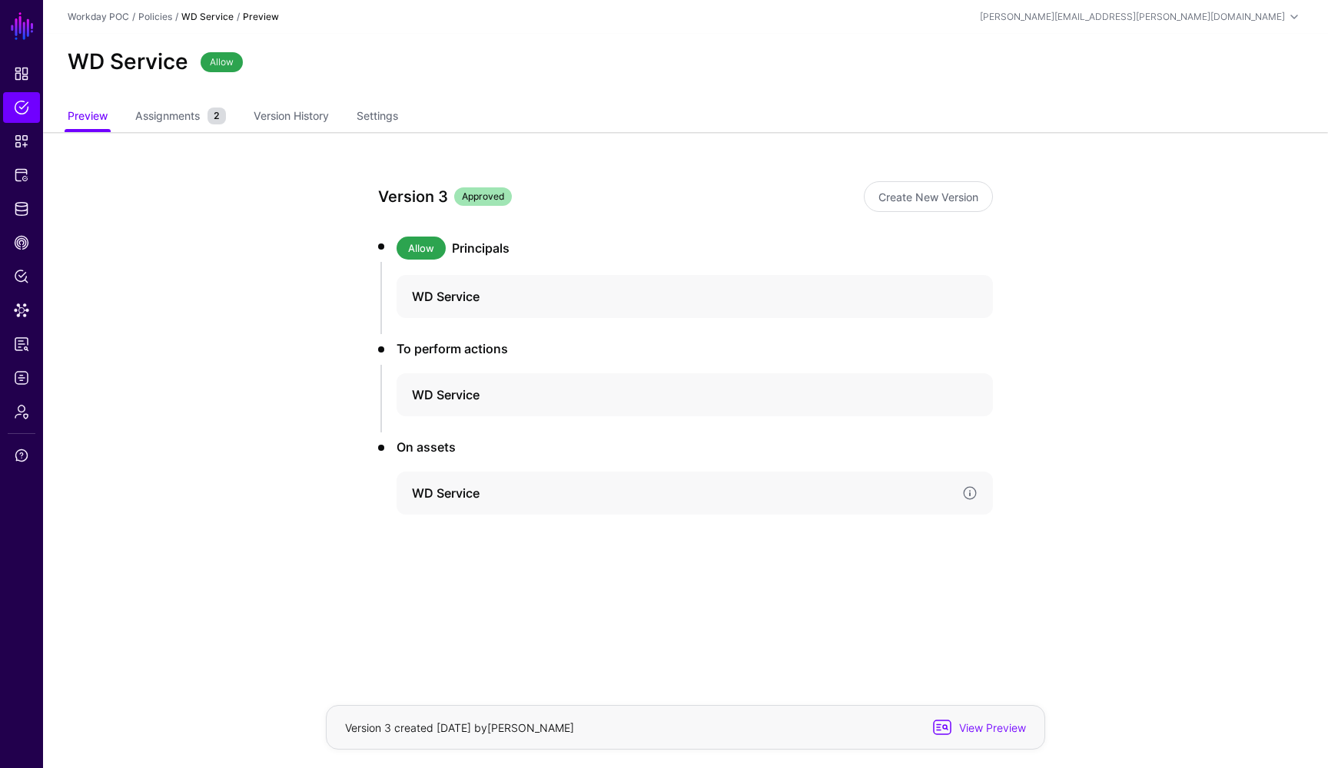
click at [485, 505] on div "WD Service" at bounding box center [695, 493] width 596 height 43
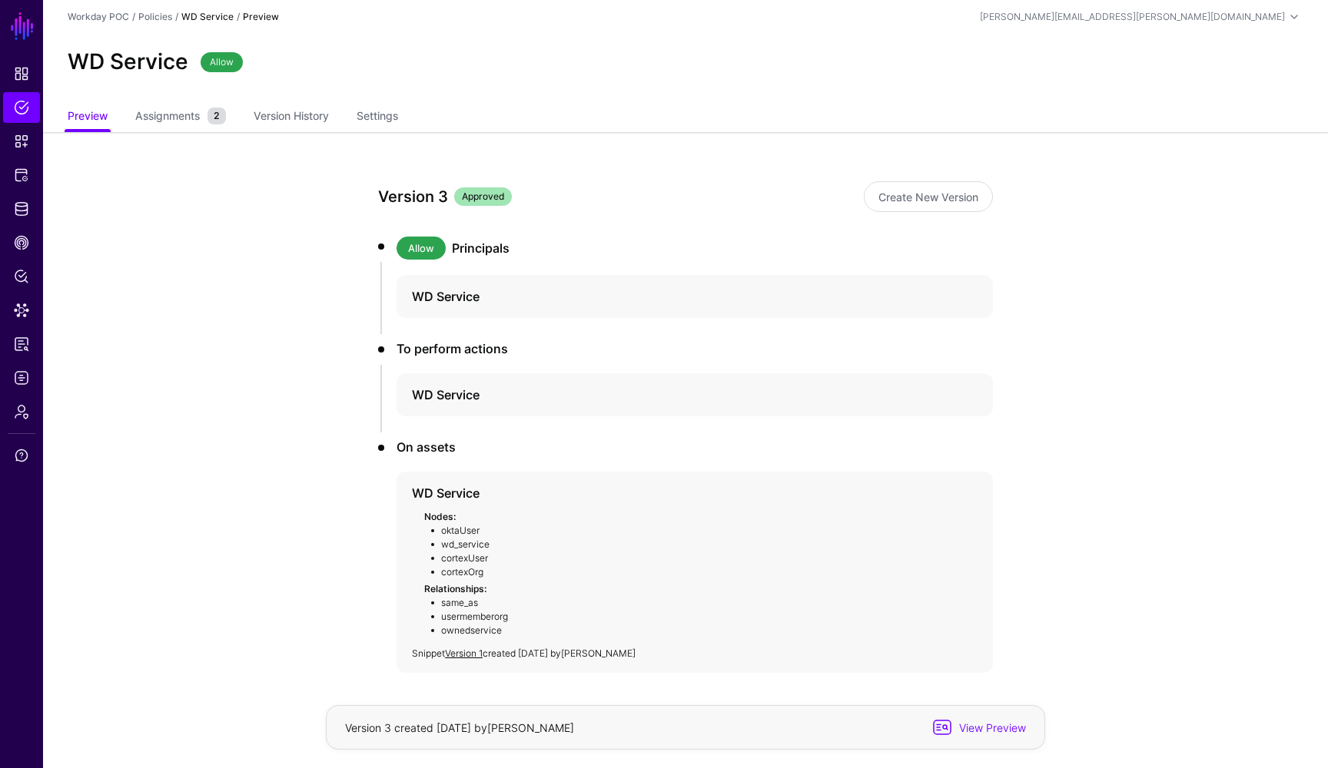
click at [1147, 300] on app-policies-v2-item-preview "Version 3 Approved Create New Version Allow Principals WD Service To perform ac…" at bounding box center [685, 481] width 1285 height 699
click at [22, 138] on span "Snippets" at bounding box center [21, 141] width 15 height 15
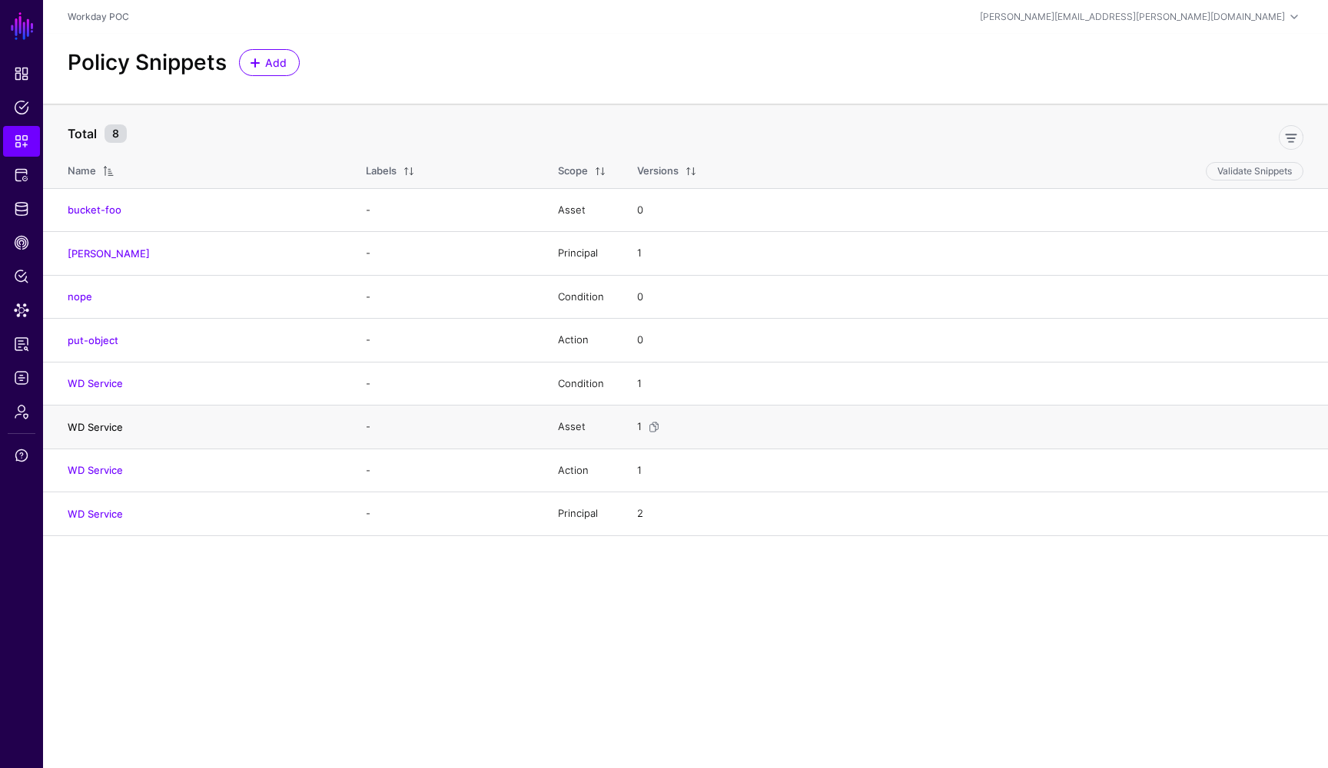
click at [99, 421] on link "WD Service" at bounding box center [95, 427] width 55 height 12
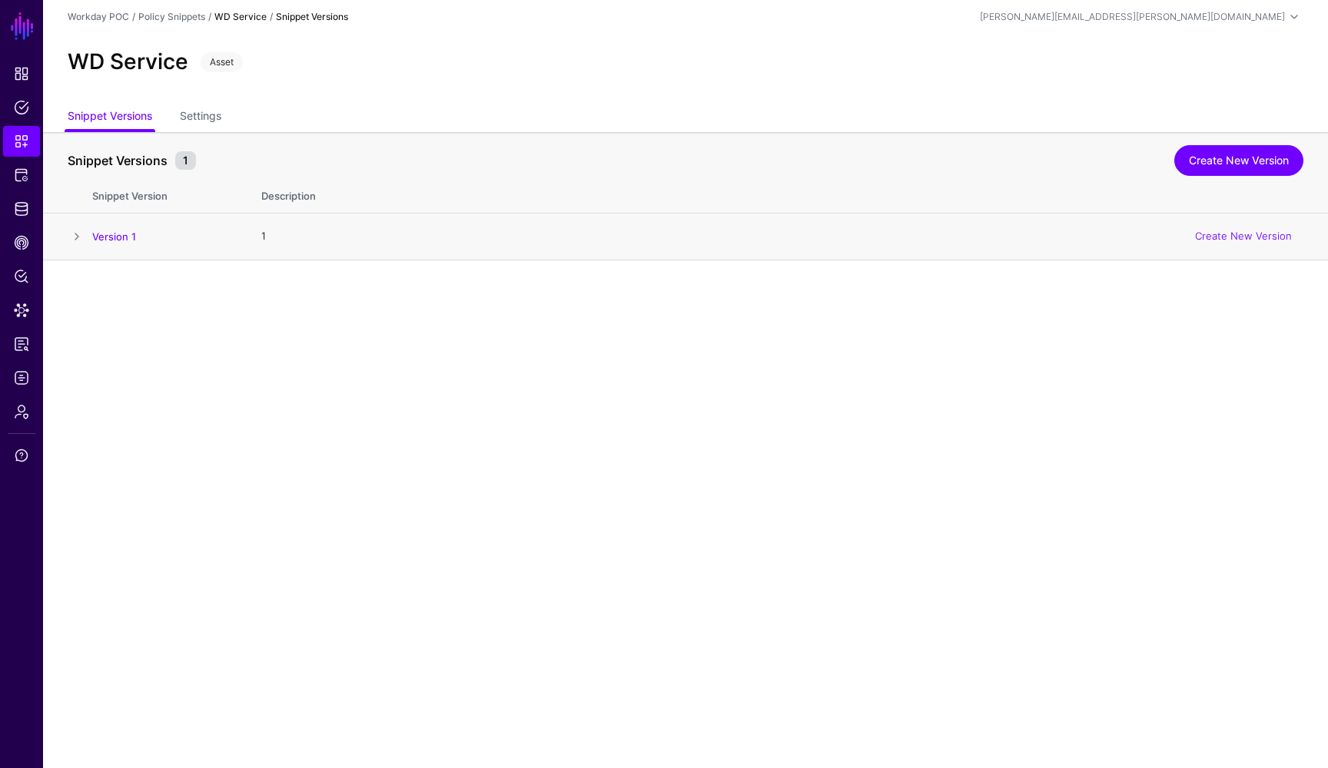
click at [75, 240] on span at bounding box center [77, 236] width 18 height 18
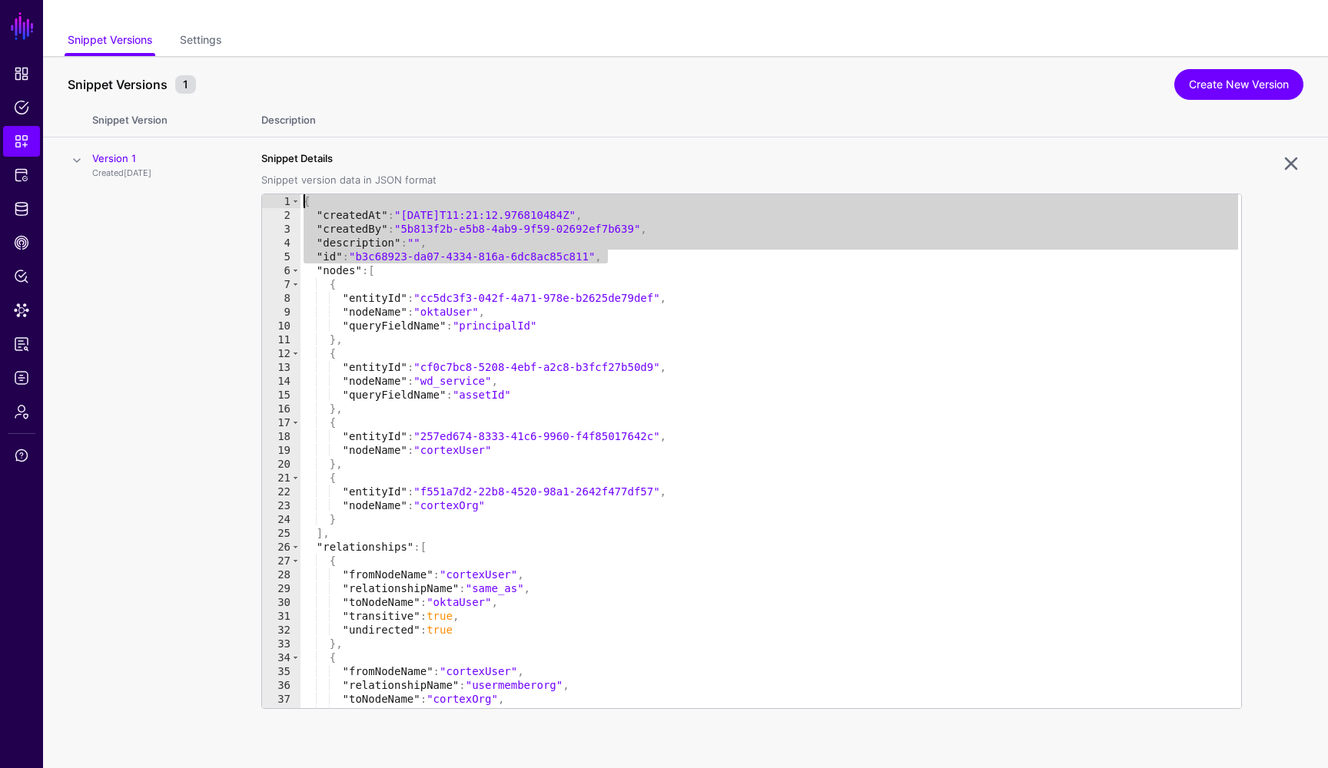
drag, startPoint x: 675, startPoint y: 257, endPoint x: 621, endPoint y: 141, distance: 128.2
click at [621, 141] on td "**********" at bounding box center [787, 454] width 1082 height 632
click at [193, 367] on td "Version 1 Created 5 months ago" at bounding box center [169, 454] width 154 height 632
click at [471, 108] on th "Description" at bounding box center [787, 118] width 1082 height 40
click at [171, 304] on td "Version 1 Created 5 months ago" at bounding box center [169, 454] width 154 height 632
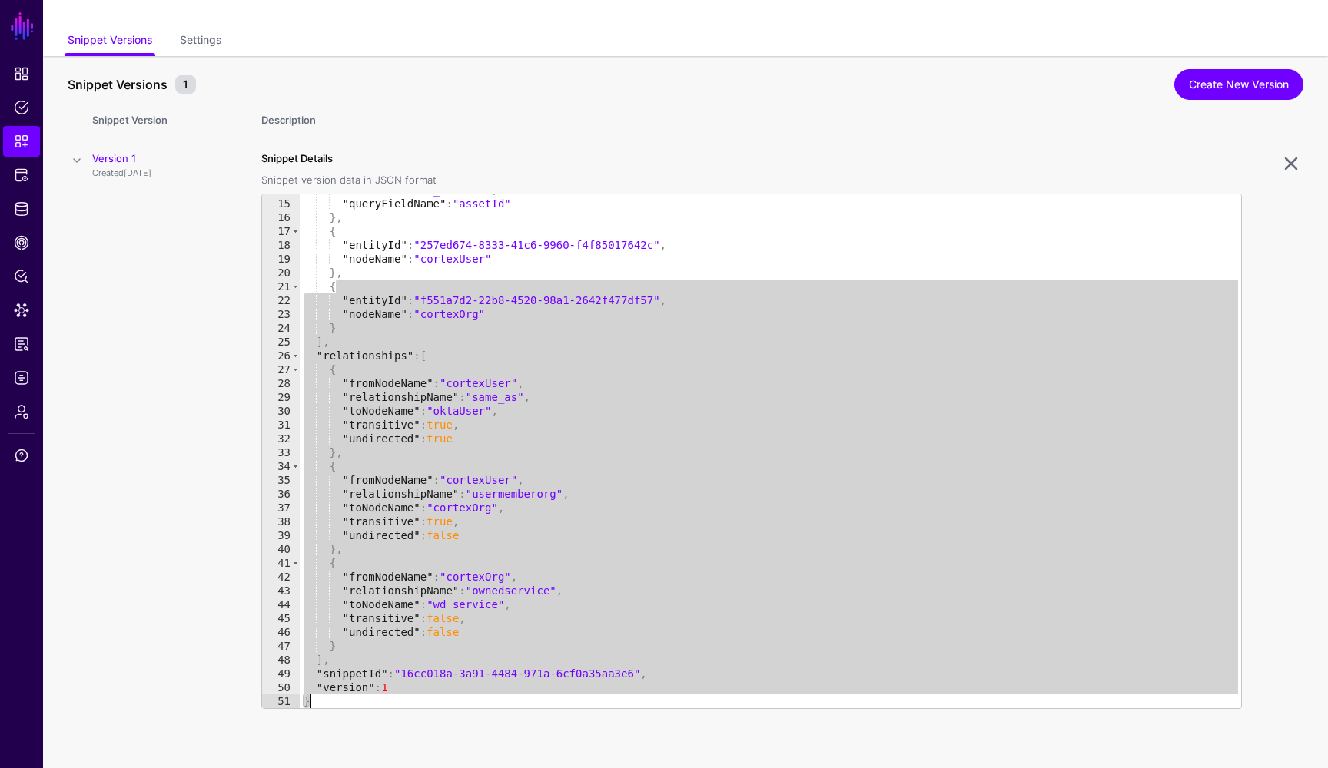
scroll to position [191, 0]
drag, startPoint x: 566, startPoint y: 470, endPoint x: 544, endPoint y: 728, distance: 259.2
click at [544, 729] on div "Snippet Details Snippet version data in JSON format * 14 15 16 17 18 19 20 21 2…" at bounding box center [751, 453] width 981 height 604
type textarea "**********"
click at [251, 529] on td "**********" at bounding box center [787, 454] width 1082 height 632
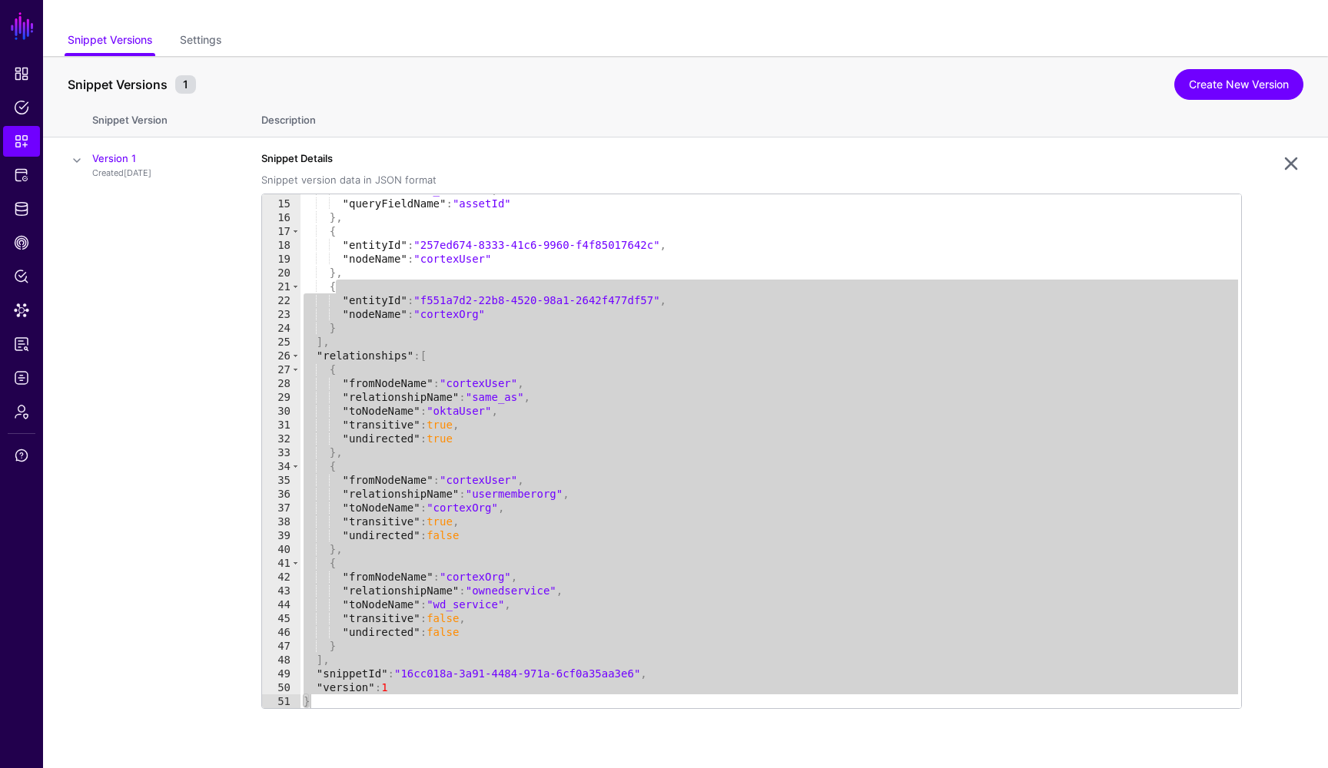
click at [809, 67] on div "Snippet Versions 1 Create New Version" at bounding box center [686, 81] width 1236 height 32
click at [194, 354] on td "Version 1 Created 5 months ago" at bounding box center [169, 454] width 154 height 632
click at [1293, 164] on link at bounding box center [1291, 163] width 25 height 25
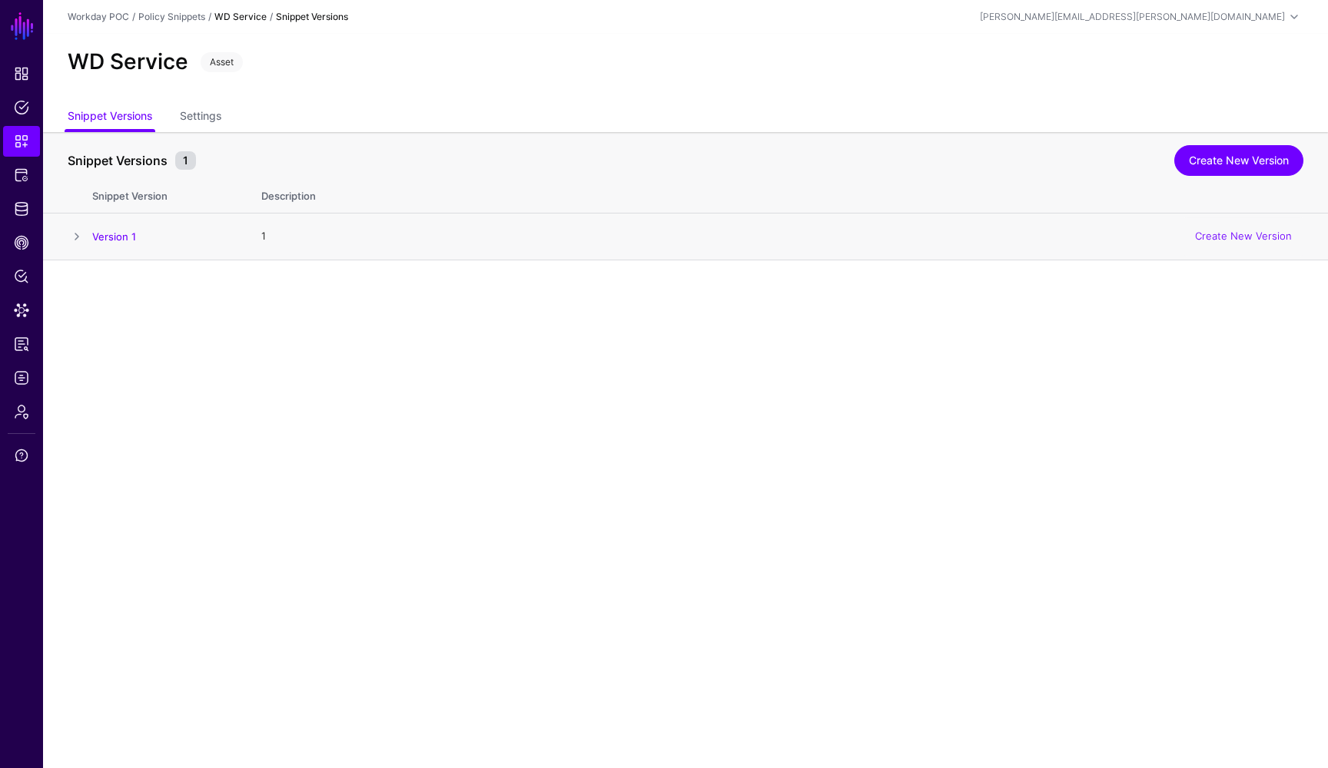
scroll to position [0, 0]
click at [28, 139] on span "Snippets" at bounding box center [21, 141] width 15 height 15
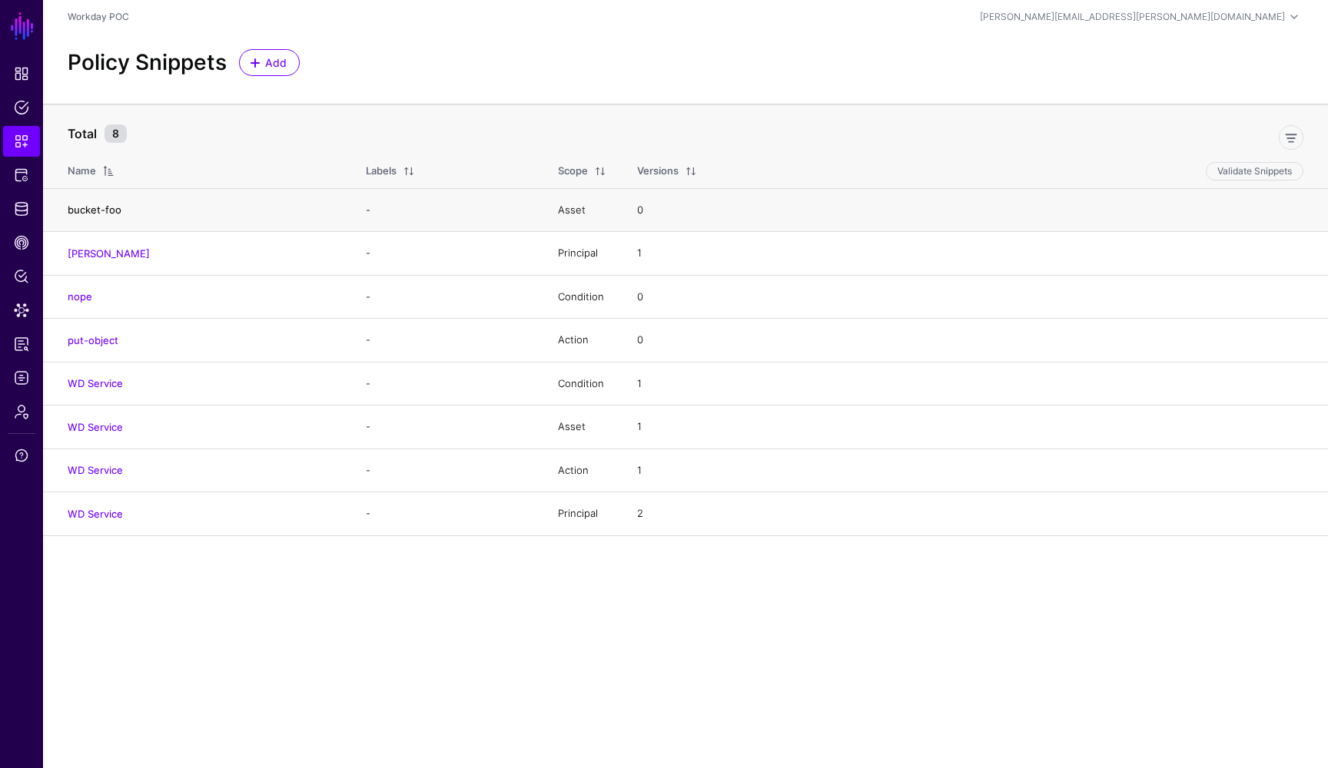
click at [91, 207] on link "bucket-foo" at bounding box center [95, 210] width 54 height 12
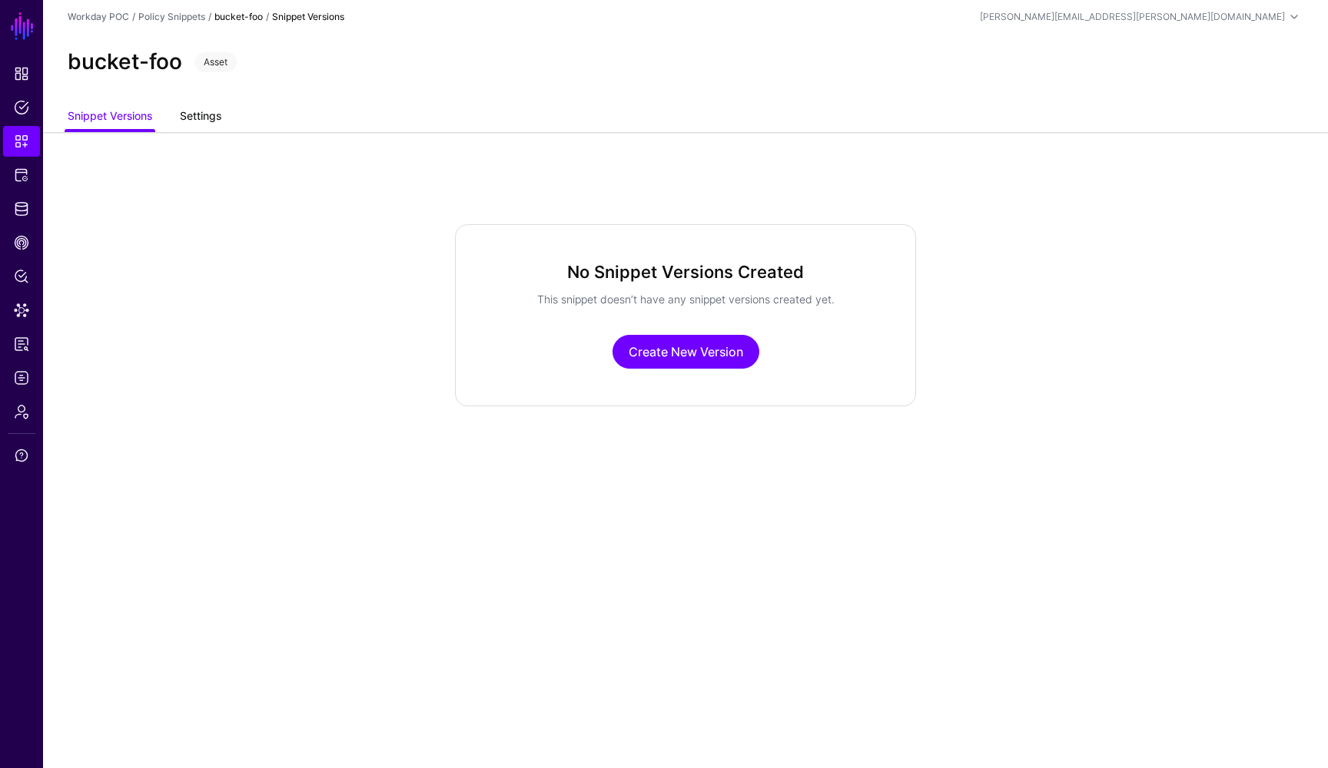
click at [206, 124] on link "Settings" at bounding box center [200, 117] width 41 height 29
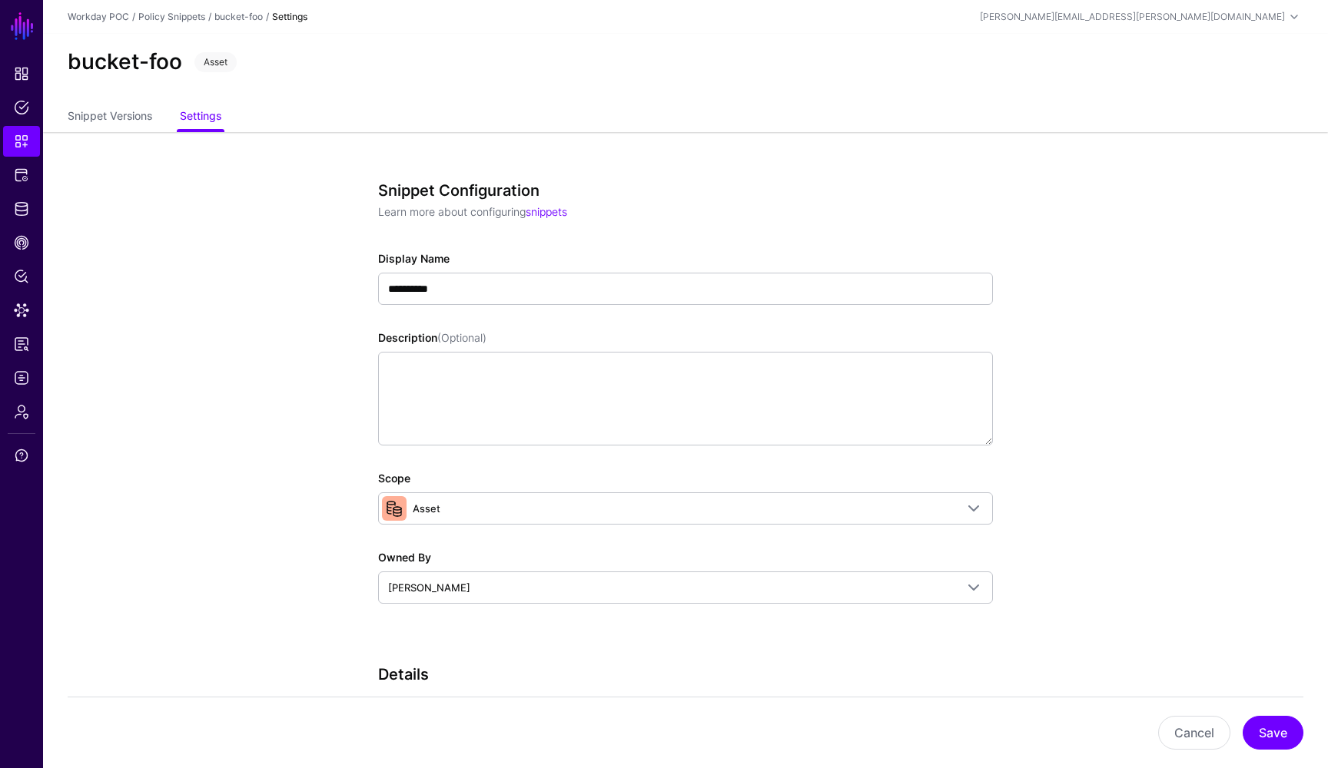
click at [1045, 374] on app-snippets-details-form "**********" at bounding box center [685, 629] width 1285 height 994
click at [197, 124] on link "Settings" at bounding box center [200, 117] width 41 height 29
click at [117, 117] on link "Snippet Versions" at bounding box center [110, 117] width 85 height 29
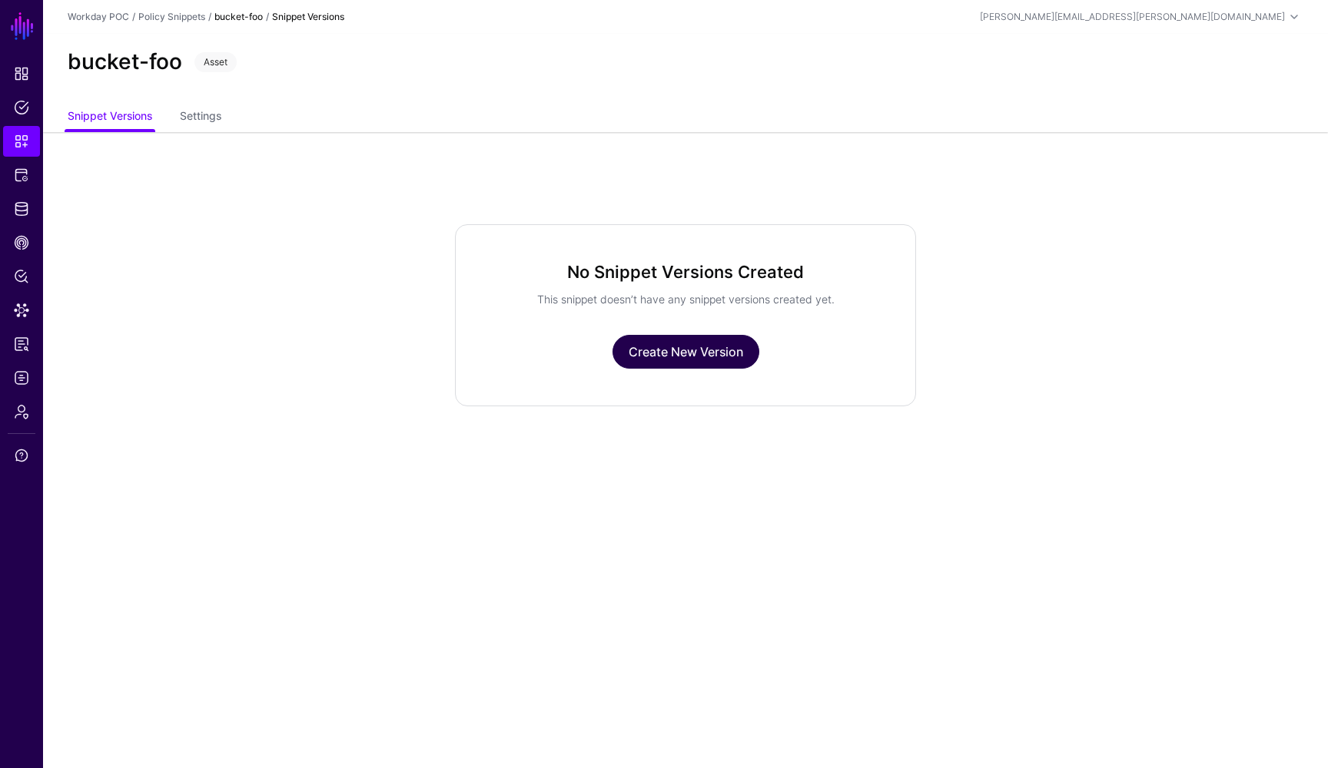
click at [698, 348] on link "Create New Version" at bounding box center [685, 352] width 147 height 34
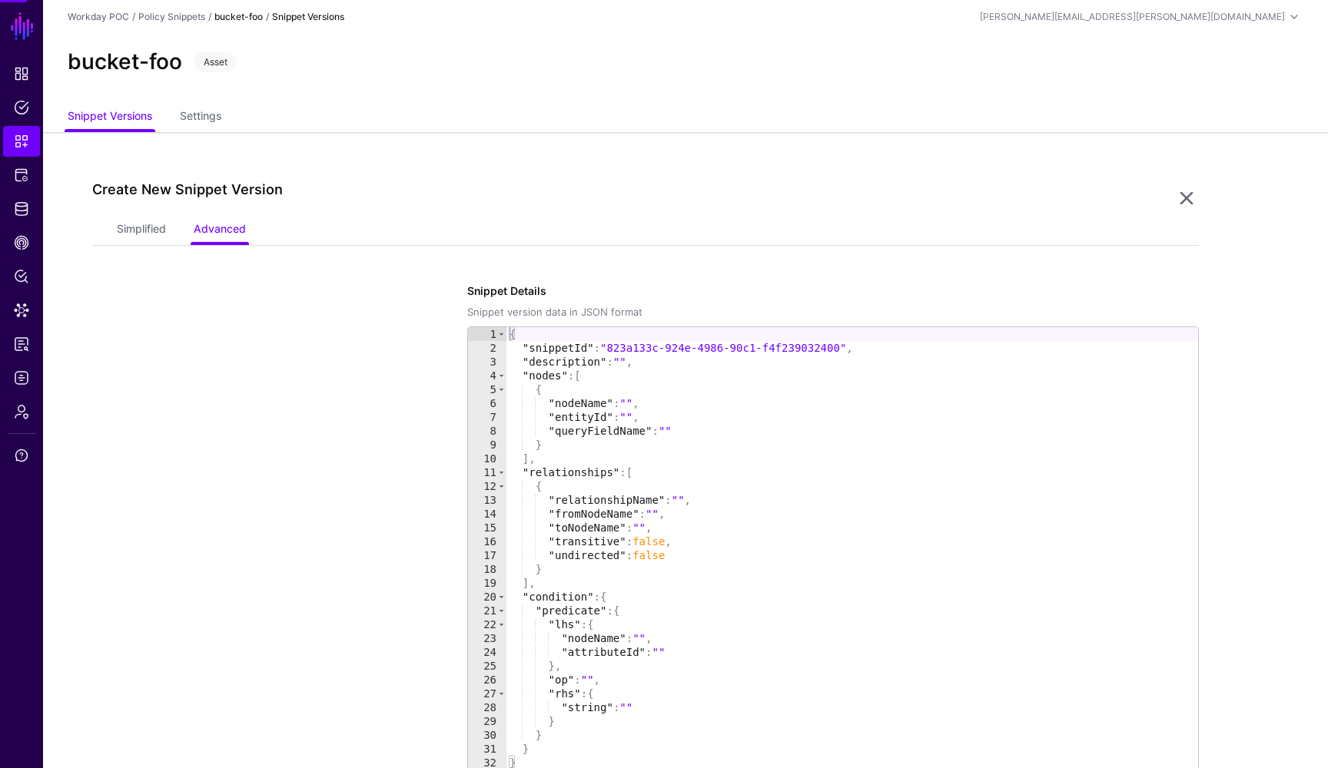
scroll to position [131, 0]
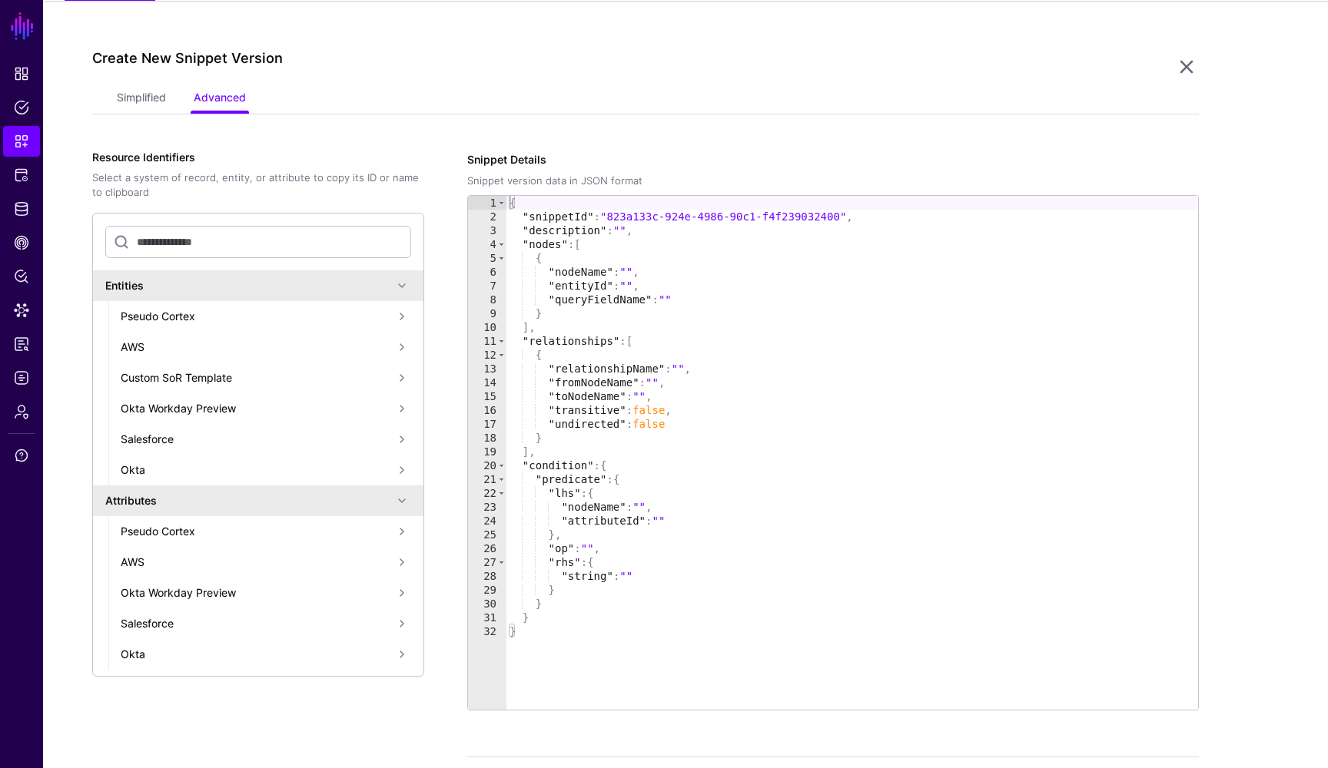
click at [176, 320] on div "Pseudo Cortex" at bounding box center [257, 316] width 272 height 16
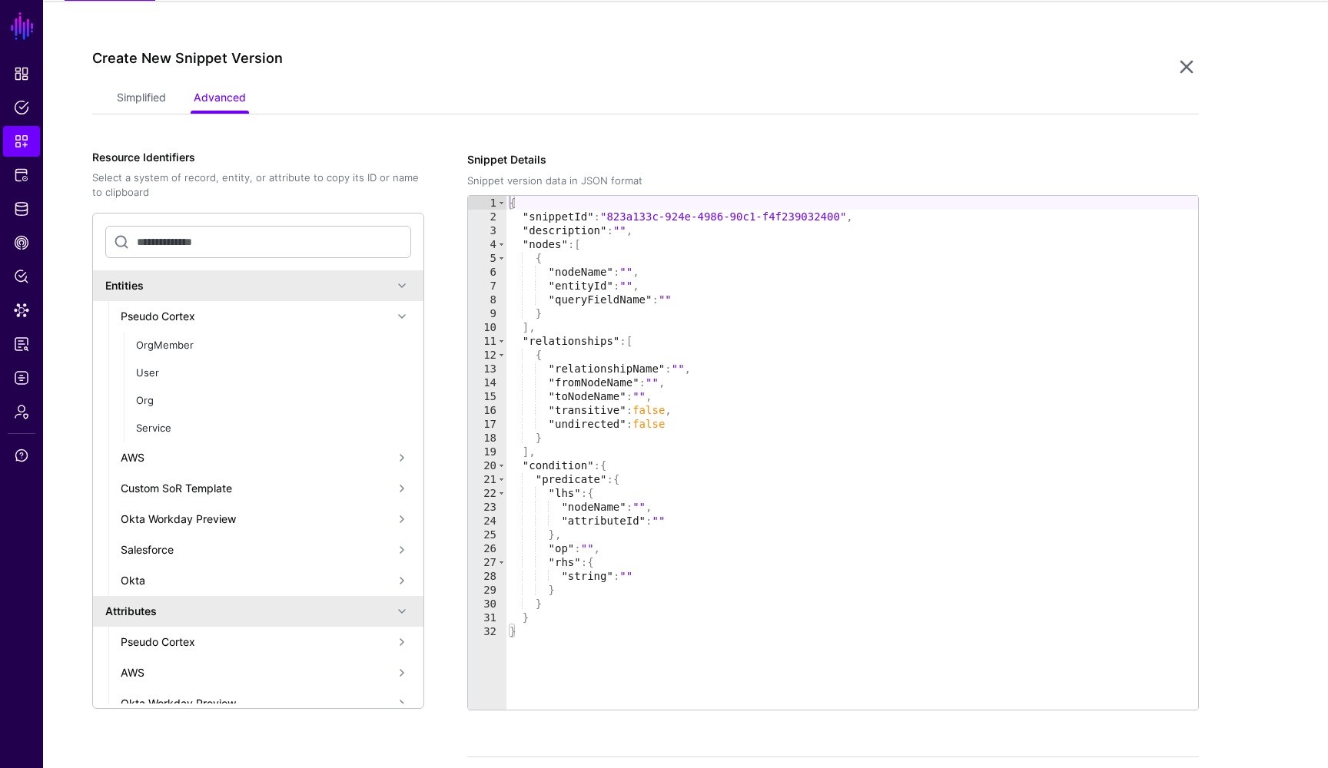
click at [176, 320] on div "Pseudo Cortex" at bounding box center [257, 316] width 272 height 16
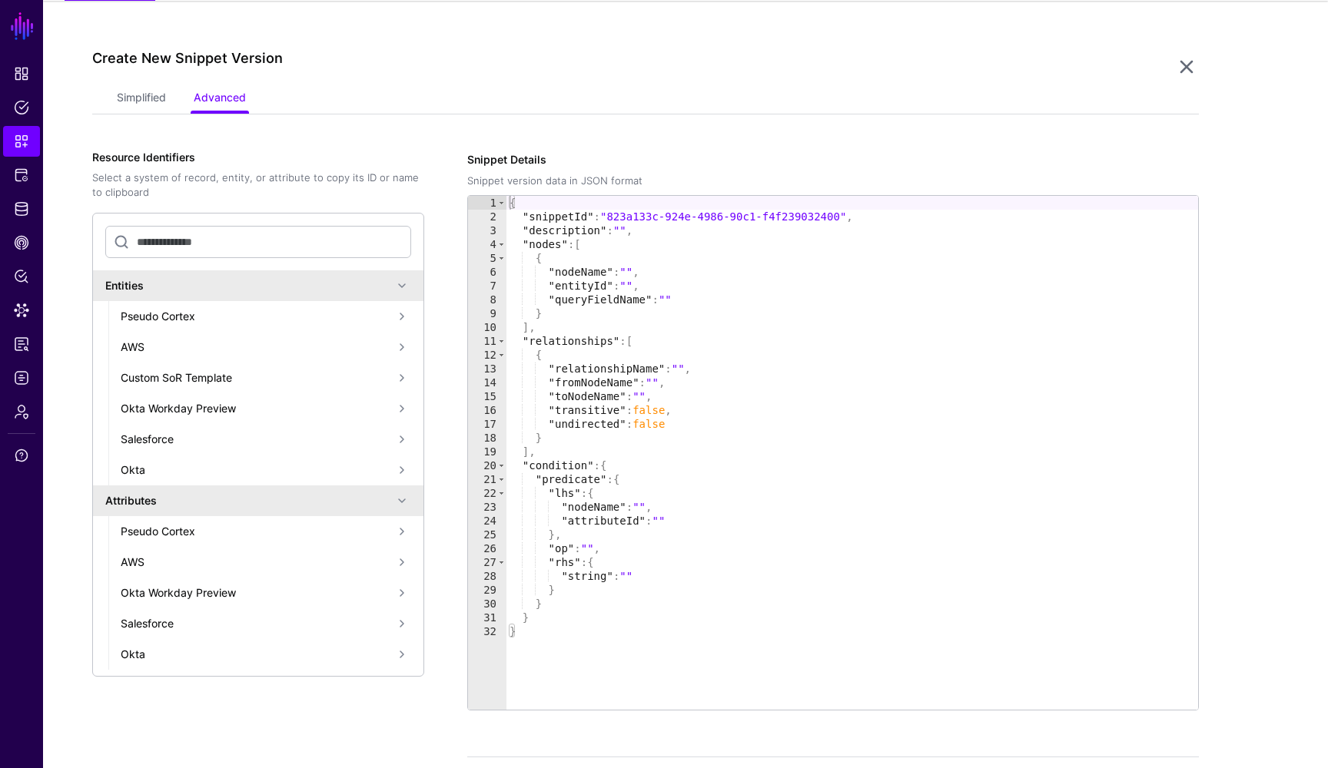
click at [144, 468] on div "Okta" at bounding box center [257, 470] width 272 height 16
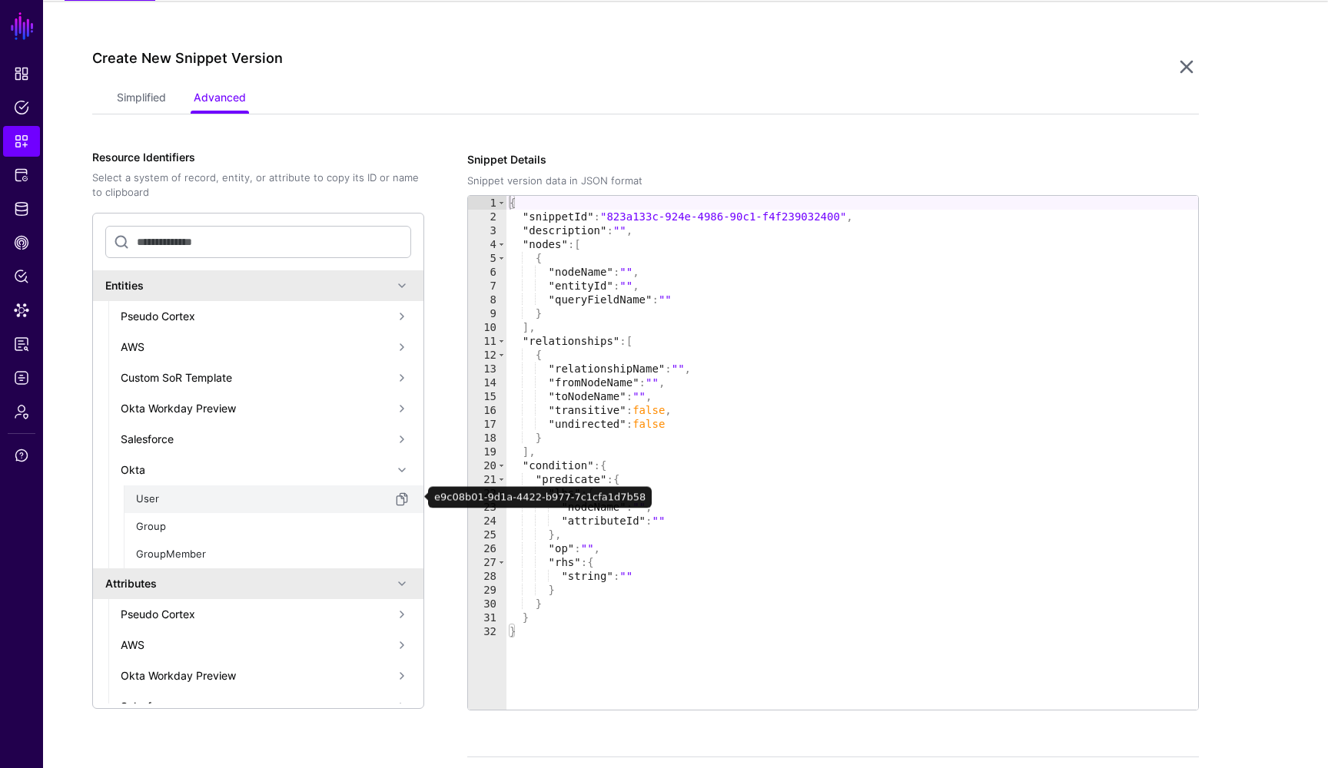
click at [148, 503] on div "User" at bounding box center [264, 499] width 257 height 15
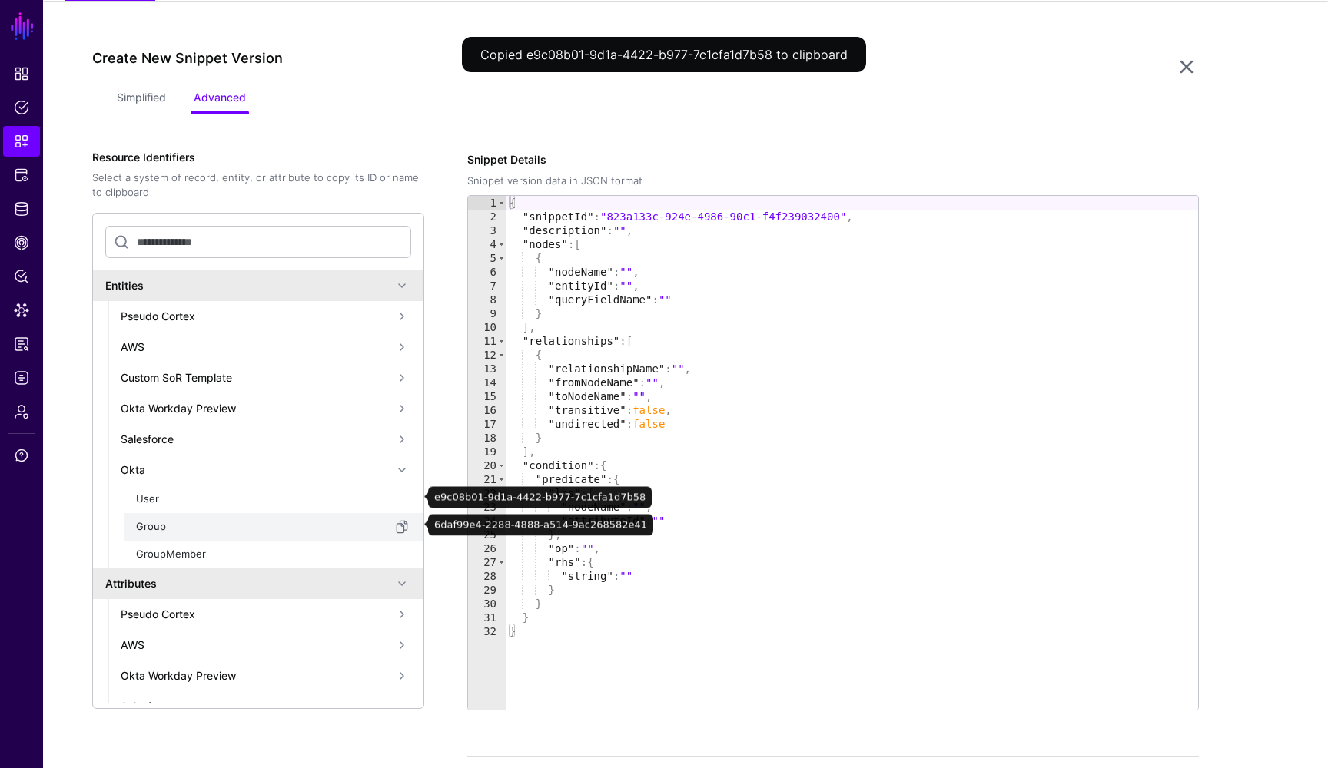
click at [148, 525] on div "Group" at bounding box center [264, 526] width 257 height 15
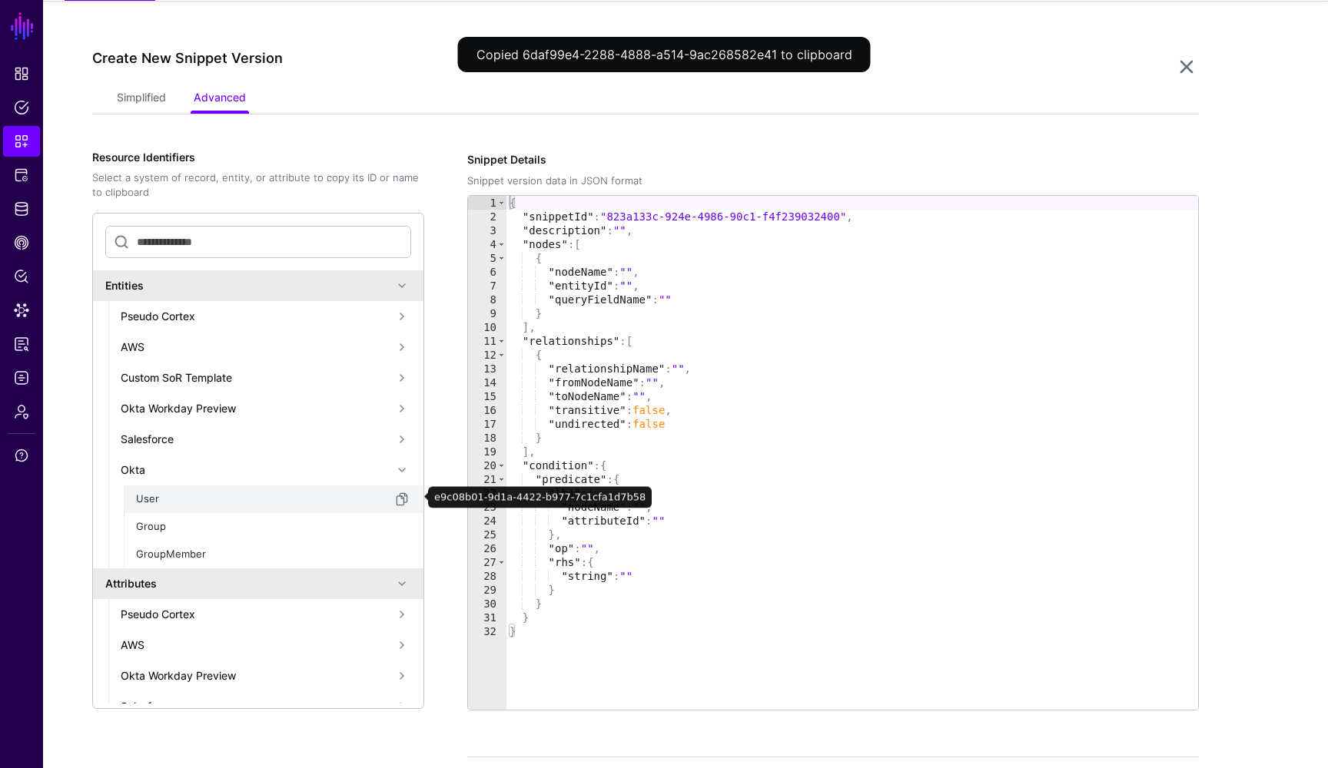
click at [152, 500] on div "User" at bounding box center [264, 499] width 257 height 15
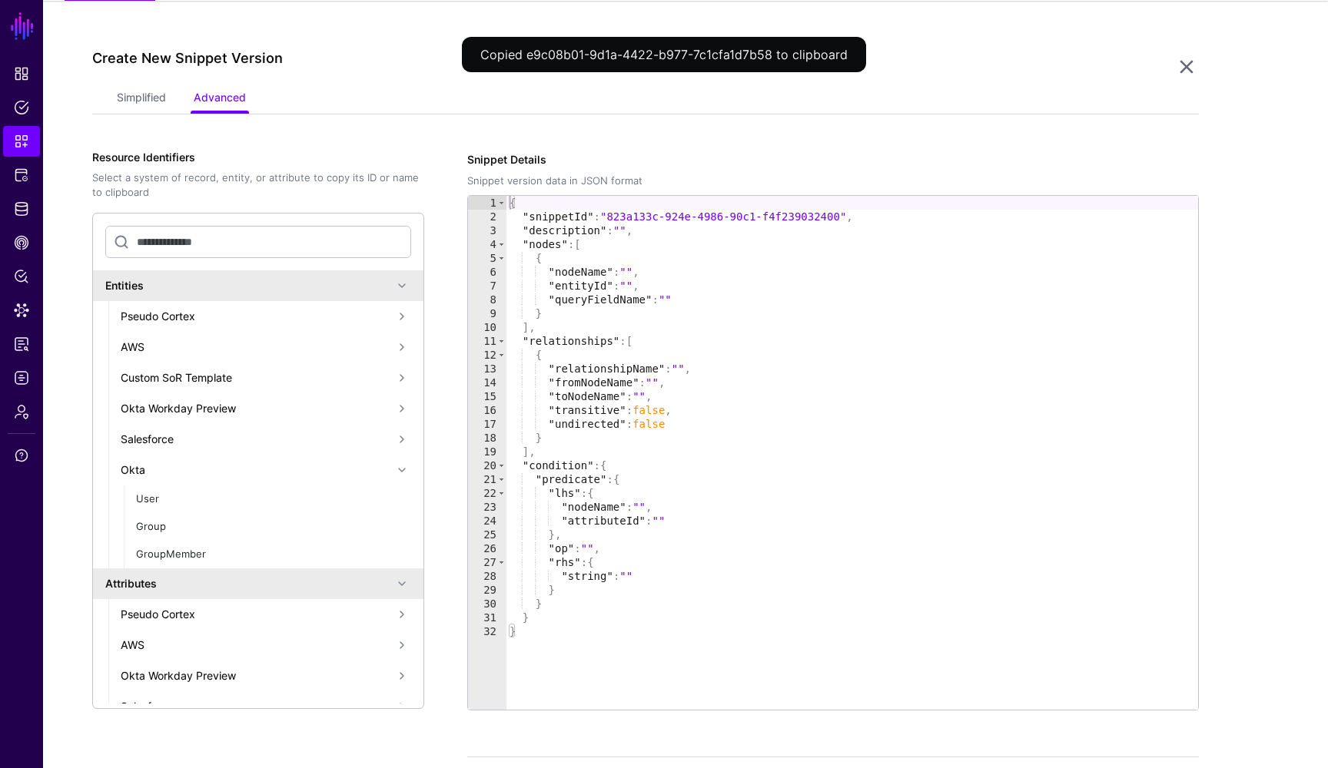
click at [143, 471] on div "Okta" at bounding box center [257, 470] width 272 height 16
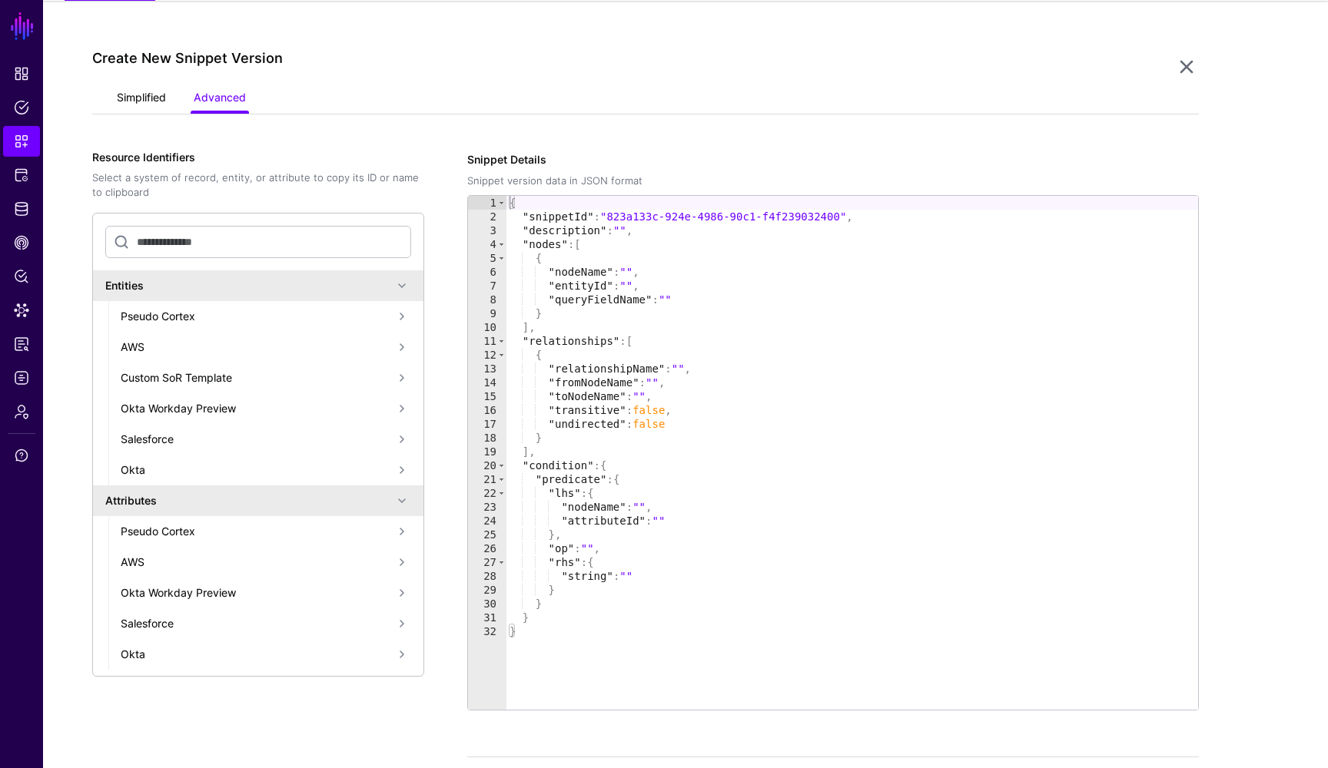
click at [148, 102] on link "Simplified" at bounding box center [141, 99] width 49 height 29
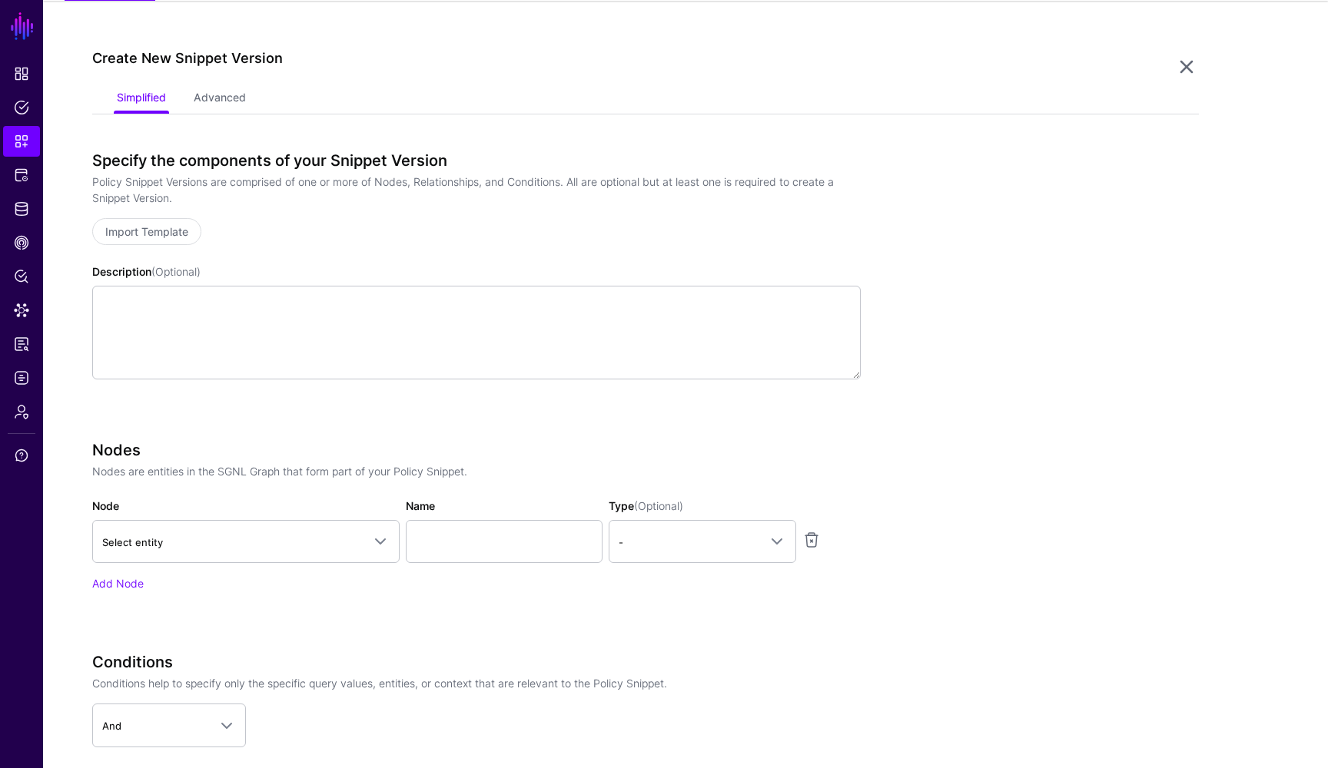
click at [1074, 231] on app-snippets-creator "Specify the components of your Snippet Version Policy Snippet Versions are comp…" at bounding box center [645, 533] width 1107 height 764
click at [368, 544] on span at bounding box center [376, 542] width 28 height 18
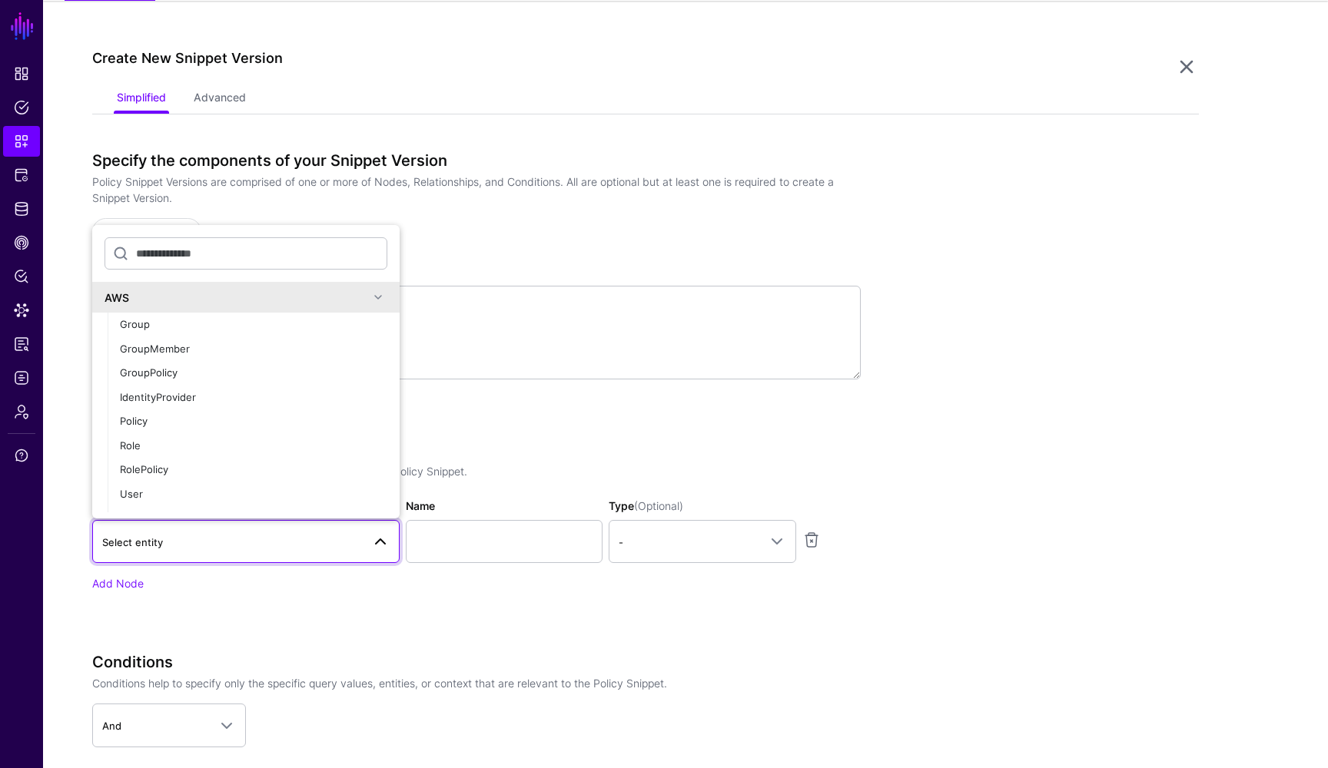
click at [383, 299] on span at bounding box center [378, 297] width 18 height 18
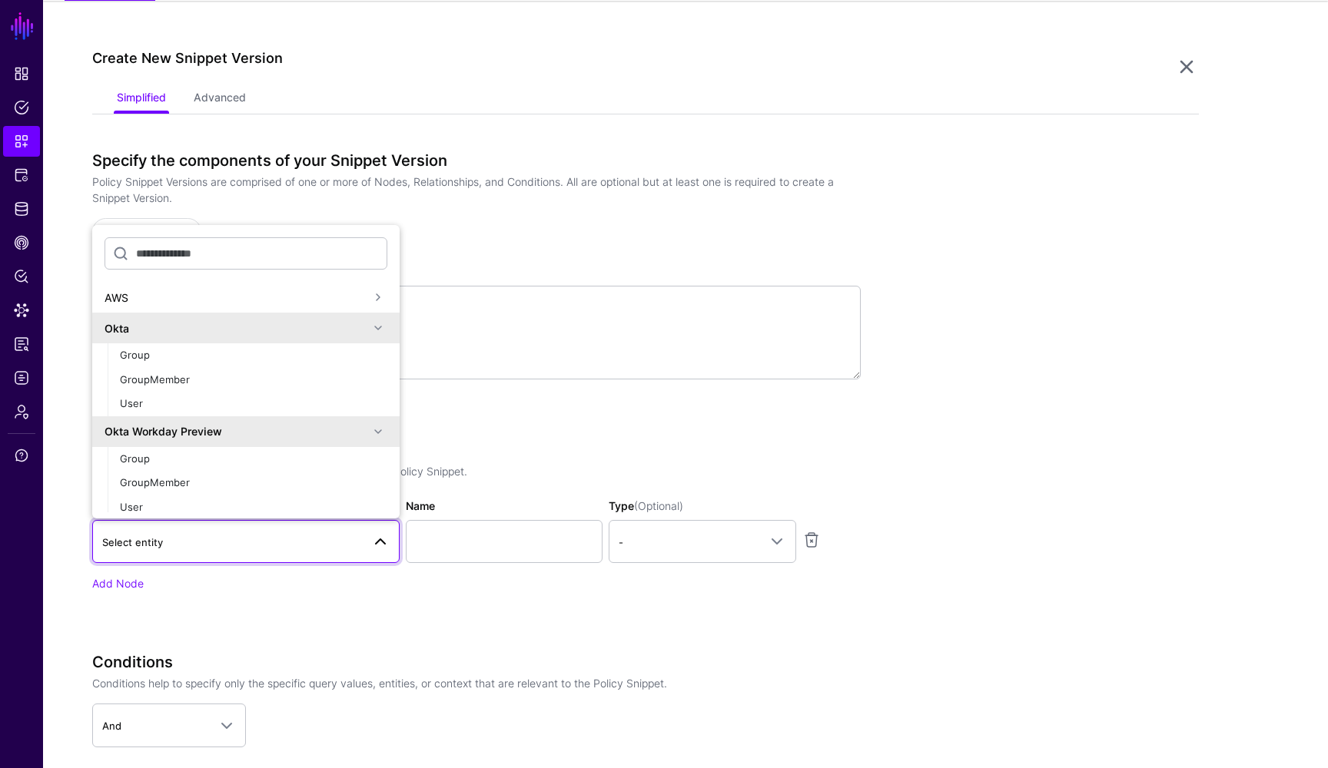
click at [589, 430] on div "Specify the components of your Snippet Version Policy Snippet Versions are comp…" at bounding box center [476, 533] width 768 height 764
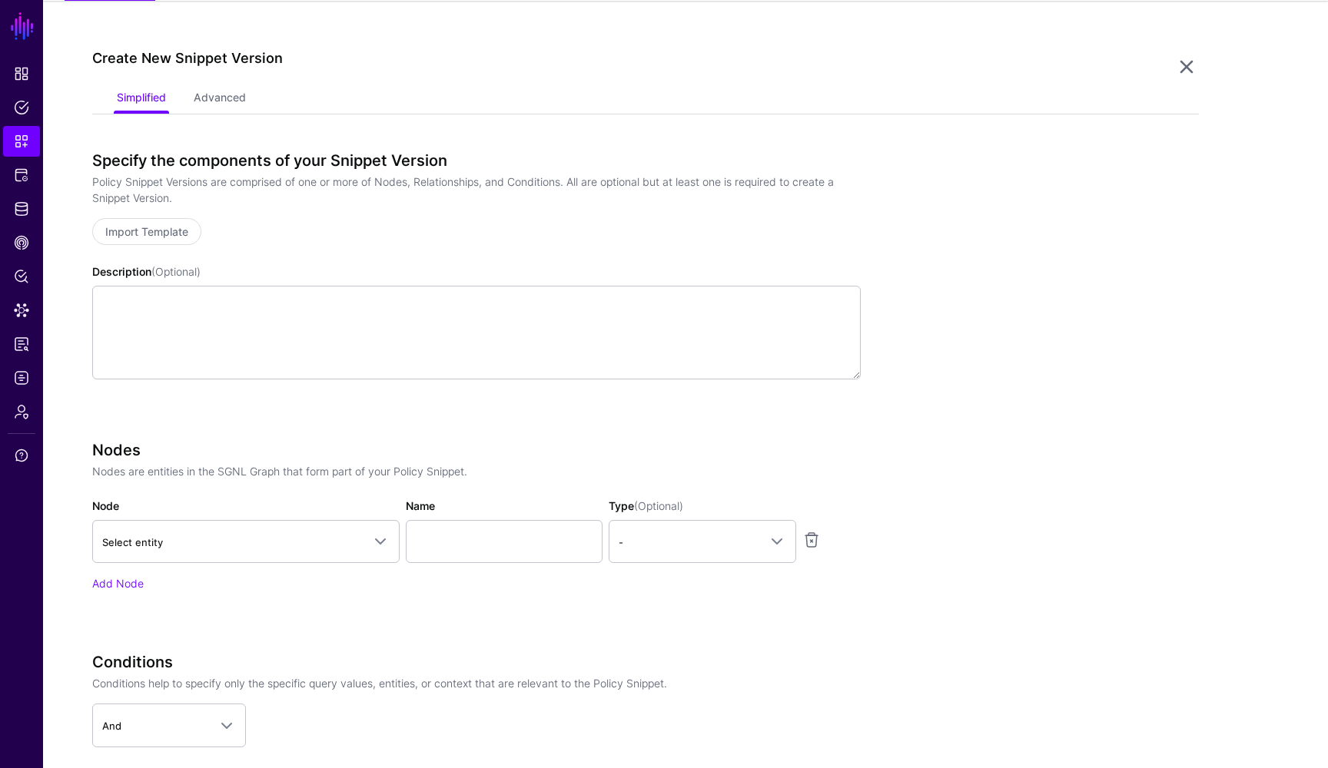
click at [968, 433] on app-snippets-creator "Specify the components of your Snippet Version Policy Snippet Versions are comp…" at bounding box center [645, 533] width 1107 height 764
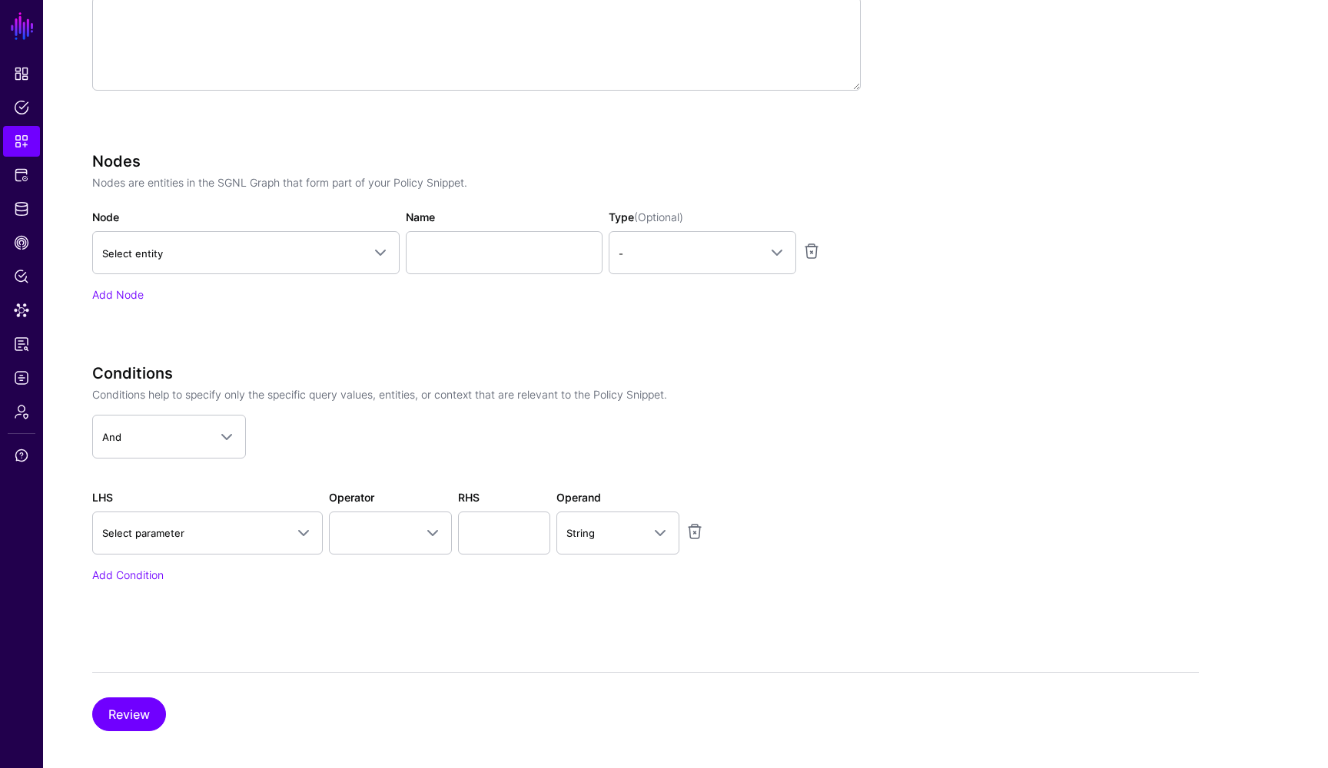
scroll to position [427, 0]
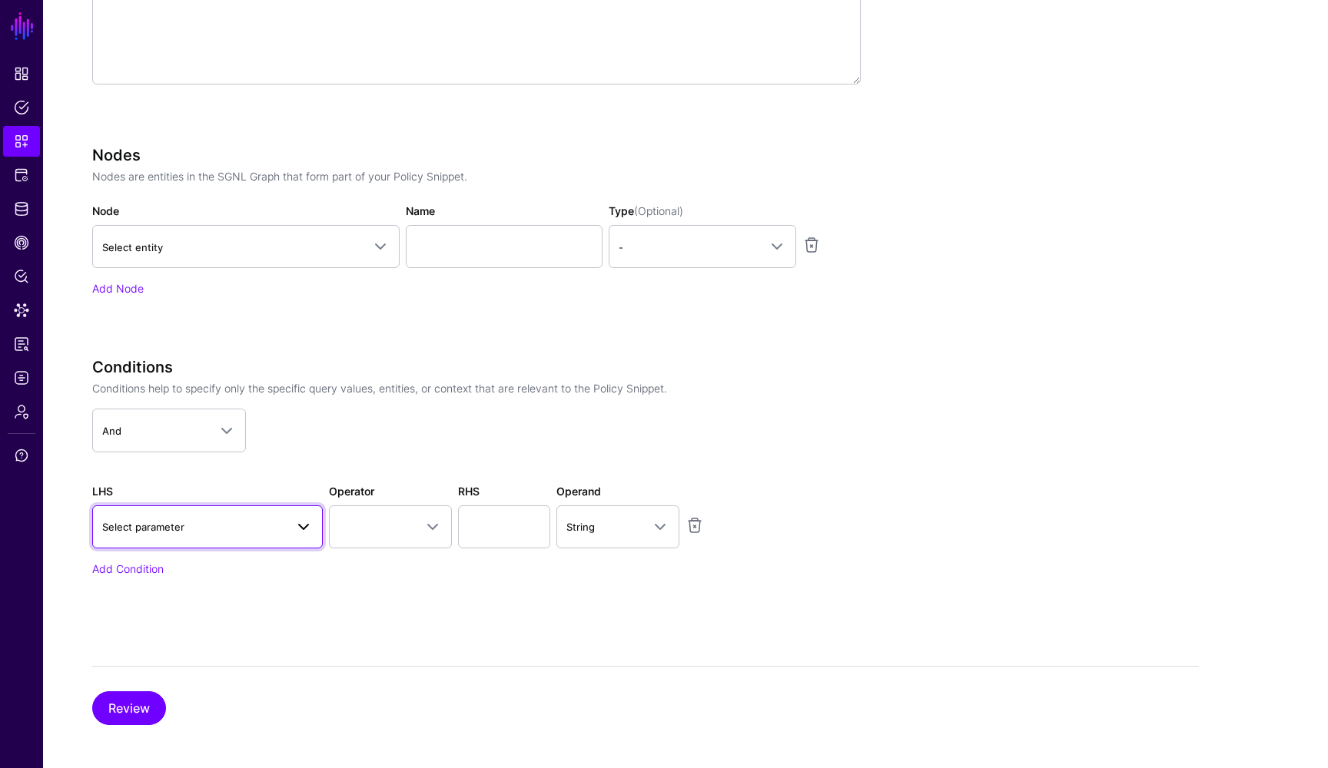
click at [288, 523] on span at bounding box center [299, 527] width 28 height 18
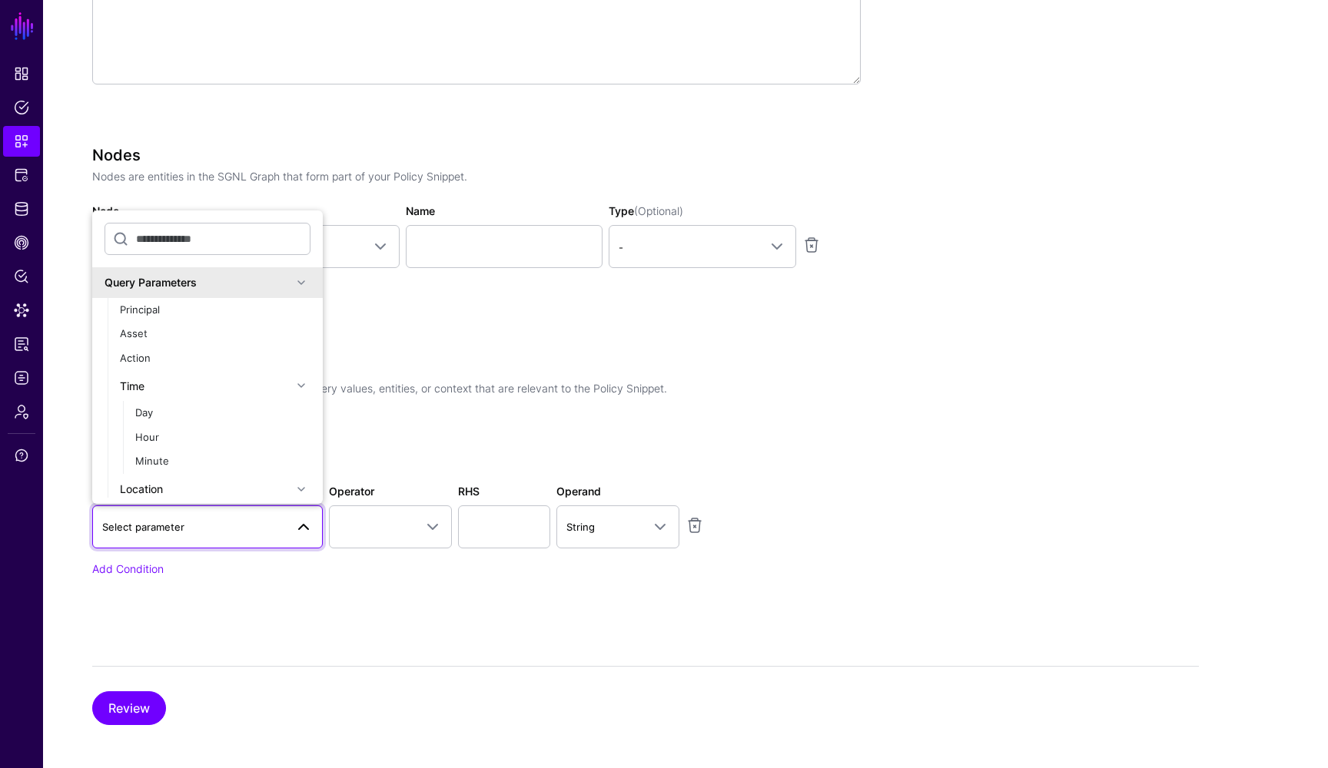
click at [652, 400] on div "Conditions Conditions help to specify only the specific query values, entities,…" at bounding box center [476, 411] width 781 height 106
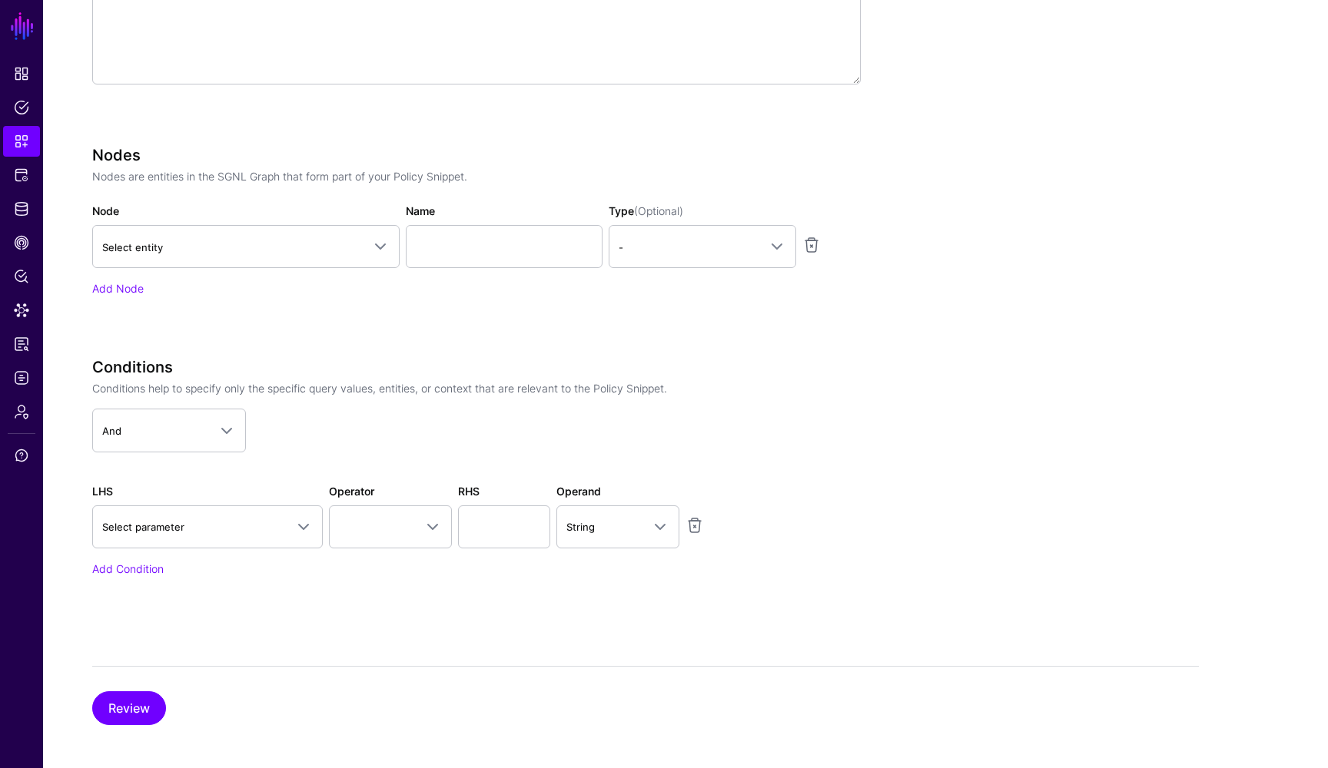
click at [1256, 455] on div "Create New Snippet Version Simplified Advanced Specify the components of your S…" at bounding box center [685, 240] width 1285 height 1069
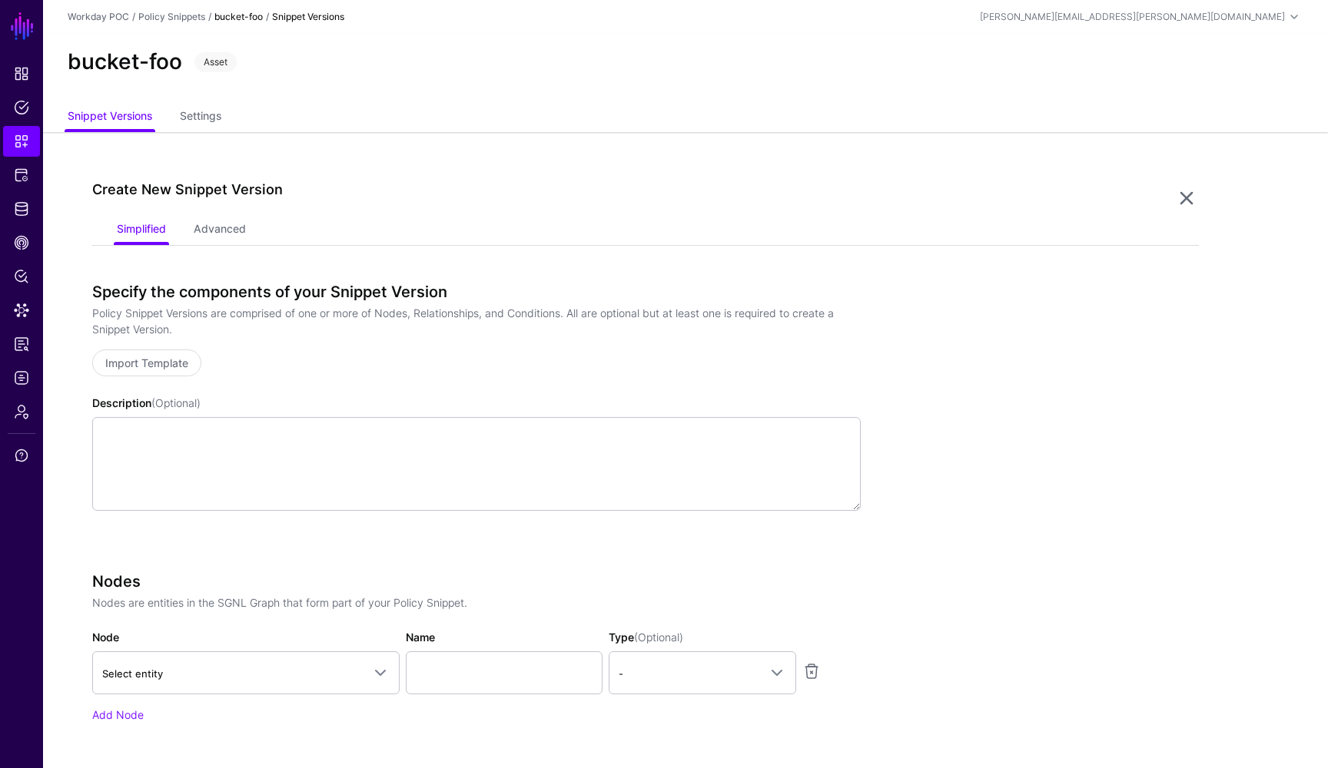
scroll to position [0, 0]
click at [1186, 201] on link at bounding box center [1186, 198] width 25 height 25
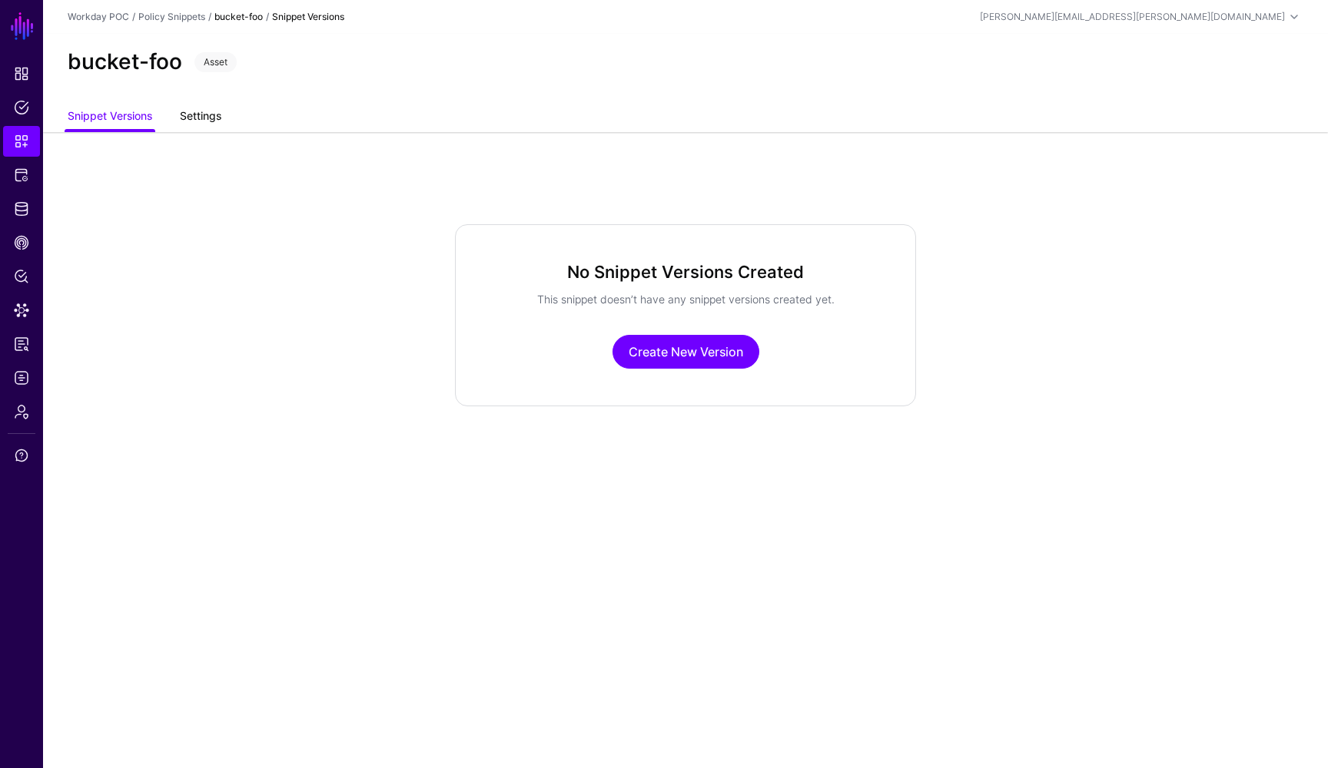
click at [216, 122] on link "Settings" at bounding box center [200, 117] width 41 height 29
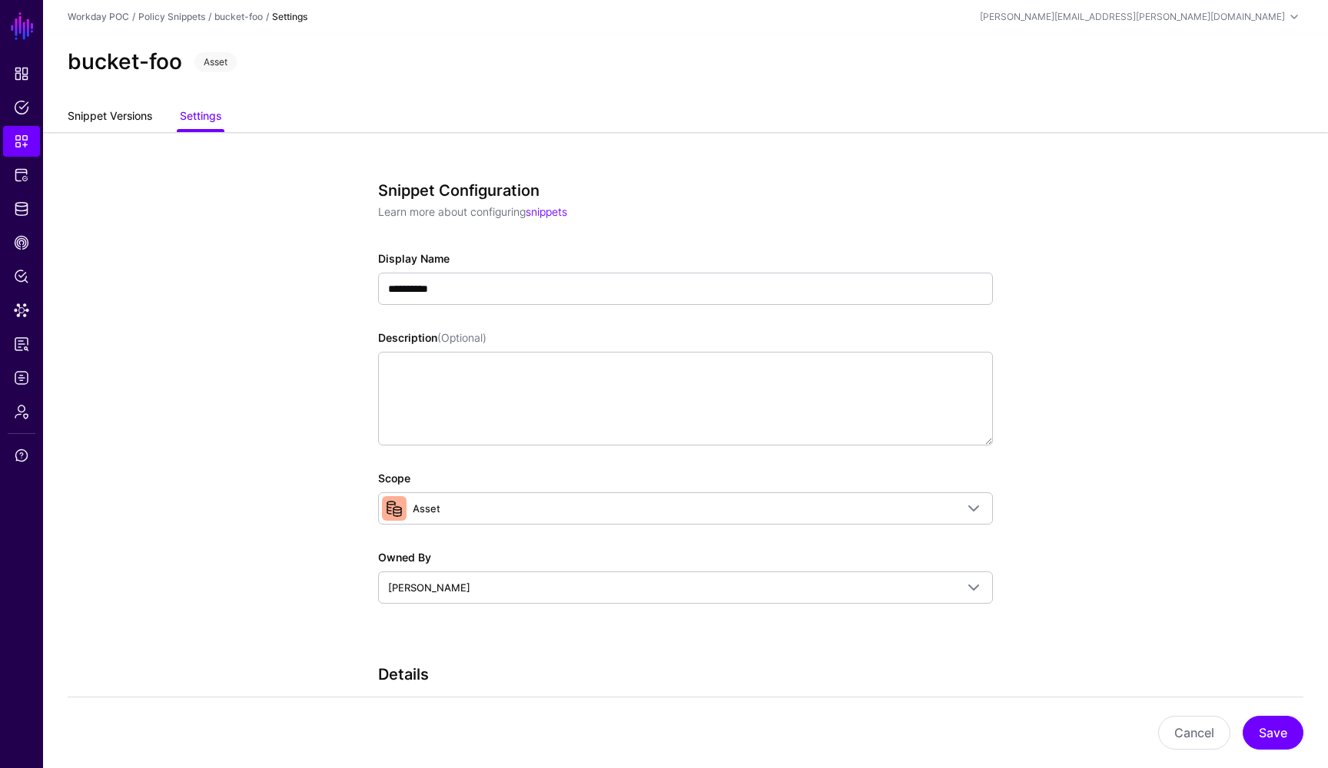
click at [110, 118] on link "Snippet Versions" at bounding box center [110, 117] width 85 height 29
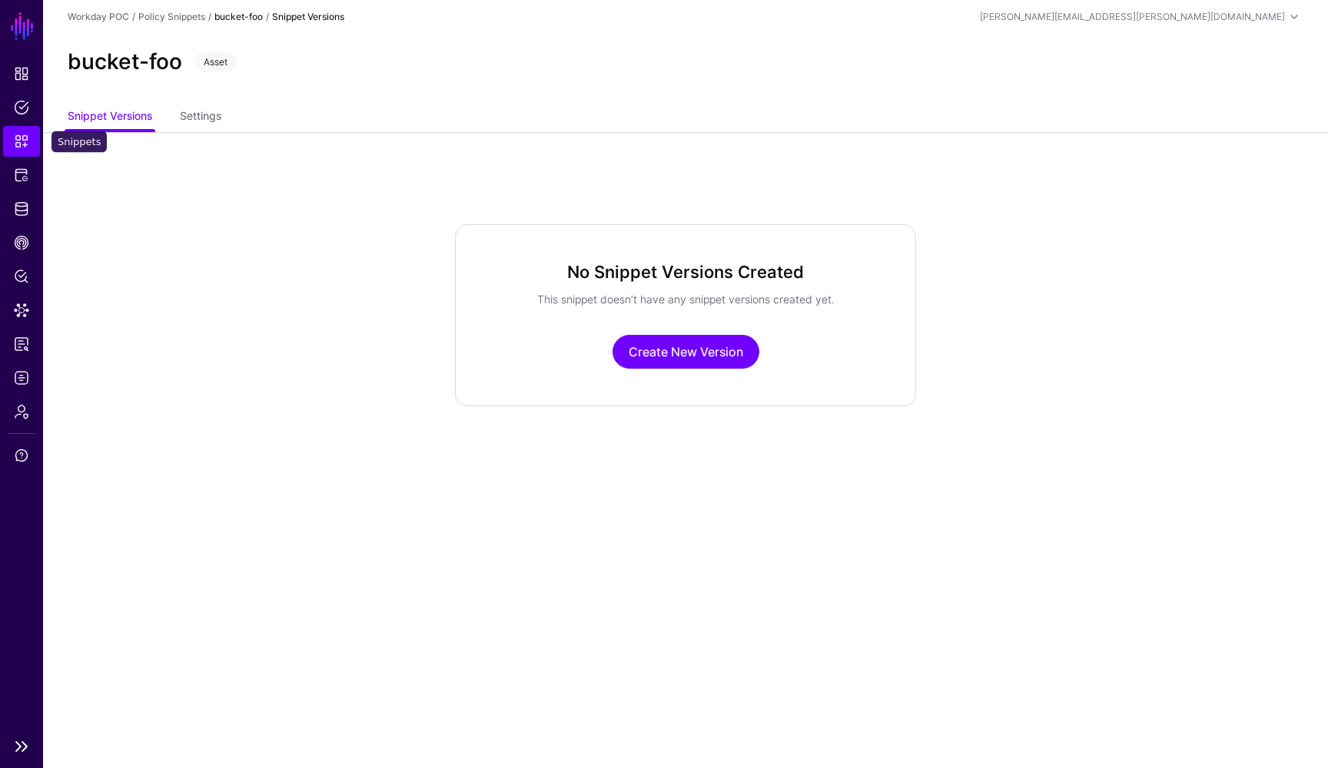
click at [21, 148] on span "Snippets" at bounding box center [21, 141] width 15 height 15
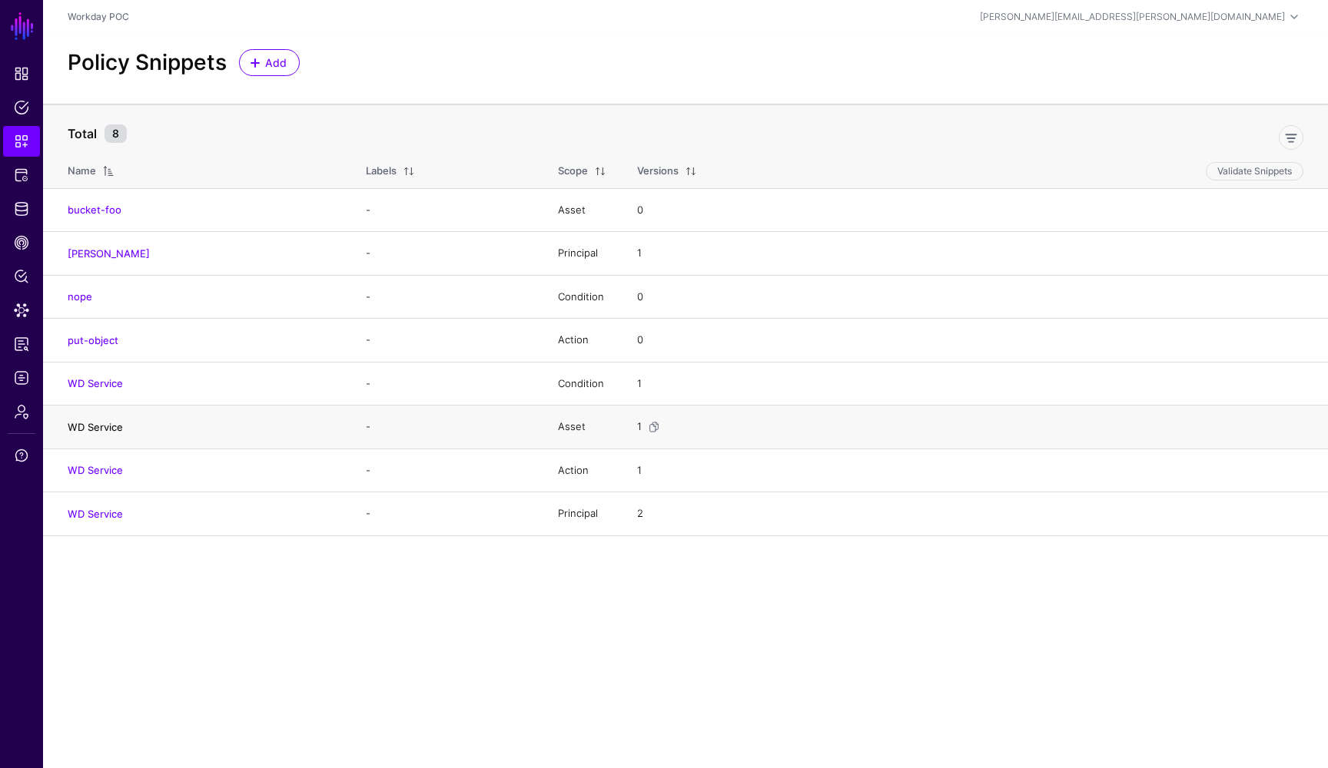
click at [111, 426] on link "WD Service" at bounding box center [95, 427] width 55 height 12
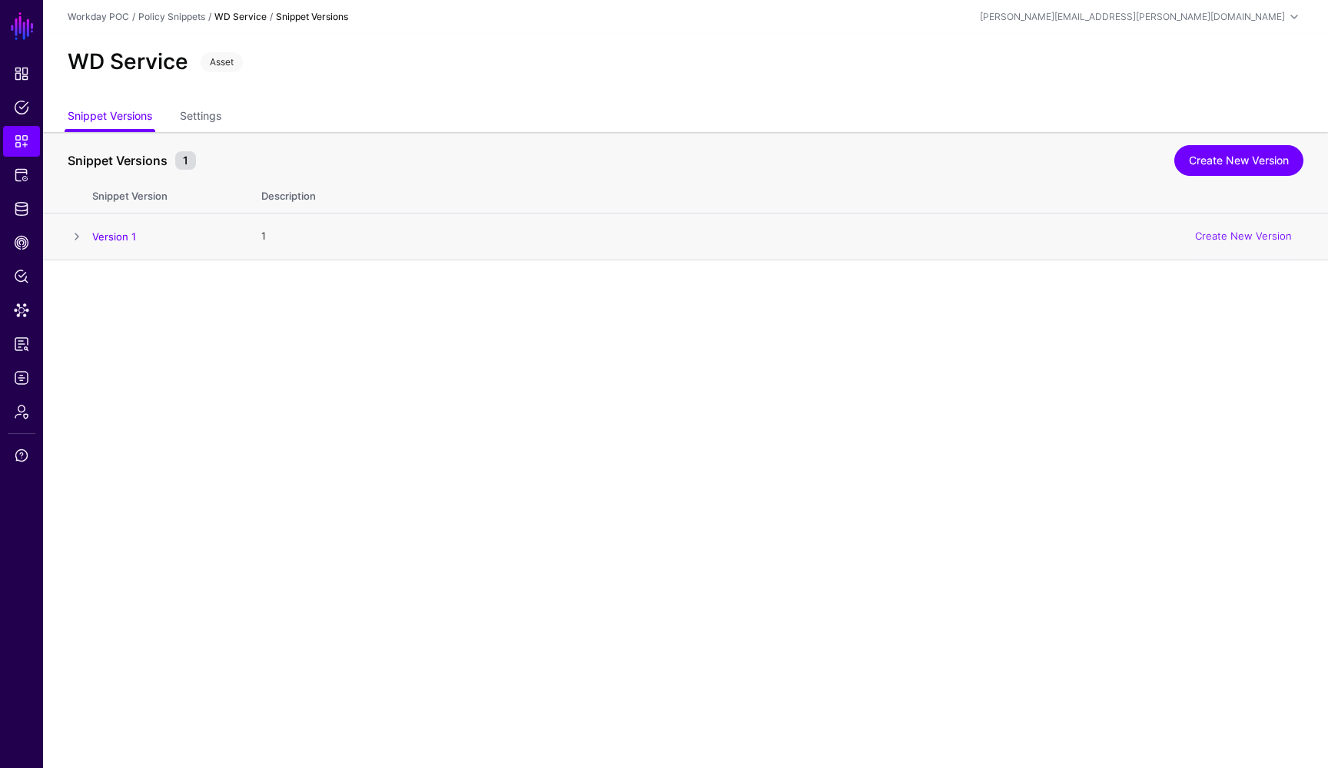
click at [75, 235] on span at bounding box center [77, 236] width 18 height 18
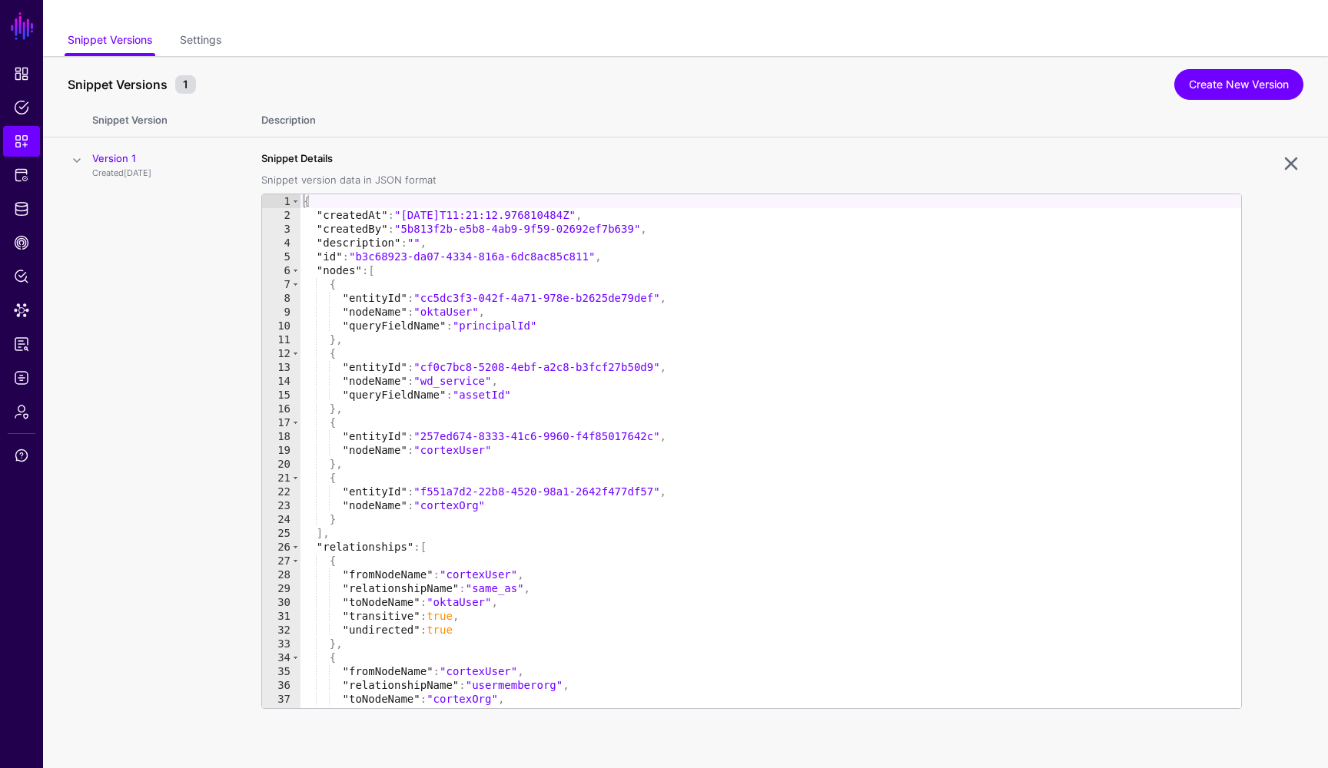
click at [138, 304] on td "Version 1 Created 5 months ago" at bounding box center [169, 454] width 154 height 632
click at [221, 44] on link "Settings" at bounding box center [200, 41] width 41 height 29
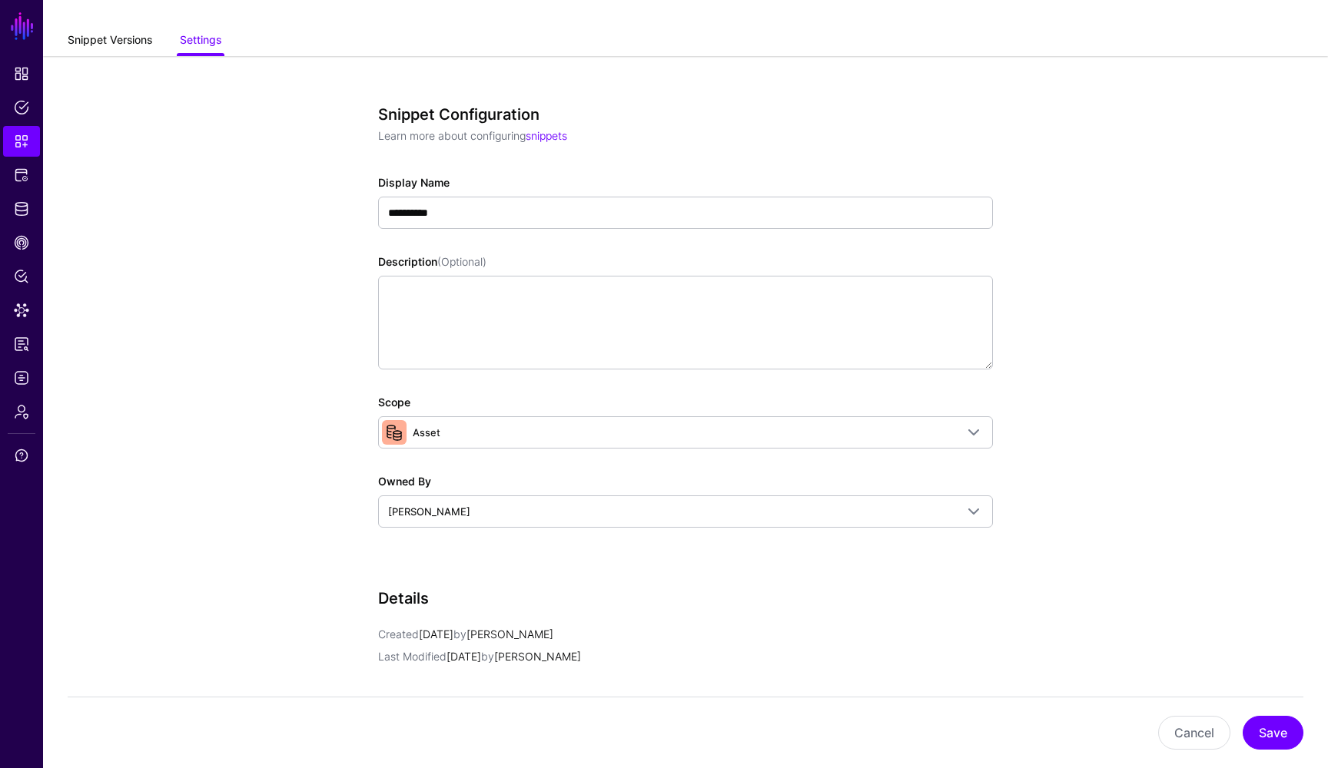
click at [115, 41] on link "Snippet Versions" at bounding box center [110, 41] width 85 height 29
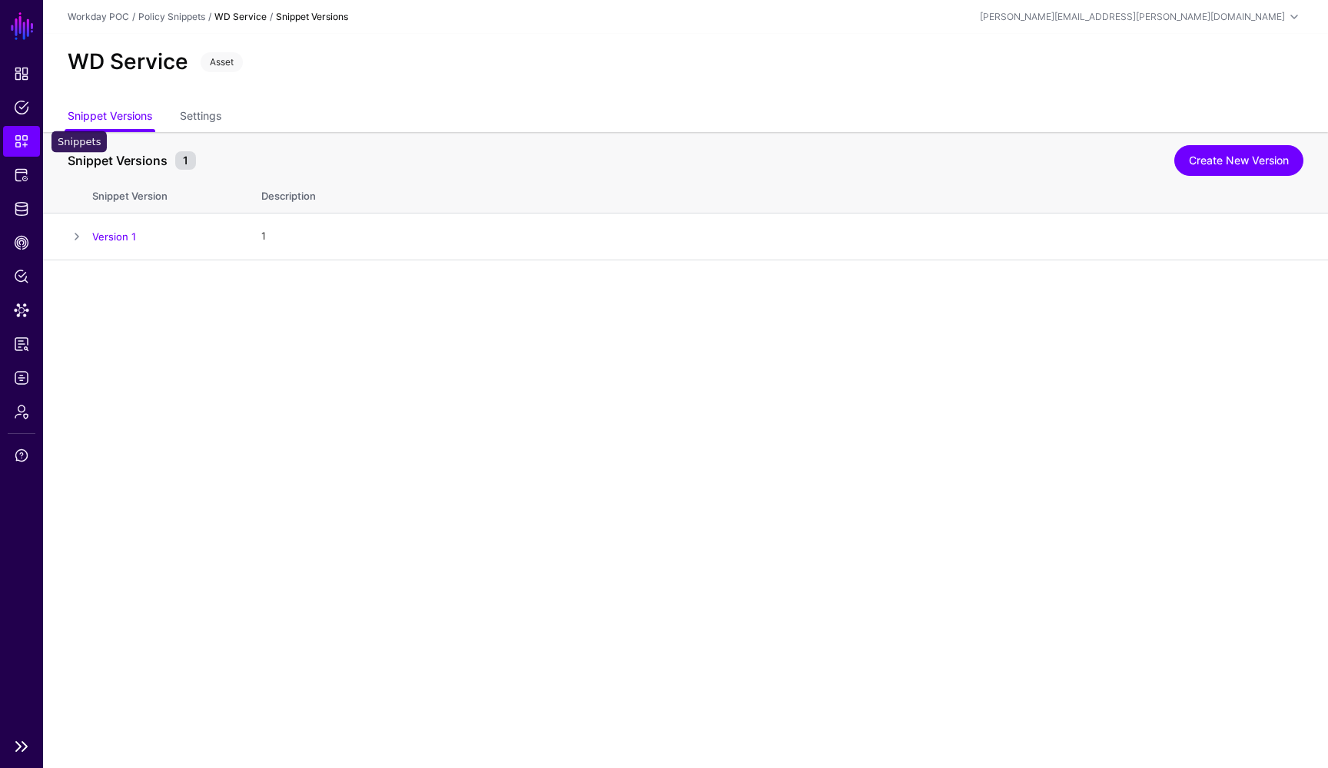
click at [23, 148] on span "Snippets" at bounding box center [21, 141] width 15 height 15
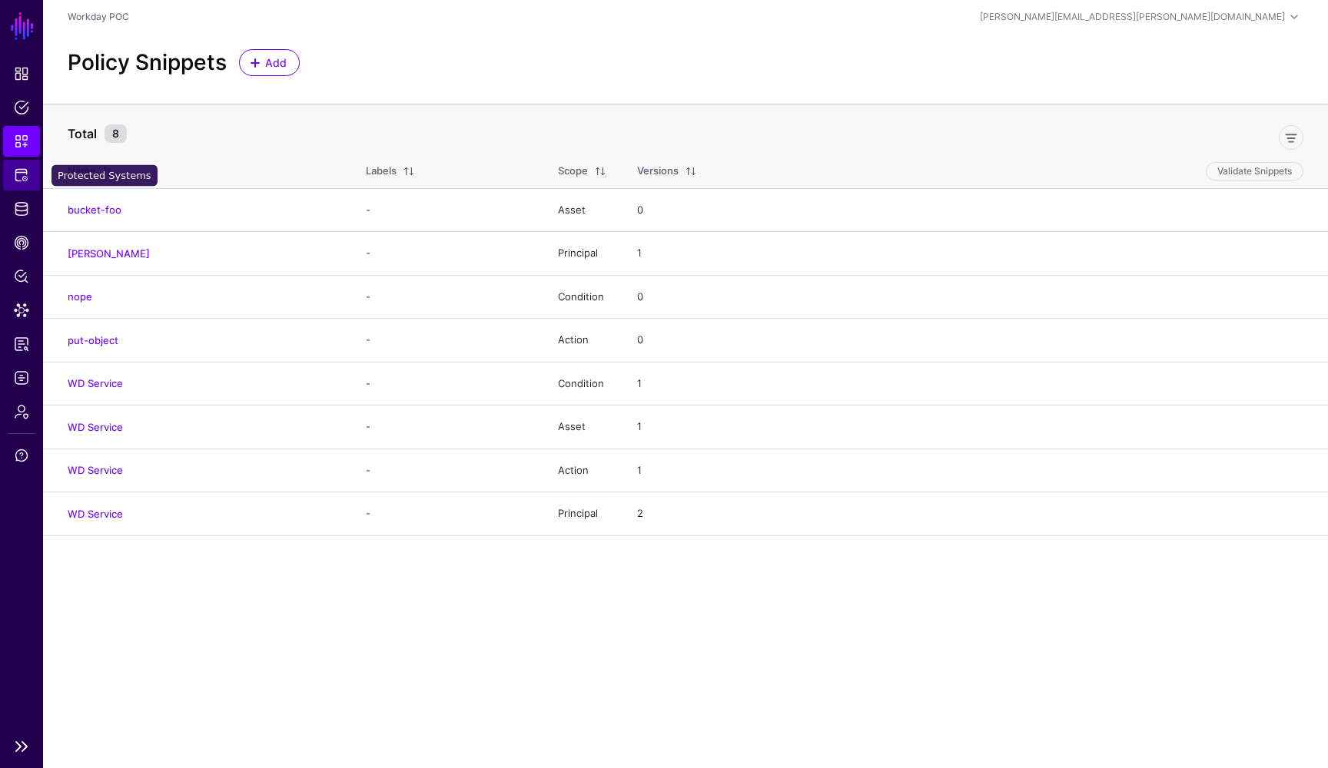
click at [25, 178] on span "Protected Systems" at bounding box center [21, 175] width 15 height 15
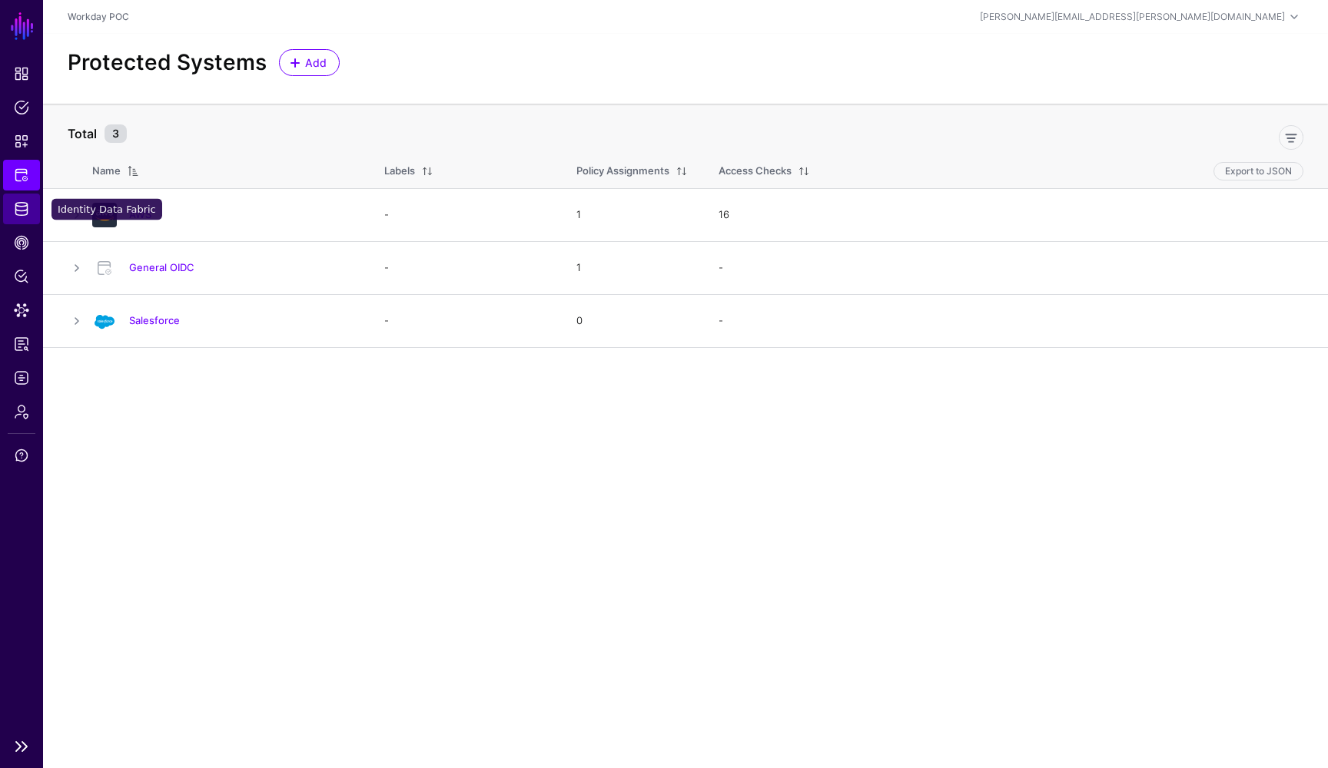
click at [15, 217] on link "Identity Data Fabric" at bounding box center [21, 209] width 37 height 31
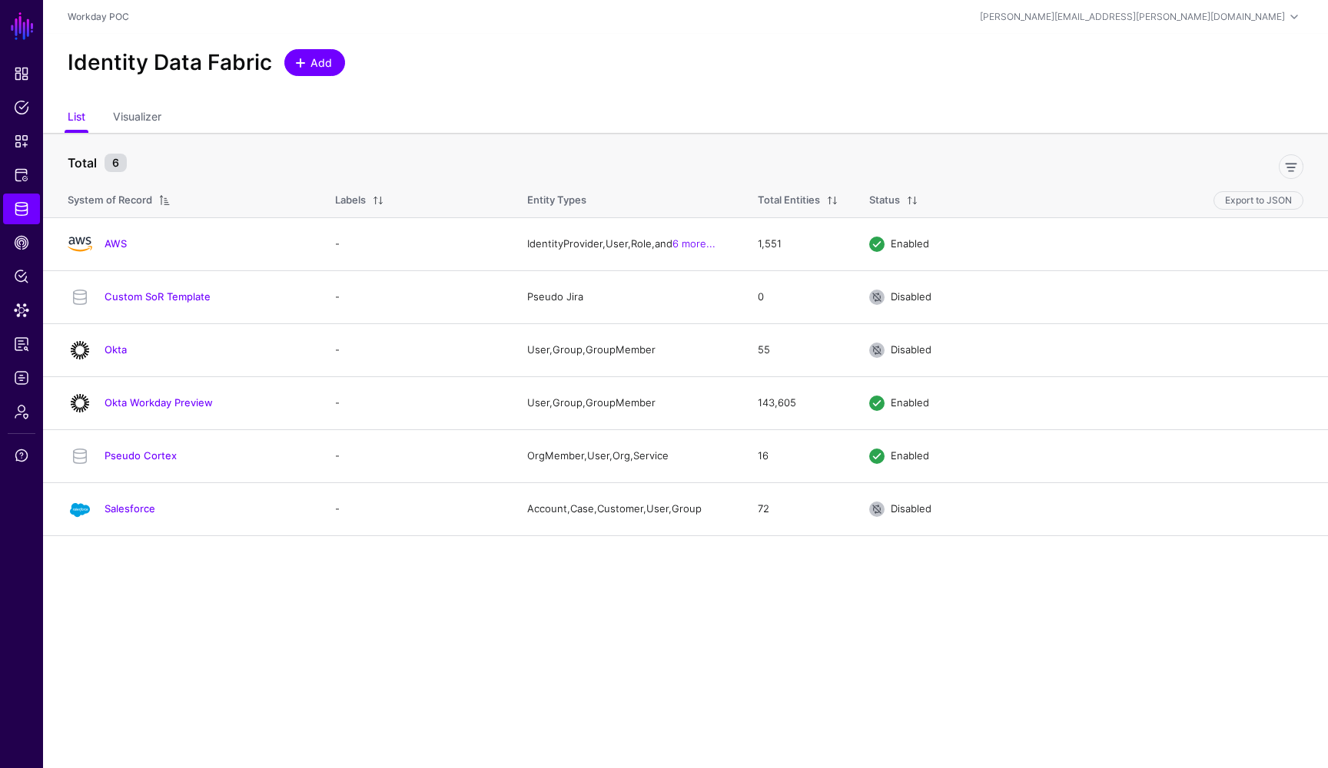
click at [327, 63] on span "Add" at bounding box center [321, 63] width 25 height 16
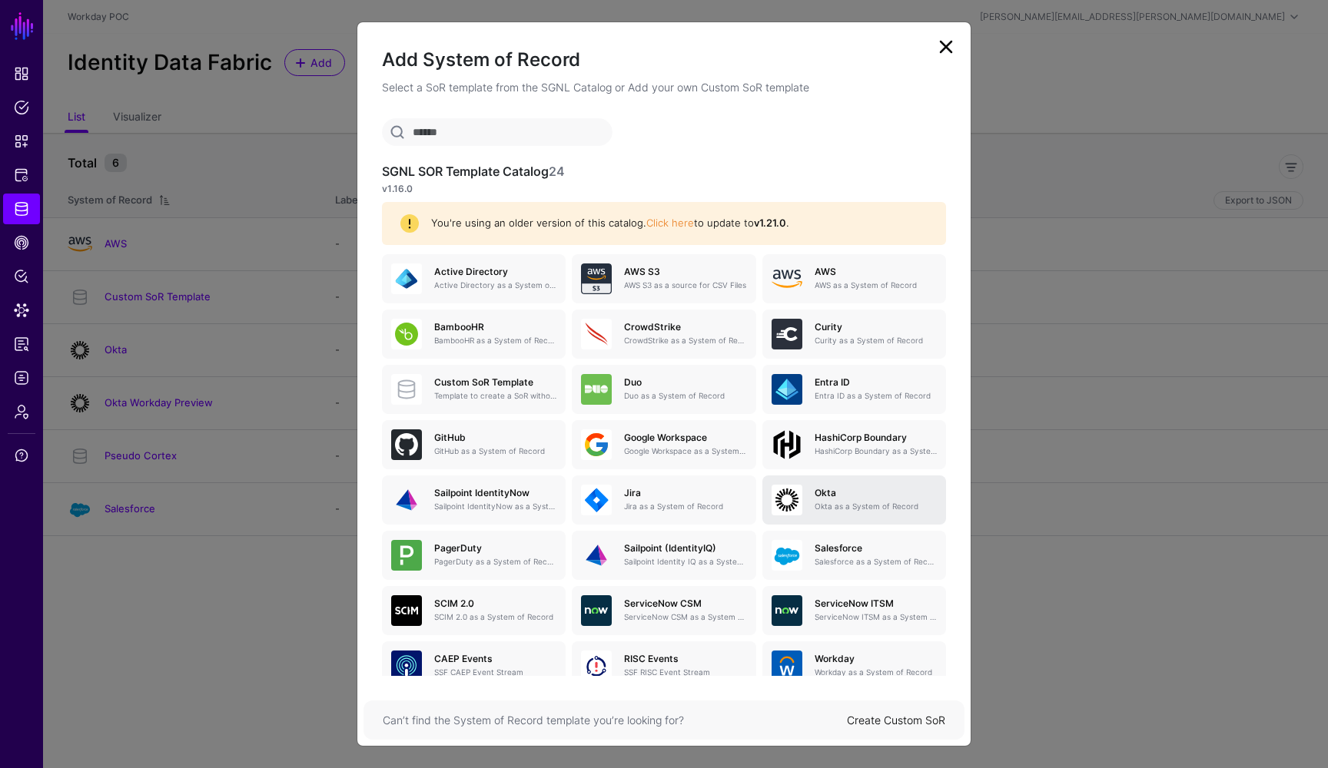
click at [816, 501] on p "Okta as a System of Record" at bounding box center [876, 507] width 122 height 12
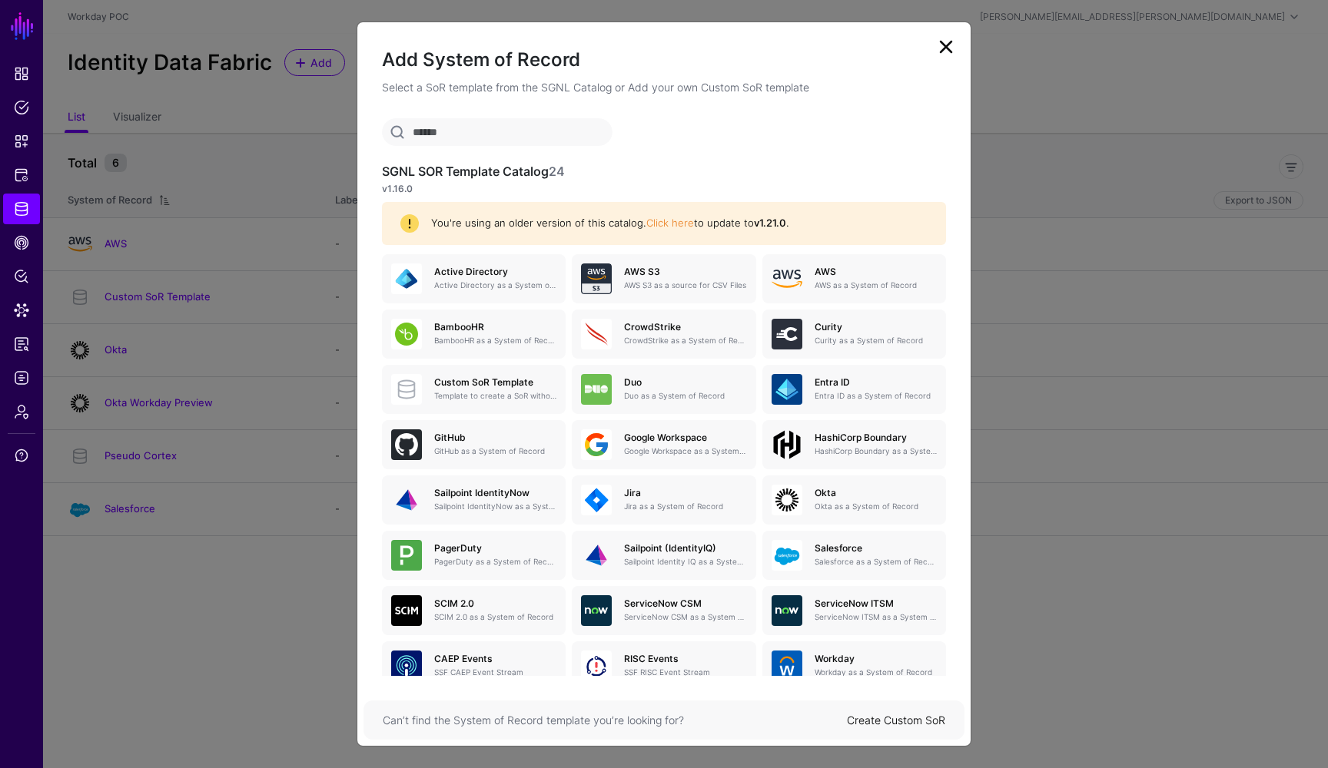
click at [941, 51] on link at bounding box center [946, 47] width 25 height 25
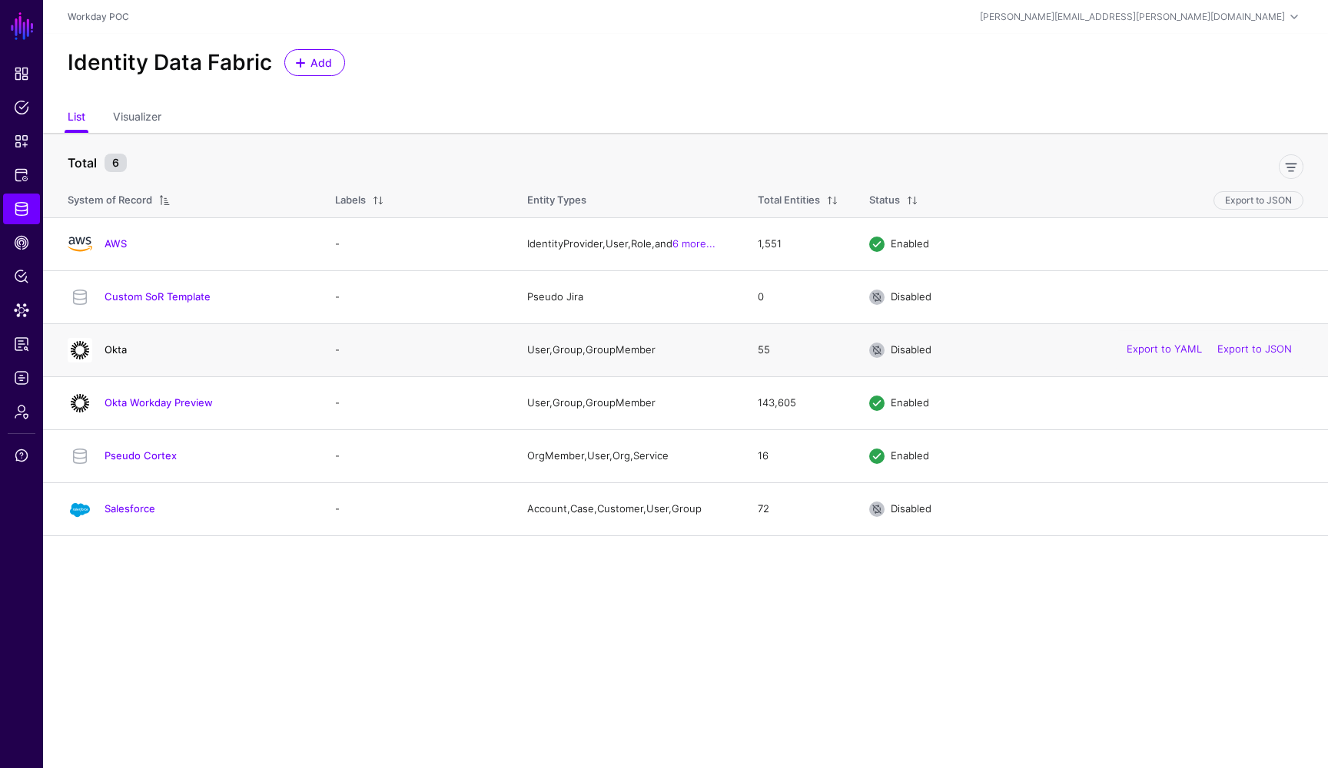
click at [119, 350] on link "Okta" at bounding box center [116, 350] width 22 height 12
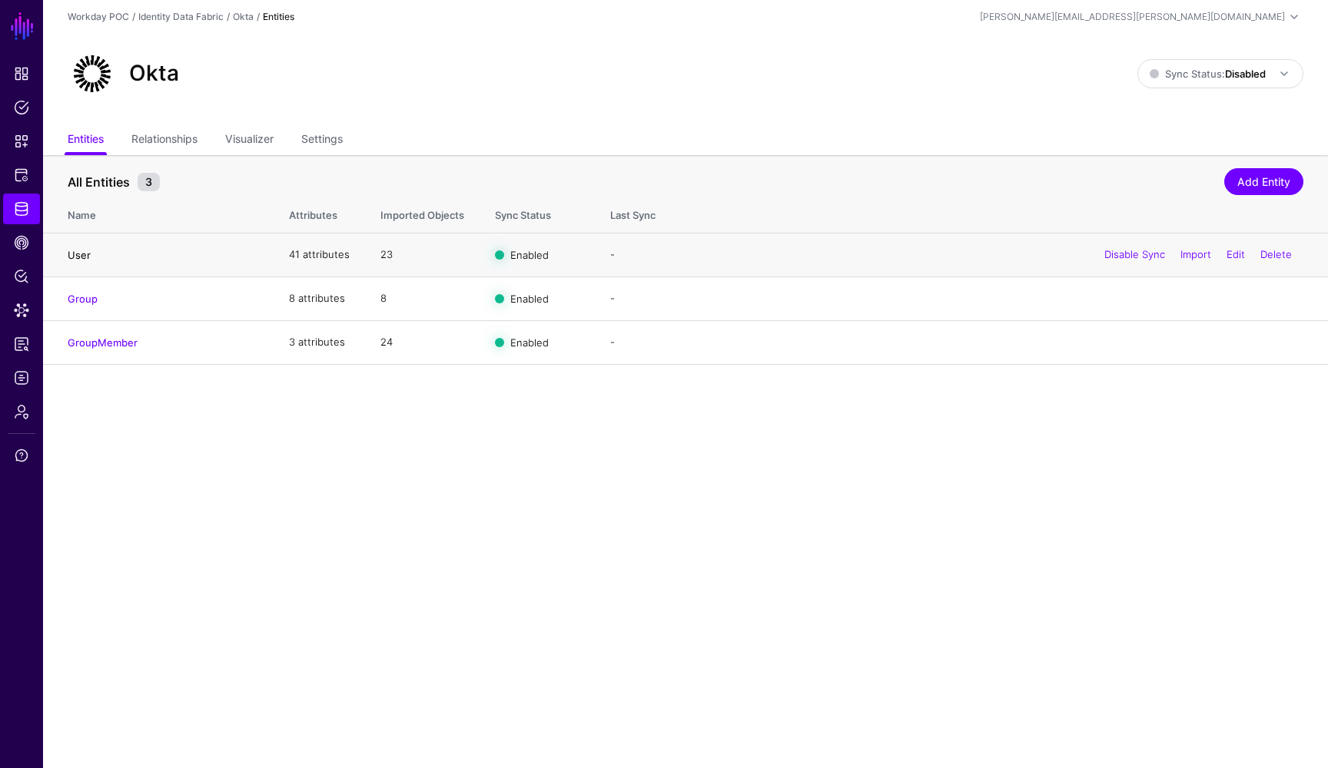
click at [81, 256] on link "User" at bounding box center [79, 255] width 23 height 12
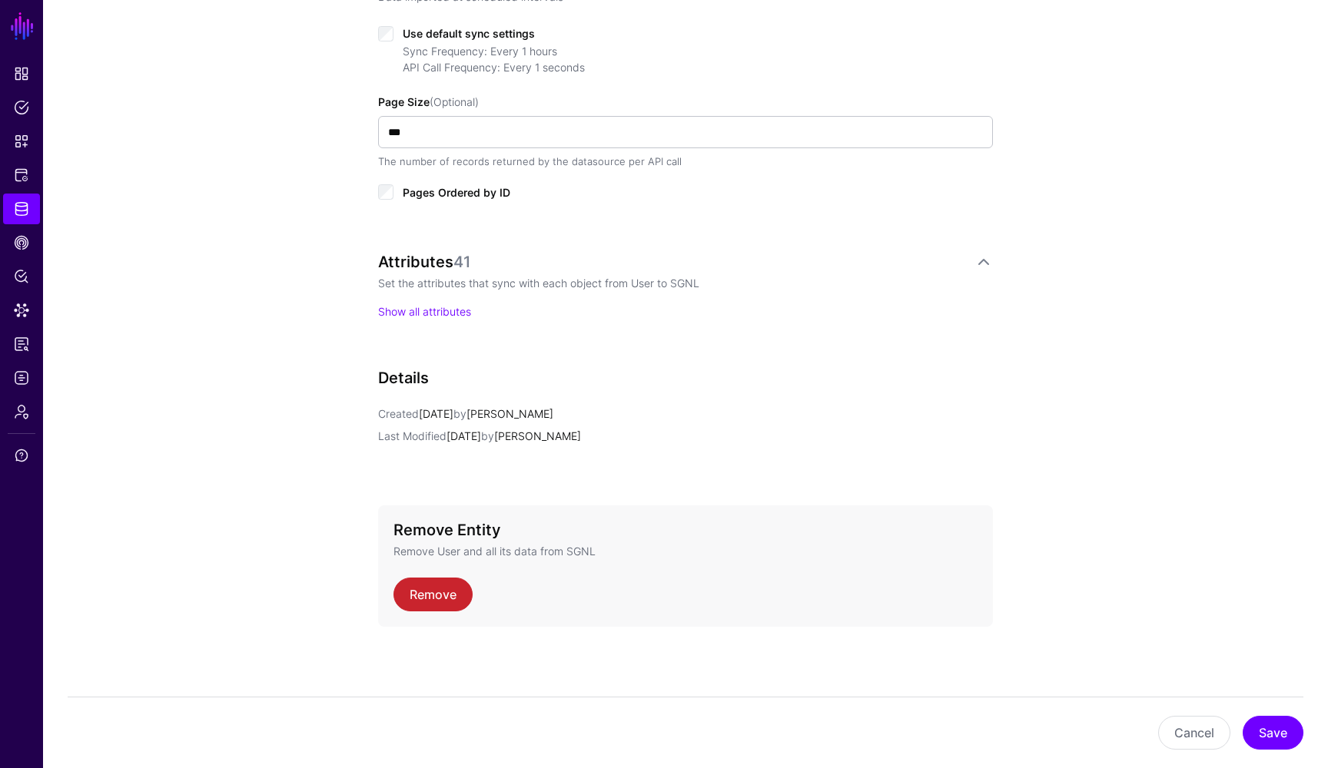
scroll to position [824, 0]
click at [449, 310] on link "Show all attributes" at bounding box center [424, 312] width 93 height 13
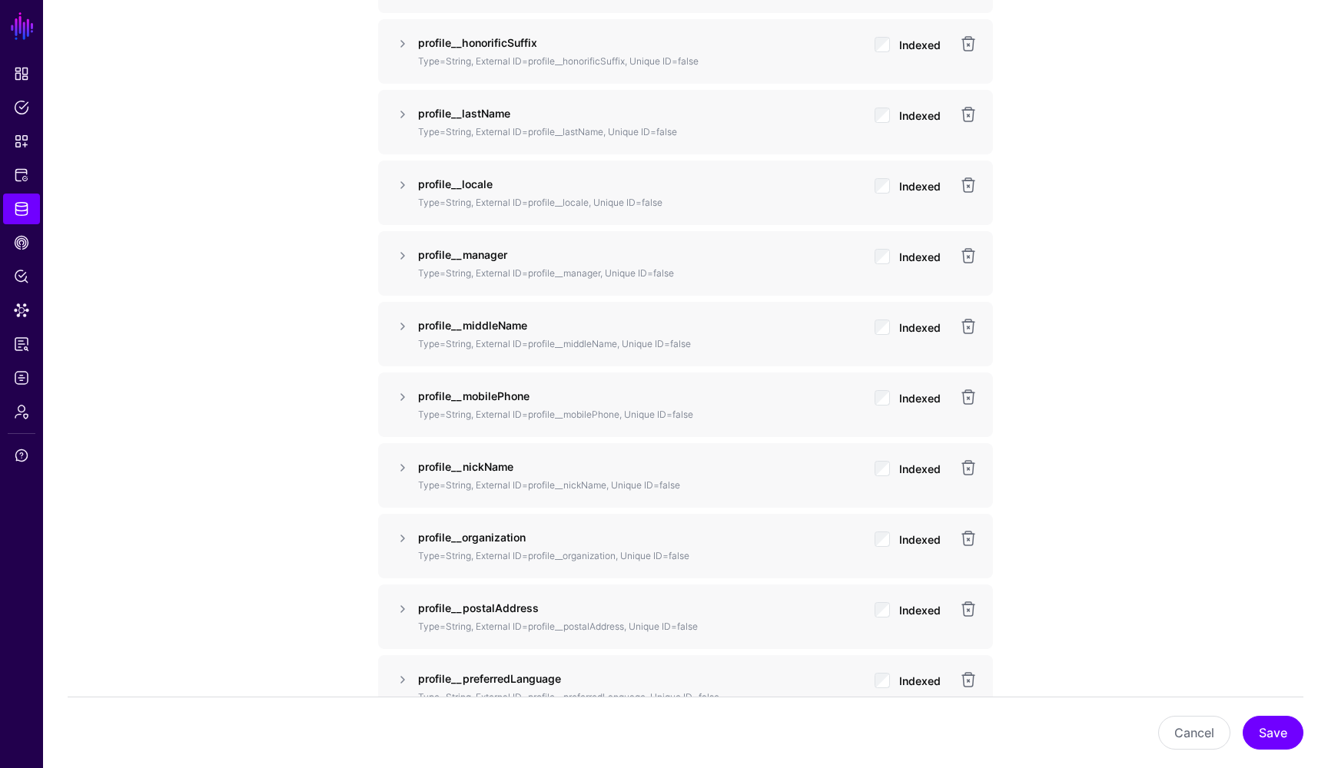
scroll to position [2420, 0]
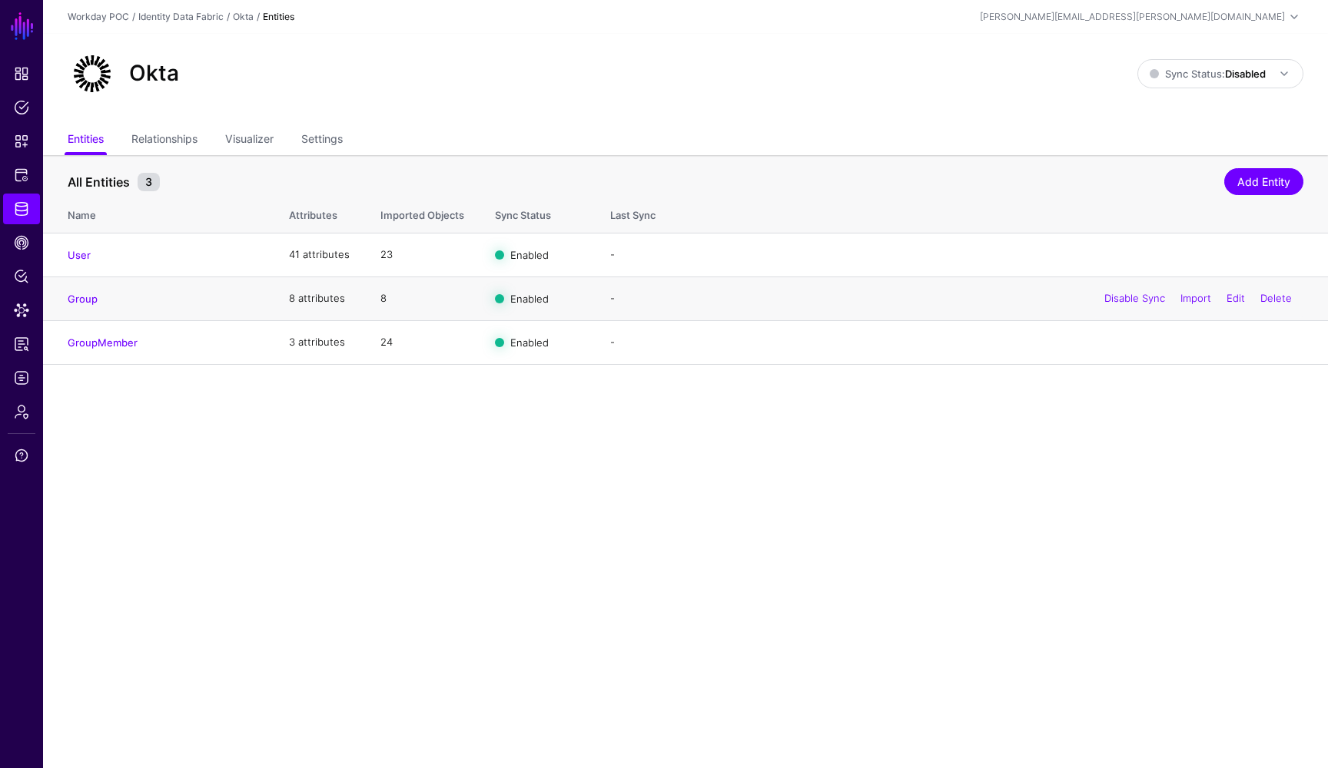
click at [91, 304] on h4 "Group" at bounding box center [163, 299] width 191 height 14
click at [88, 300] on link "Group" at bounding box center [83, 299] width 30 height 12
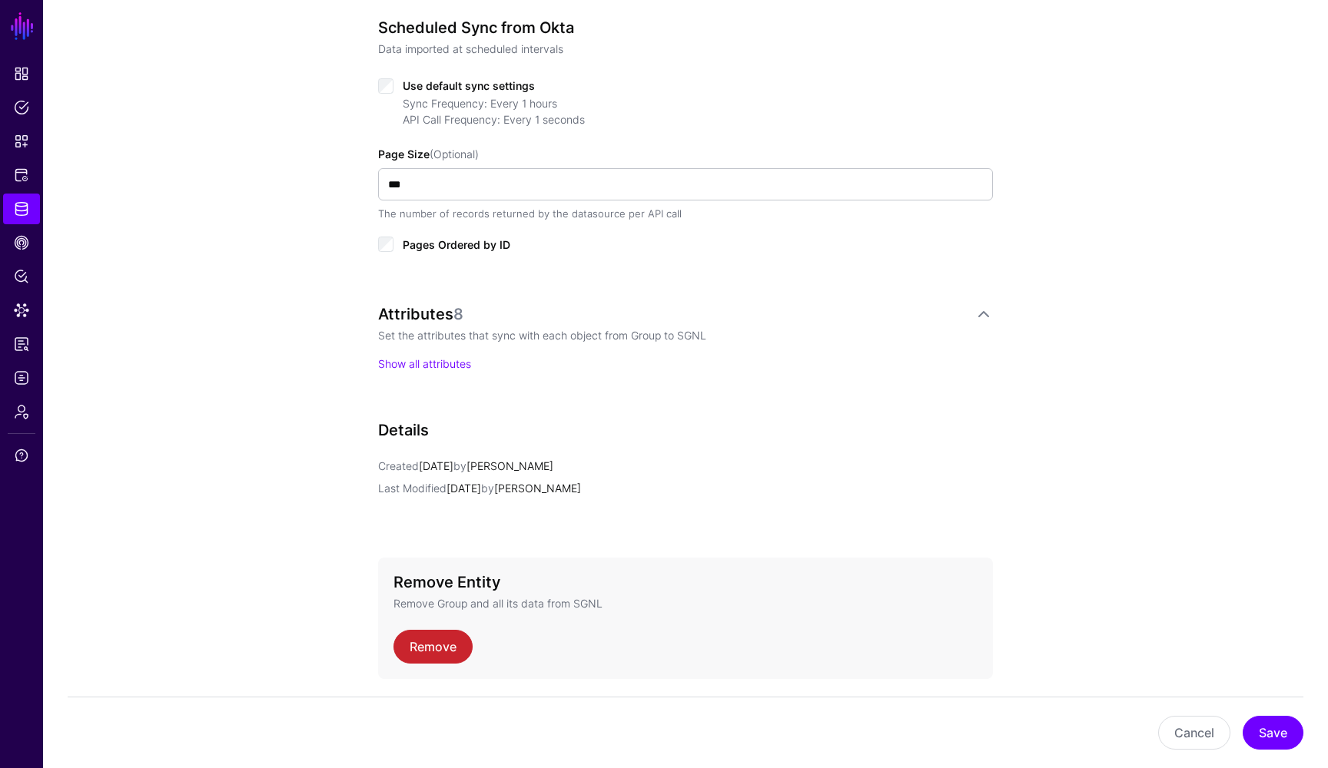
scroll to position [795, 0]
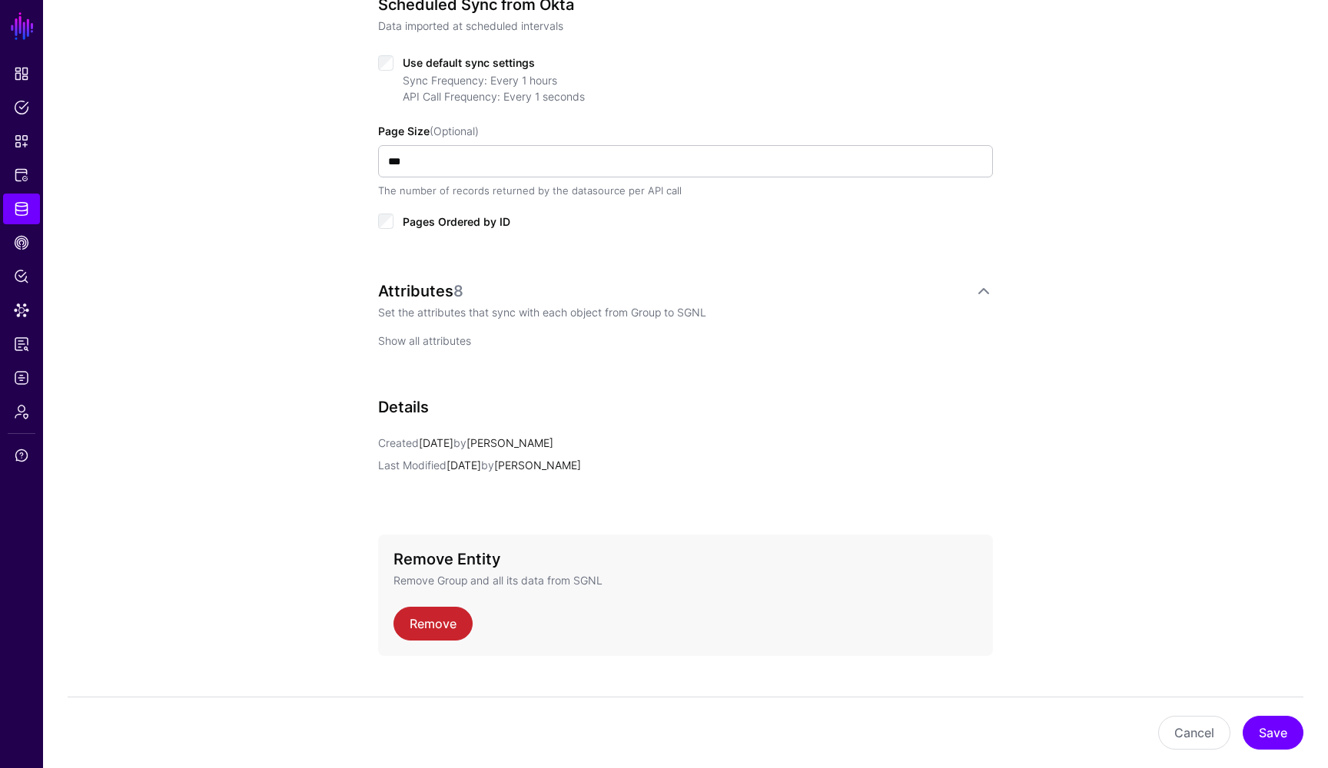
click at [466, 340] on link "Show all attributes" at bounding box center [424, 340] width 93 height 13
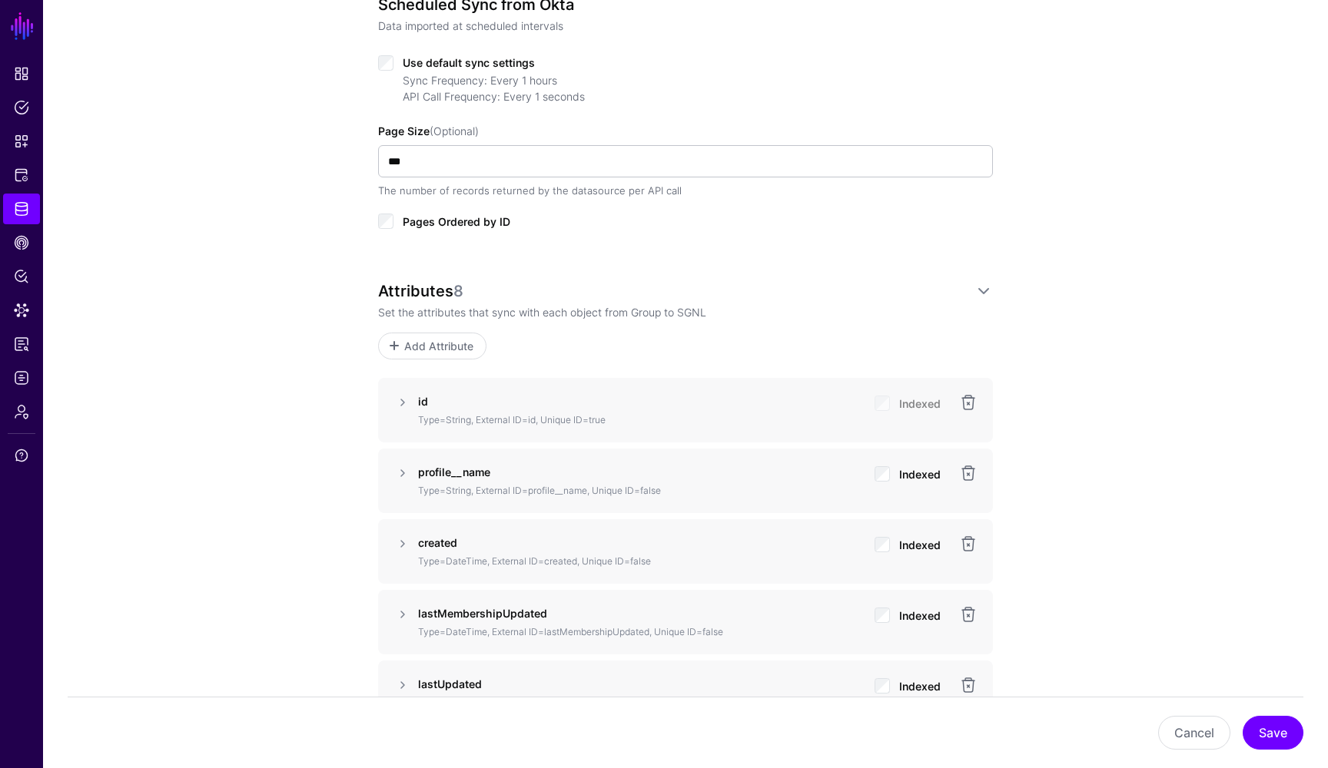
click at [1091, 303] on div "**********" at bounding box center [685, 365] width 1285 height 2068
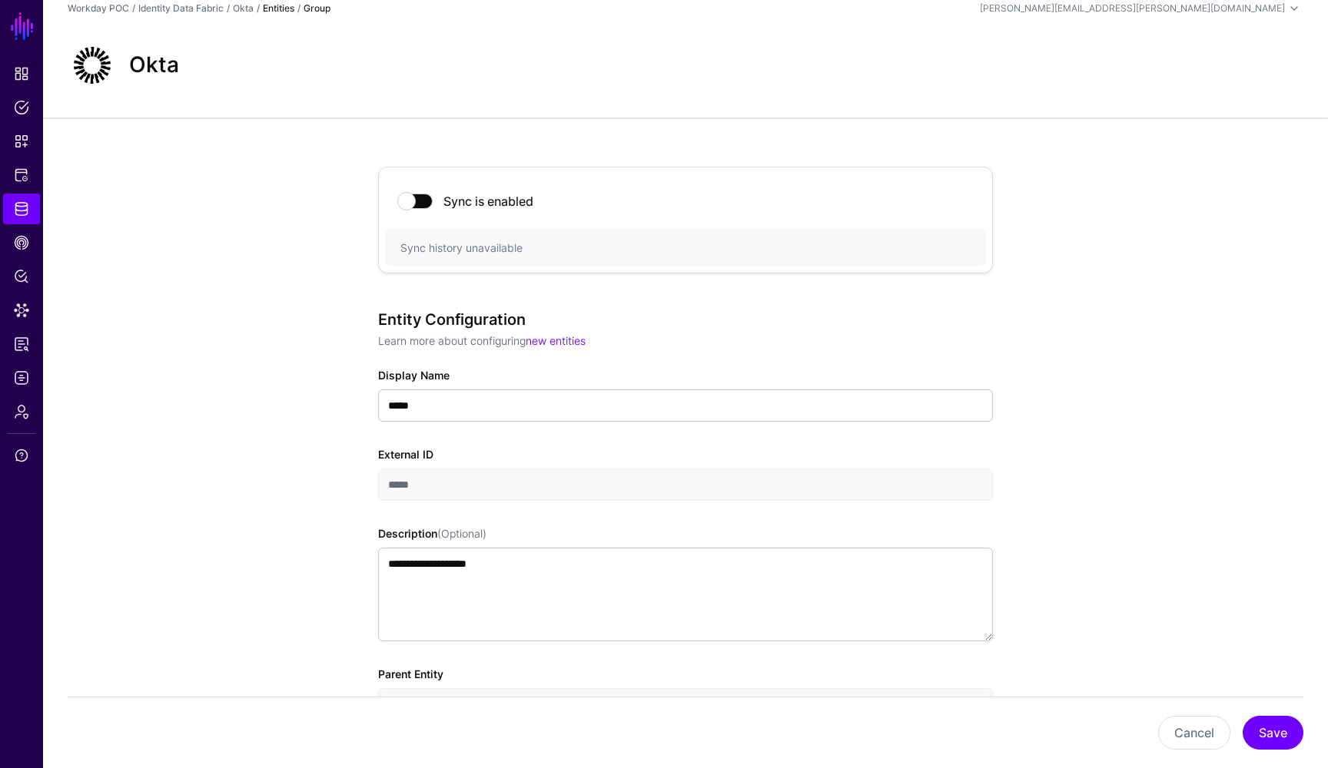
scroll to position [-1, 0]
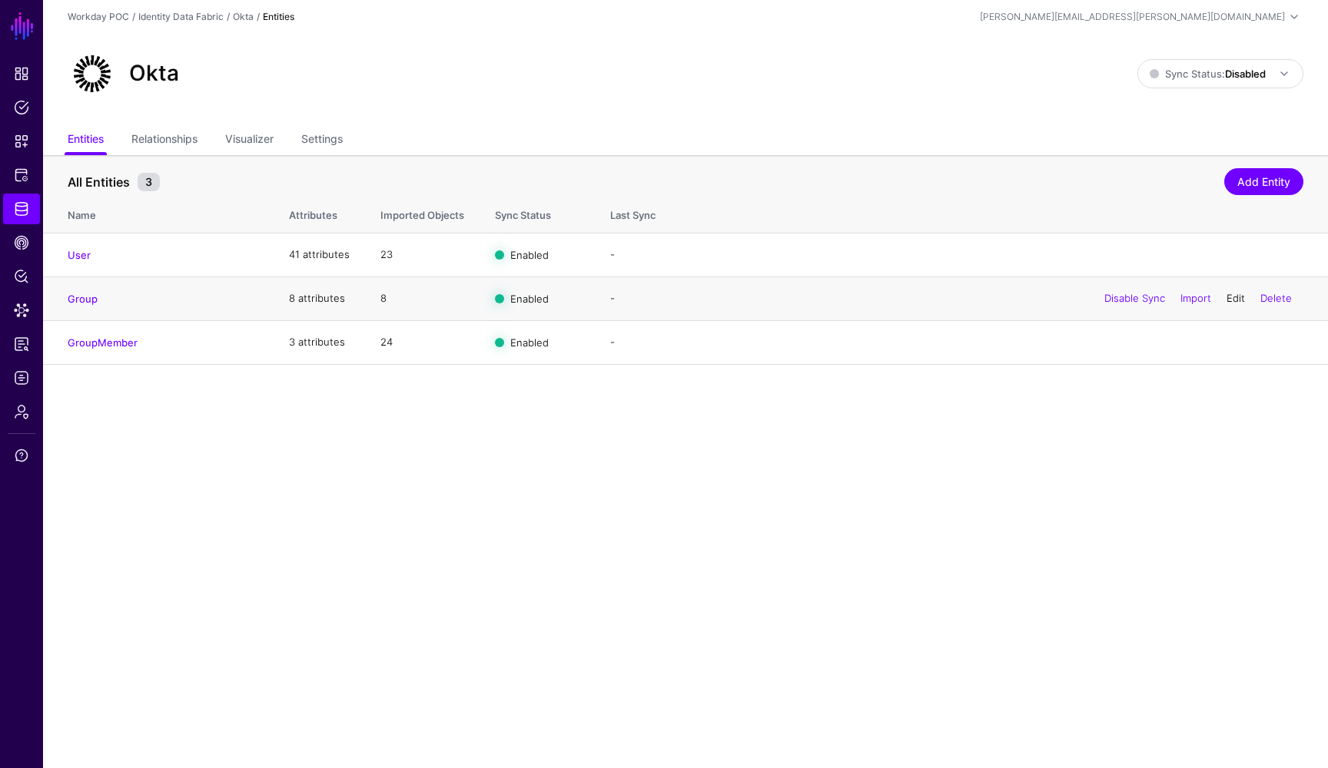
click at [1233, 298] on link "Edit" at bounding box center [1235, 298] width 18 height 12
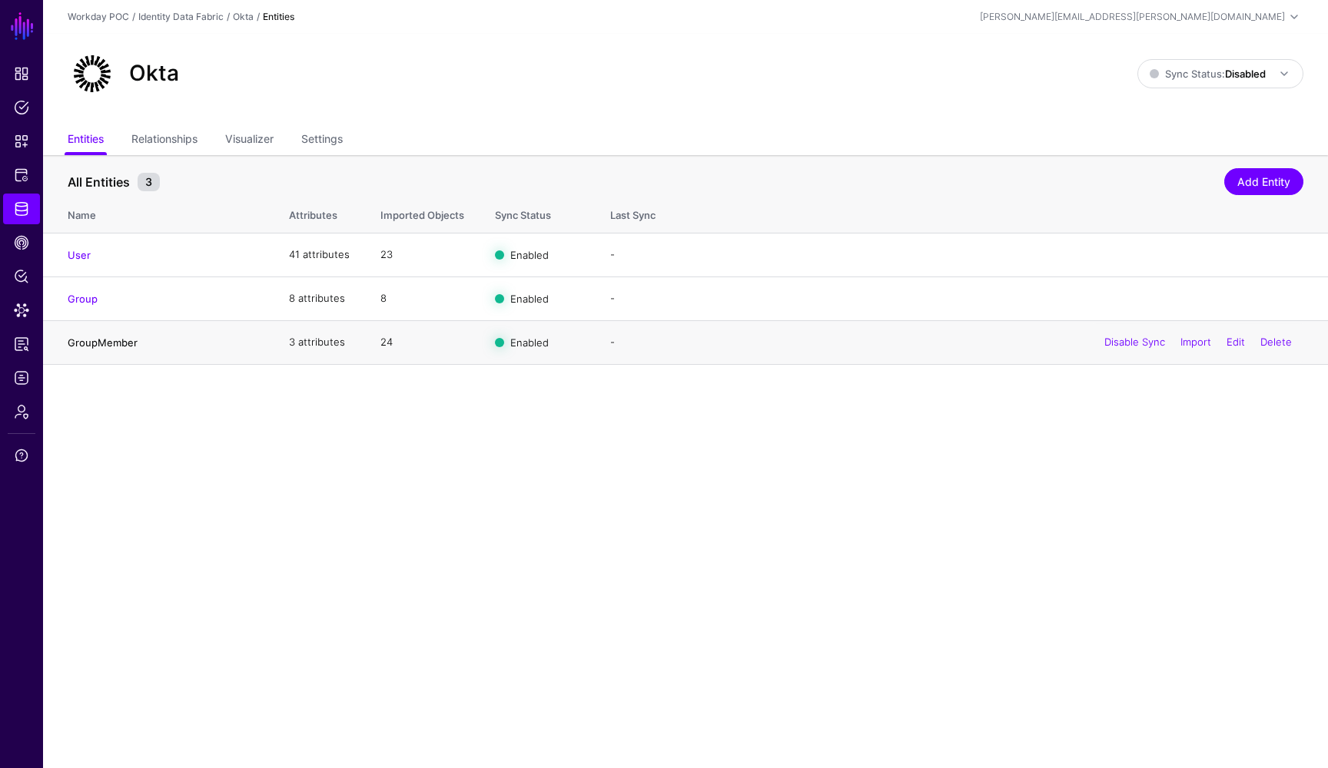
click at [123, 345] on link "GroupMember" at bounding box center [103, 343] width 70 height 12
